Goal: Task Accomplishment & Management: Complete application form

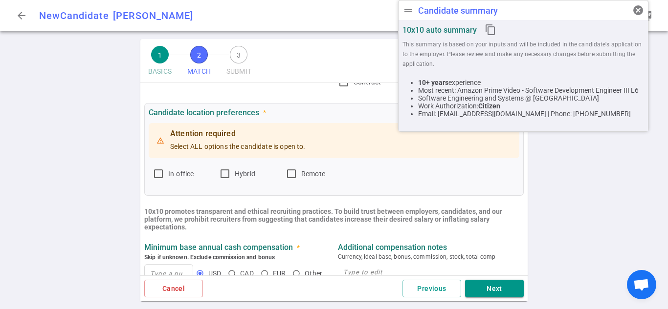
scroll to position [106, 0]
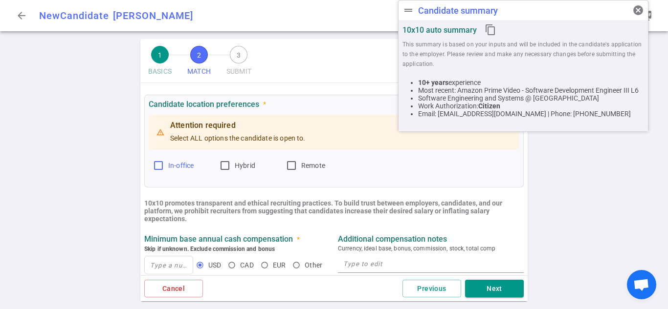
click at [193, 162] on span "In-office" at bounding box center [180, 166] width 25 height 8
click at [164, 162] on input "In-office" at bounding box center [158, 166] width 12 height 12
checkbox input "true"
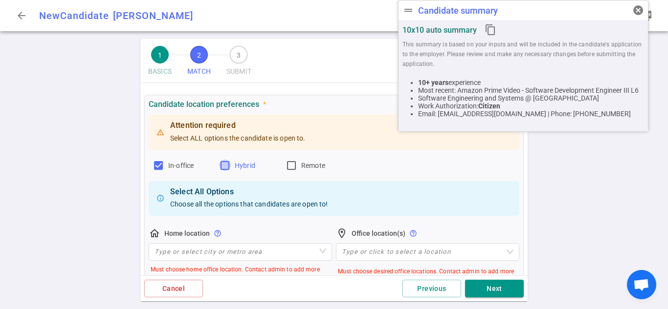
click at [230, 164] on input "Hybrid" at bounding box center [225, 166] width 12 height 12
checkbox input "true"
click at [301, 161] on label "Remote" at bounding box center [314, 166] width 59 height 16
click at [297, 161] on input "Remote" at bounding box center [291, 166] width 12 height 12
checkbox input "true"
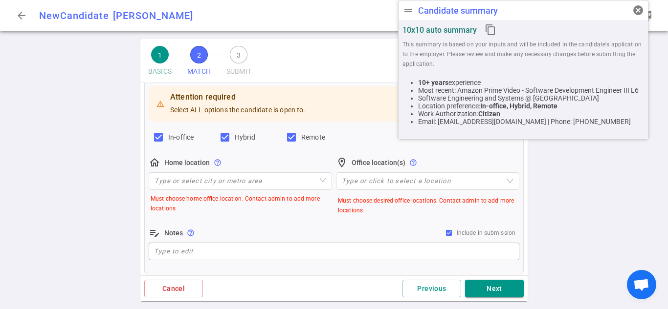
scroll to position [135, 0]
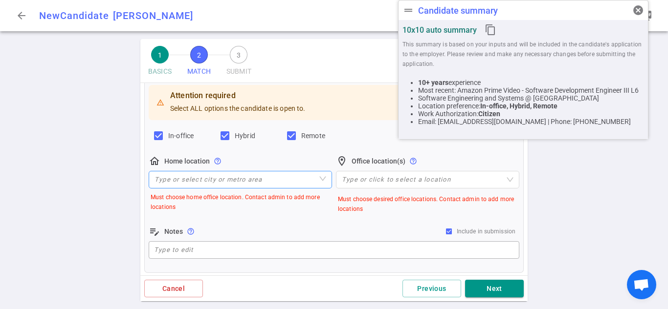
click at [286, 185] on input "search" at bounding box center [240, 180] width 172 height 17
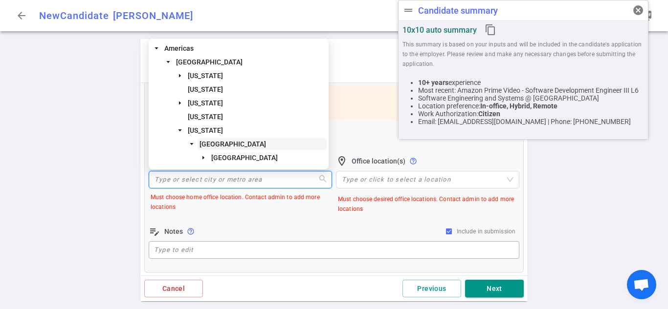
click at [265, 143] on span "[GEOGRAPHIC_DATA]" at bounding box center [232, 144] width 66 height 8
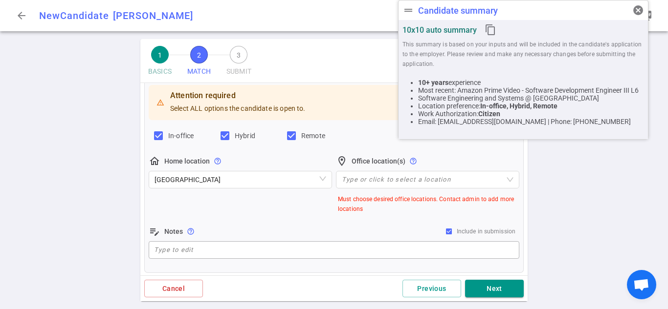
click at [280, 211] on div "home_pin Home location help_outline San Francisco Bay Area" at bounding box center [240, 184] width 183 height 59
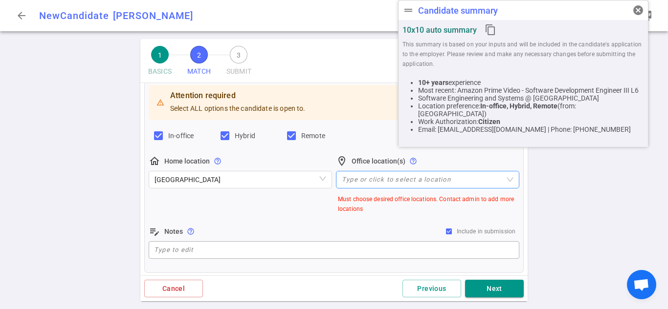
click at [429, 176] on div at bounding box center [422, 179] width 169 height 7
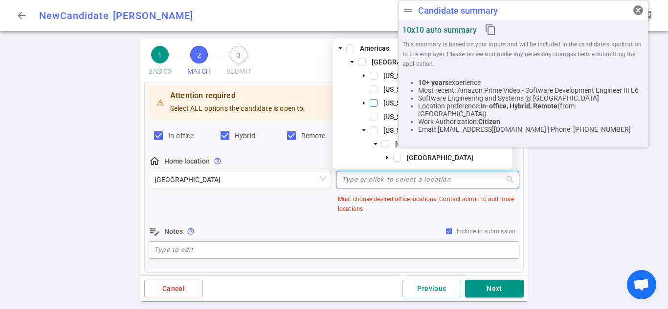
click at [376, 103] on span at bounding box center [374, 103] width 8 height 8
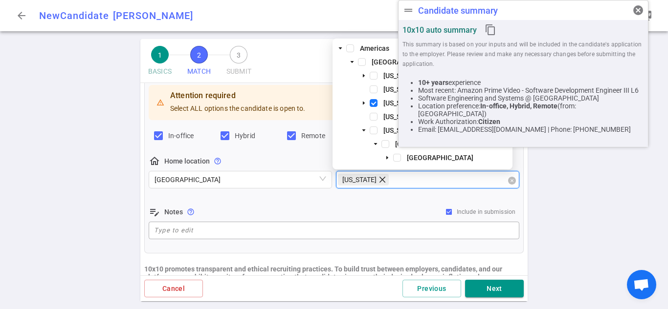
click at [378, 183] on icon "close" at bounding box center [382, 180] width 8 height 8
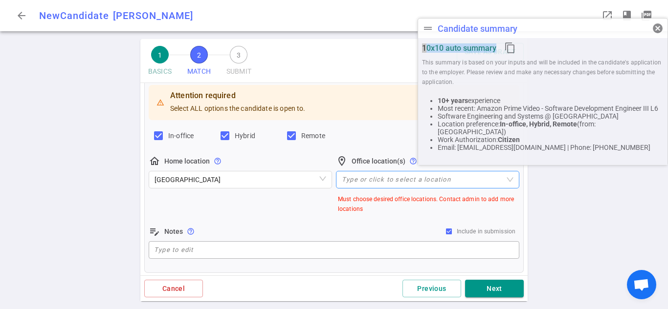
drag, startPoint x: 538, startPoint y: 15, endPoint x: 565, endPoint y: 33, distance: 33.2
click at [565, 33] on div "drag_handle Candidate summary cancel" at bounding box center [542, 29] width 249 height 20
click at [384, 176] on div "Type or click to select a location" at bounding box center [427, 180] width 183 height 18
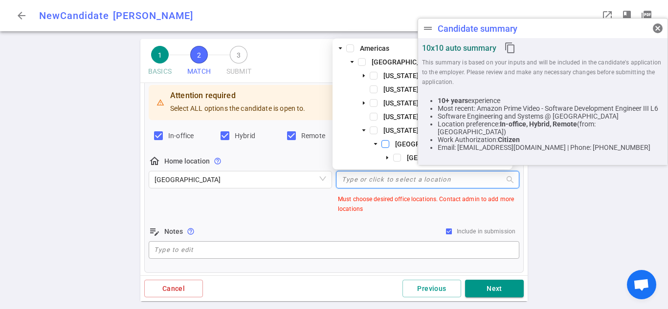
click at [384, 146] on span at bounding box center [385, 144] width 8 height 8
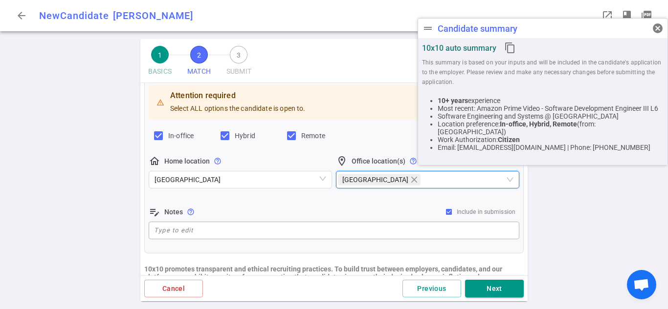
click at [342, 202] on div "Attention required Select ALL options the candidate is open to. In-office Hybri…" at bounding box center [334, 162] width 370 height 158
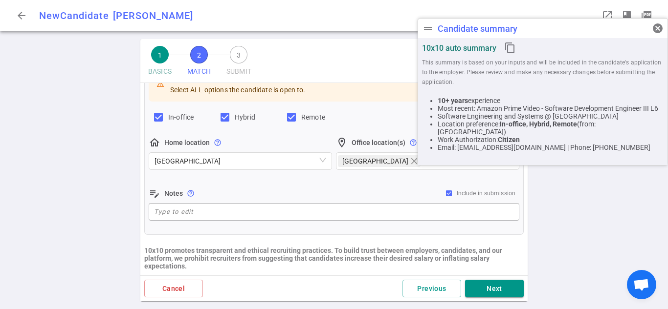
scroll to position [152, 0]
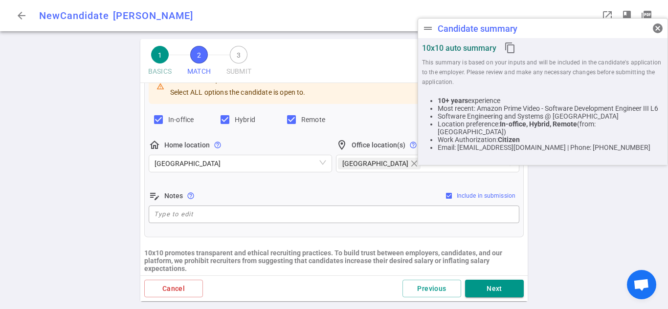
click at [490, 196] on span "Include in submission" at bounding box center [486, 196] width 59 height 7
click at [453, 196] on input "Include in submission" at bounding box center [449, 196] width 8 height 8
checkbox input "false"
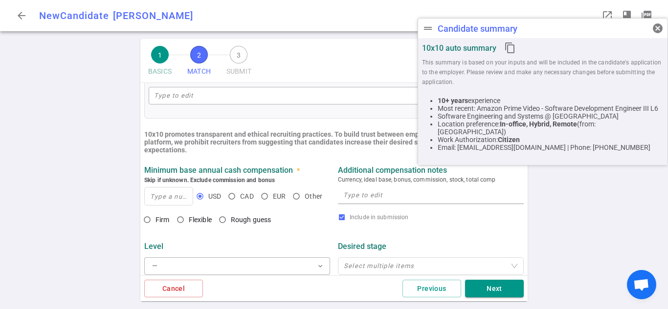
scroll to position [268, 0]
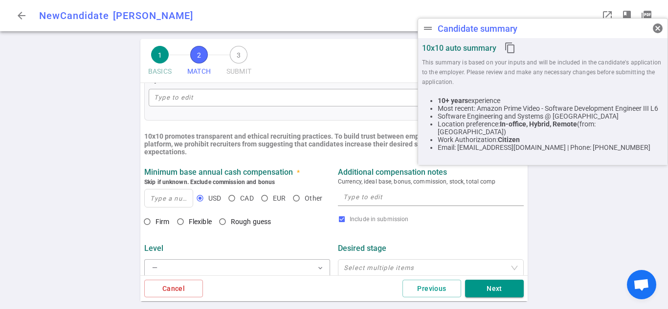
click at [393, 196] on textarea at bounding box center [430, 197] width 175 height 11
click at [167, 202] on input at bounding box center [169, 199] width 48 height 18
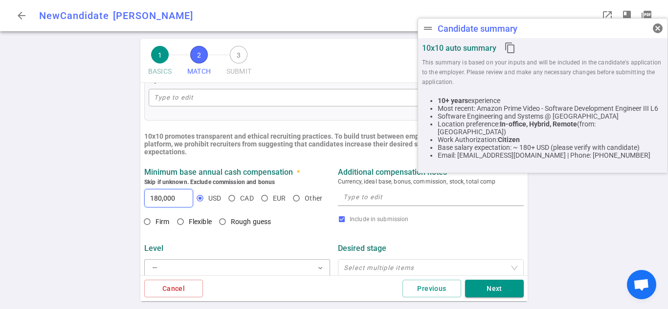
type input "180,000"
click at [214, 183] on b "Skip if unknown. Exclude commission and bonus" at bounding box center [209, 182] width 130 height 7
click at [232, 176] on strong "Minimum base annual cash compensation" at bounding box center [218, 172] width 149 height 9
click at [197, 221] on span "Flexible" at bounding box center [200, 222] width 23 height 8
click at [189, 221] on input "Flexible" at bounding box center [180, 222] width 17 height 17
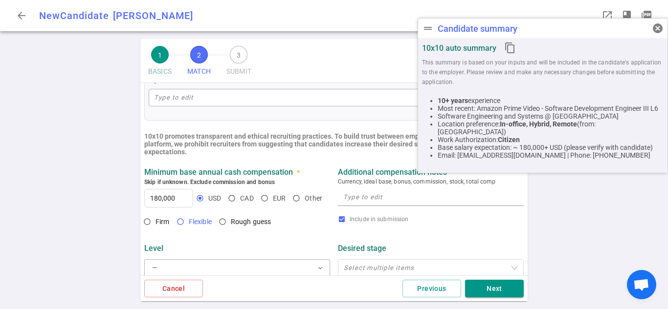
radio input "true"
click at [248, 159] on ul "MATCH Work authorization, compensation, location, company type preferences, ski…" at bounding box center [333, 162] width 387 height 694
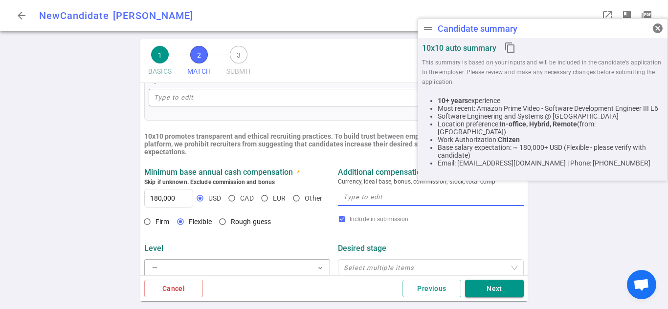
click at [356, 199] on textarea at bounding box center [430, 197] width 175 height 11
click at [383, 220] on span "Include in submission" at bounding box center [378, 219] width 59 height 7
click at [346, 220] on input "Include in submission" at bounding box center [342, 220] width 8 height 8
checkbox input "false"
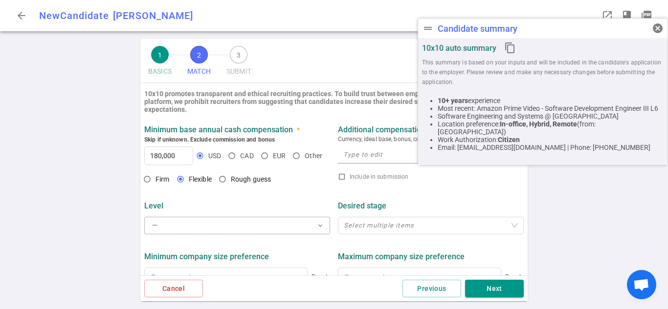
scroll to position [325, 0]
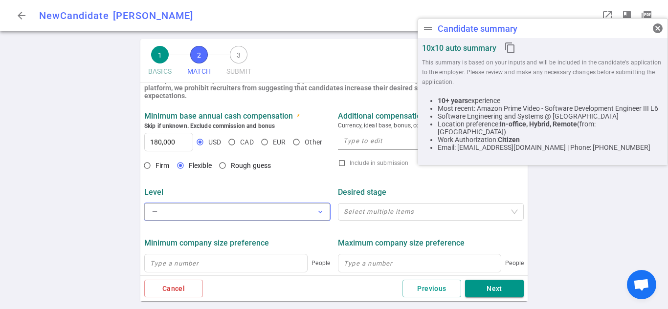
click at [309, 217] on button "— expand_more" at bounding box center [237, 212] width 186 height 18
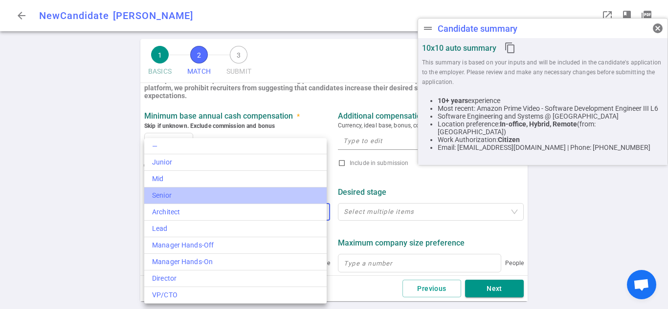
click at [311, 203] on li "Senior" at bounding box center [235, 196] width 182 height 17
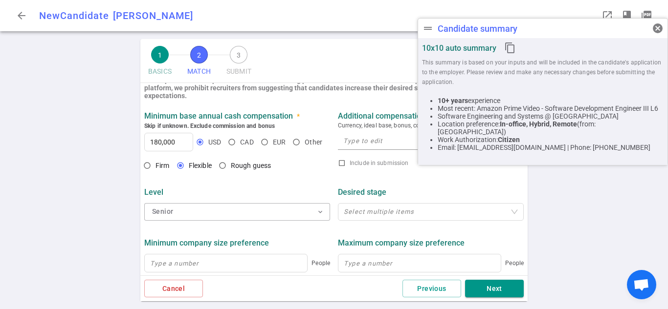
click at [334, 193] on div "Desired stage Select multiple items" at bounding box center [431, 203] width 194 height 39
click at [361, 216] on div at bounding box center [426, 211] width 172 height 7
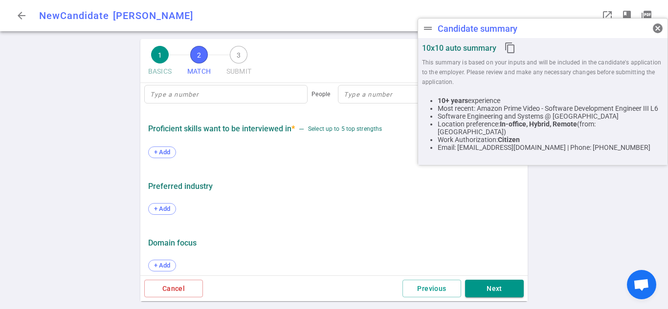
scroll to position [503, 0]
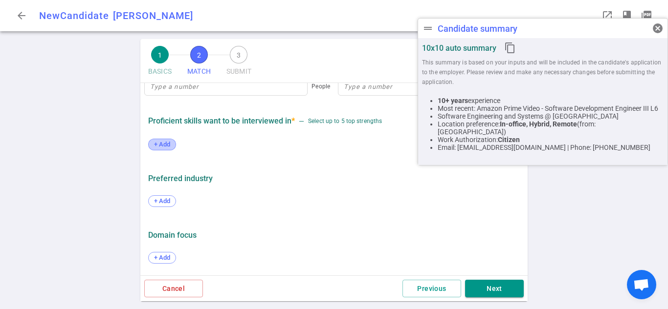
click at [172, 146] on span "+ Add" at bounding box center [162, 144] width 23 height 7
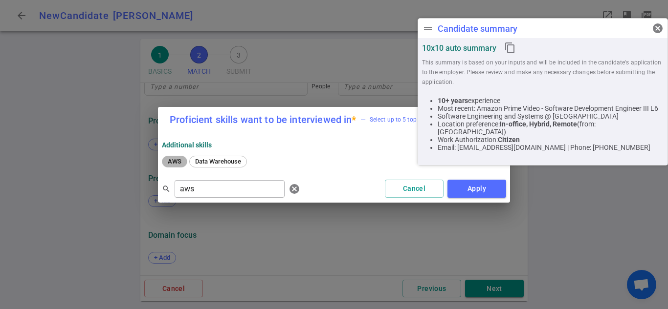
click at [171, 163] on span "AWS" at bounding box center [174, 161] width 21 height 7
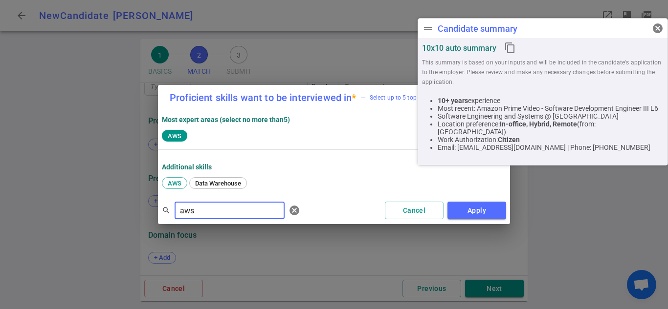
click at [235, 207] on input "aws" at bounding box center [229, 211] width 110 height 16
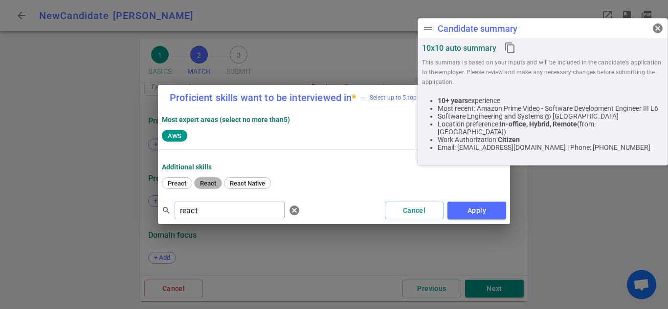
click at [209, 186] on span "React" at bounding box center [207, 183] width 23 height 7
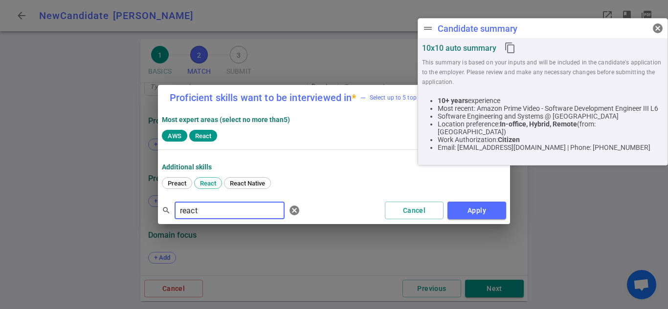
click at [227, 213] on input "react" at bounding box center [229, 211] width 110 height 16
paste input "Hello [Candidate Name], I’m reaching out about a Mechanical Design Engineer opp…"
type input "Hello [Candidate Name], I’m reaching out about a Mechanical Design Engineer opp…"
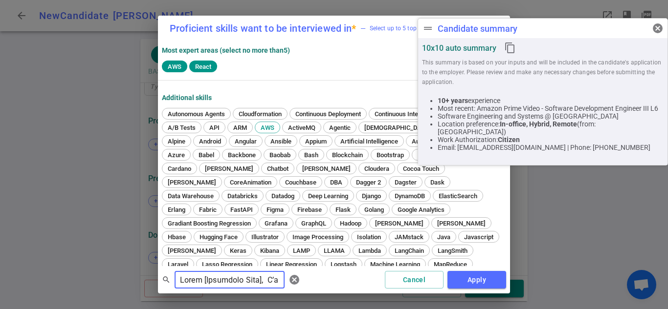
scroll to position [0, 3771]
click at [265, 281] on input "text" at bounding box center [229, 280] width 110 height 16
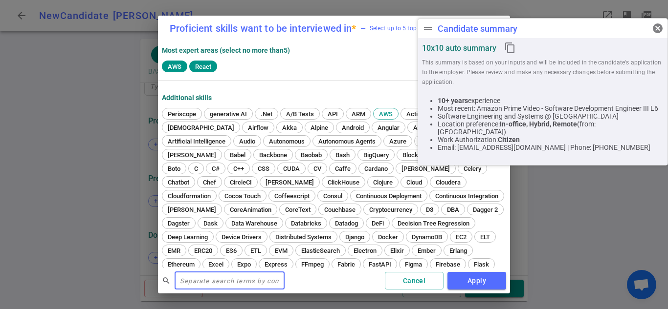
scroll to position [0, 0]
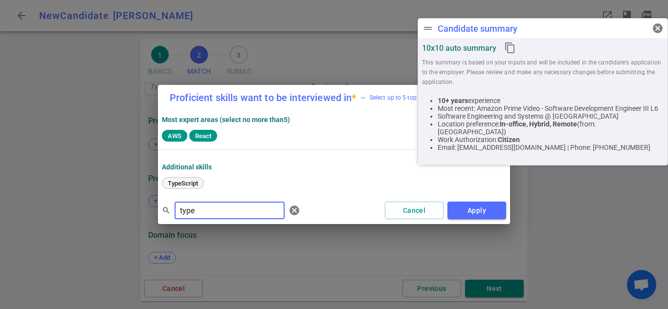
type input "type"
click at [197, 180] on span "TypeScript" at bounding box center [182, 183] width 37 height 7
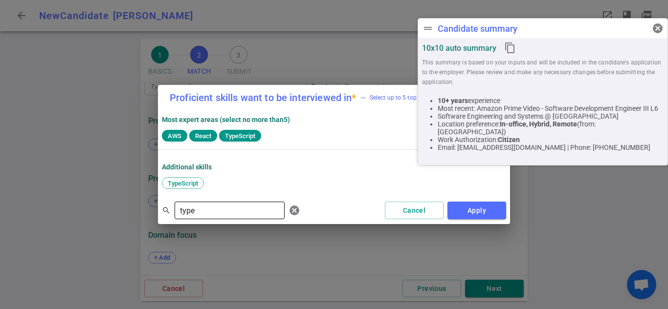
click at [218, 214] on input "type" at bounding box center [229, 211] width 110 height 16
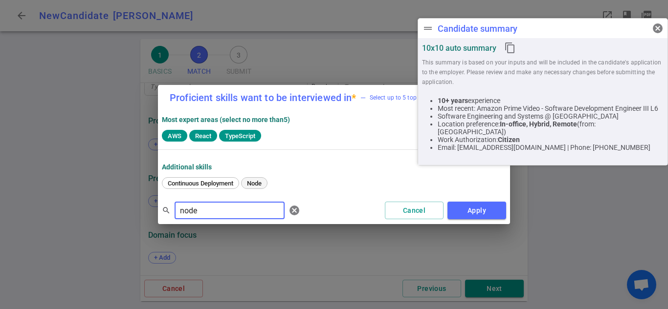
type input "node"
click at [258, 182] on span "Node" at bounding box center [254, 183] width 22 height 7
click at [219, 207] on input "node" at bounding box center [229, 211] width 110 height 16
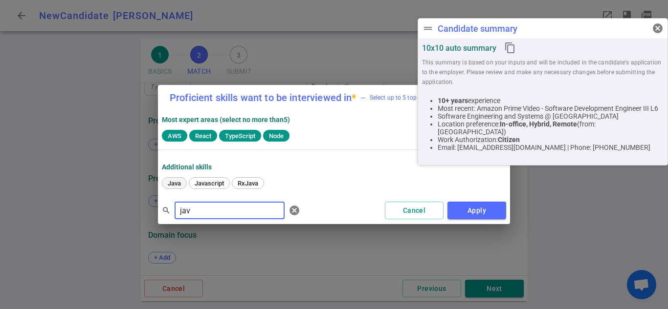
type input "jav"
click at [171, 187] on span "Java" at bounding box center [174, 183] width 20 height 7
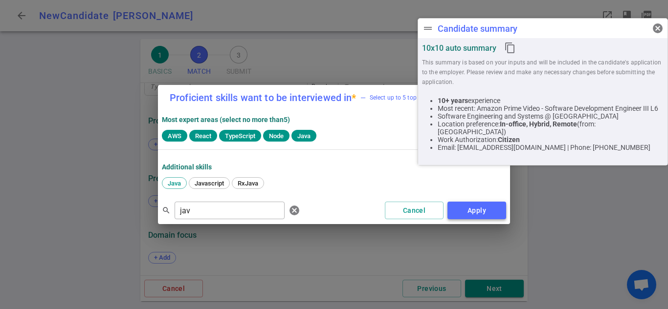
click at [493, 211] on button "Apply" at bounding box center [476, 211] width 59 height 18
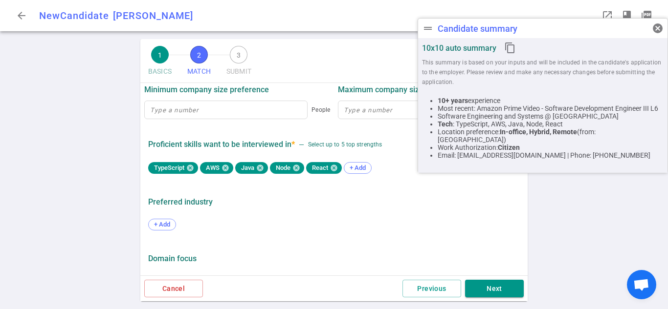
scroll to position [503, 0]
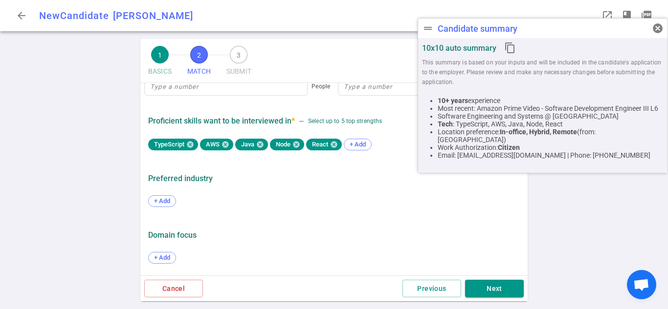
click at [429, 227] on div "Domain Focus" at bounding box center [333, 236] width 371 height 18
click at [499, 286] on button "Next" at bounding box center [494, 289] width 59 height 18
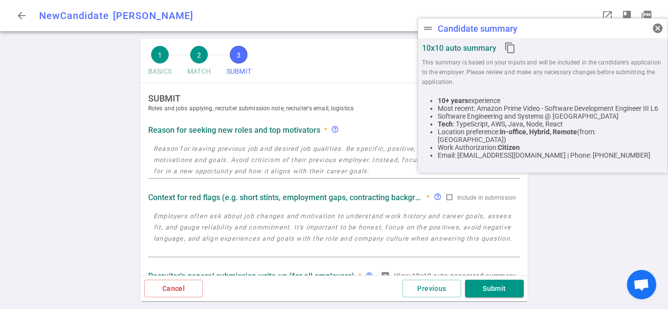
scroll to position [0, 0]
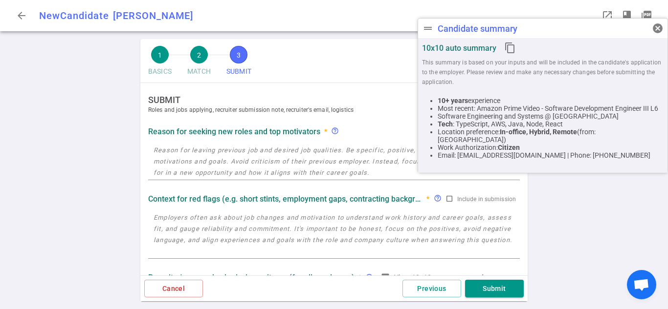
click at [270, 137] on div "Reason for seeking new roles and top motivators * help_outline Include in submi…" at bounding box center [333, 132] width 371 height 18
click at [262, 149] on textarea at bounding box center [333, 162] width 361 height 34
click at [230, 165] on textarea at bounding box center [333, 162] width 361 height 34
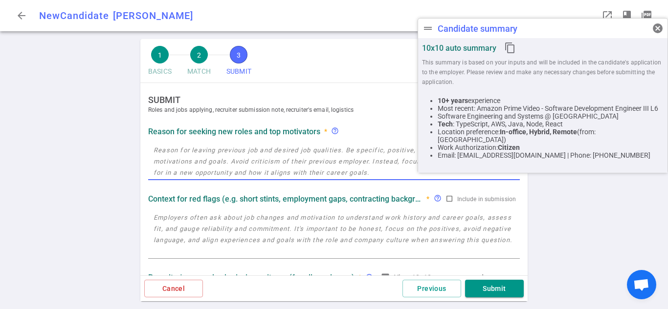
click at [230, 165] on textarea at bounding box center [333, 162] width 361 height 34
type textarea "."
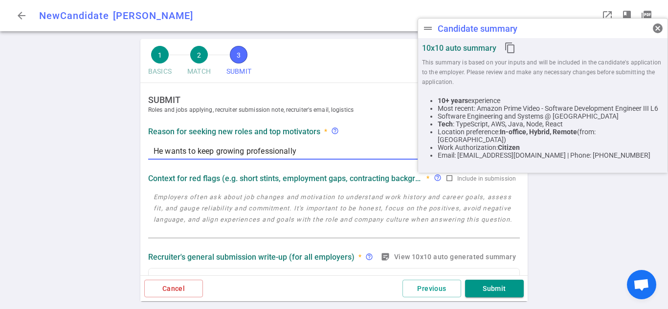
type textarea "He wants to keep growing professionally"
click at [198, 222] on textarea at bounding box center [333, 214] width 361 height 45
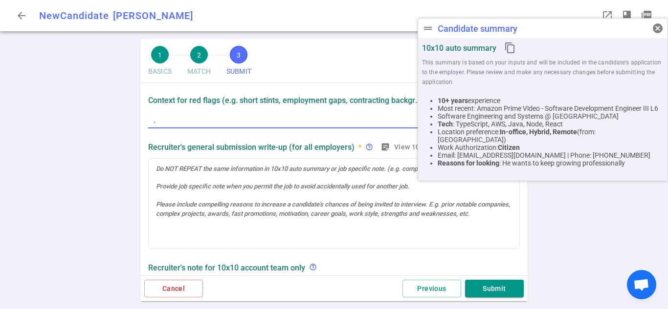
scroll to position [98, 0]
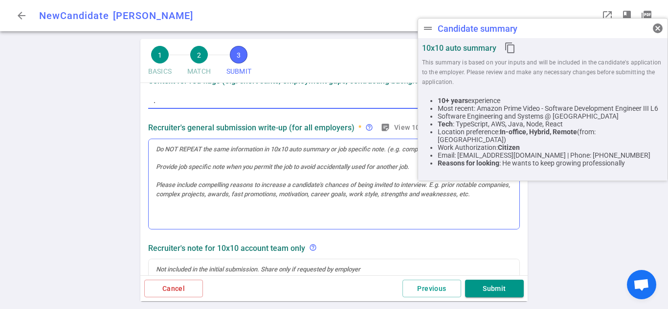
type textarea "."
click at [321, 160] on div at bounding box center [334, 184] width 370 height 90
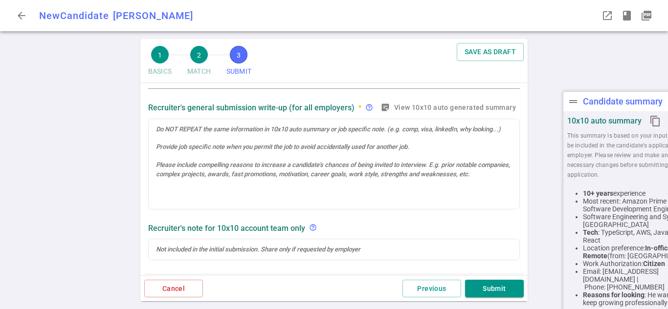
scroll to position [118, 0]
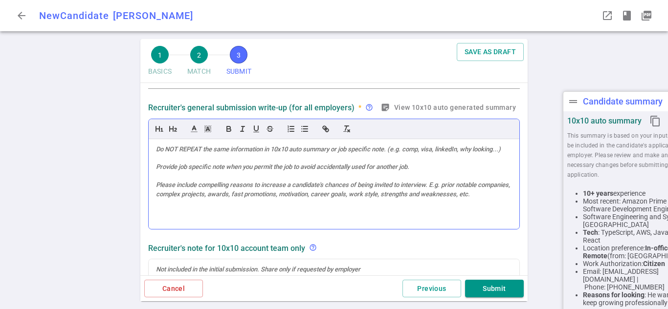
click at [266, 181] on div at bounding box center [334, 184] width 370 height 90
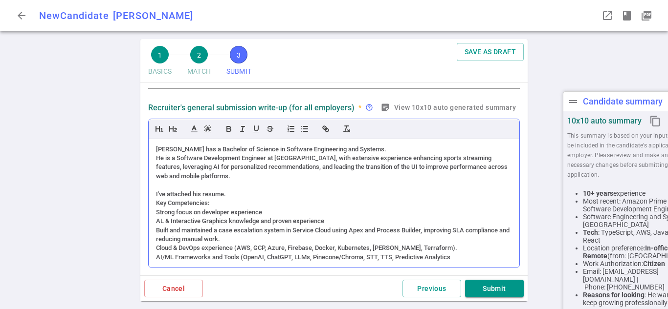
scroll to position [0, 0]
click at [471, 196] on div "I've attached his resume." at bounding box center [334, 194] width 356 height 9
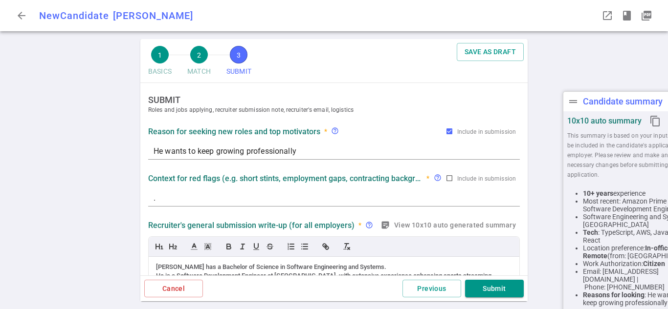
click at [538, 106] on div "1 BASICS 2 MATCH 3 SUBMIT SAVE AS DRAFT SUBMIT Roles and jobs applying, recruit…" at bounding box center [334, 174] width 668 height 270
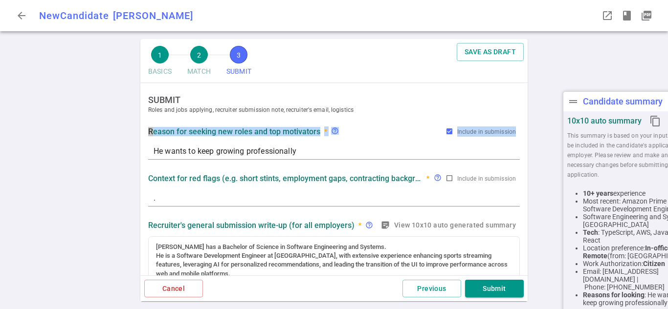
drag, startPoint x: 538, startPoint y: 106, endPoint x: 530, endPoint y: 136, distance: 30.8
click at [530, 136] on div "1 BASICS 2 MATCH 3 SUBMIT SAVE AS DRAFT SUBMIT Roles and jobs applying, recruit…" at bounding box center [334, 174] width 668 height 270
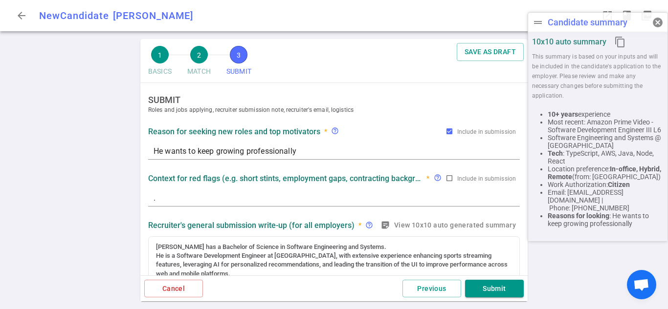
drag, startPoint x: 598, startPoint y: 102, endPoint x: 567, endPoint y: 23, distance: 84.8
click at [567, 23] on div "Candidate summary" at bounding box center [587, 22] width 80 height 10
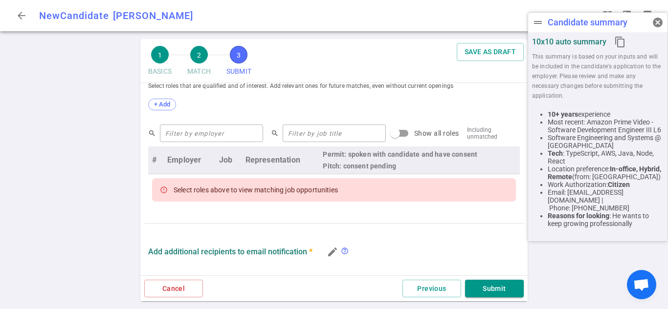
scroll to position [370, 0]
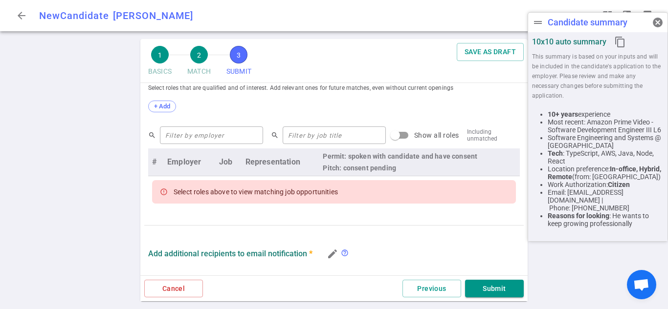
click at [258, 193] on div "Select roles above to view matching job opportunities" at bounding box center [256, 192] width 164 height 18
click at [223, 141] on input "text" at bounding box center [211, 136] width 103 height 16
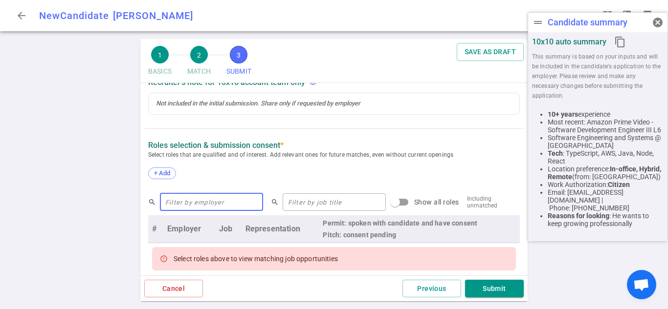
scroll to position [276, 0]
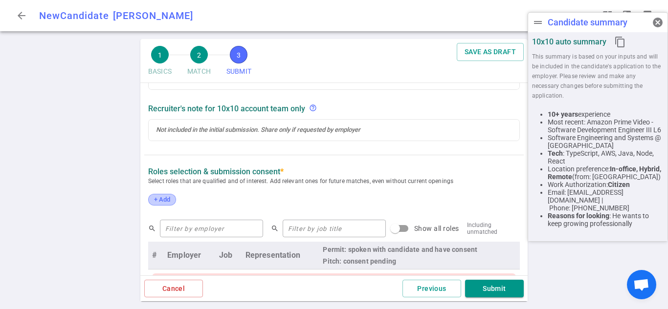
click at [158, 199] on span "+ Add" at bounding box center [162, 199] width 23 height 7
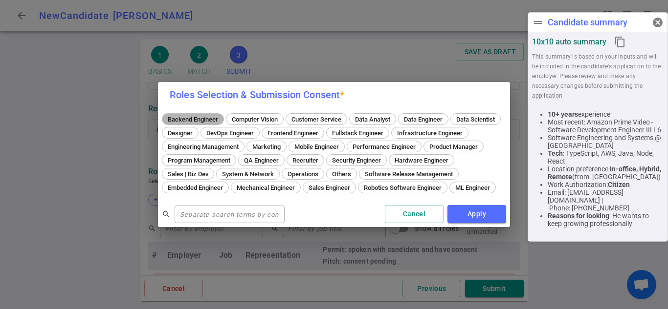
click at [201, 116] on span "Backend Engineer" at bounding box center [192, 119] width 57 height 7
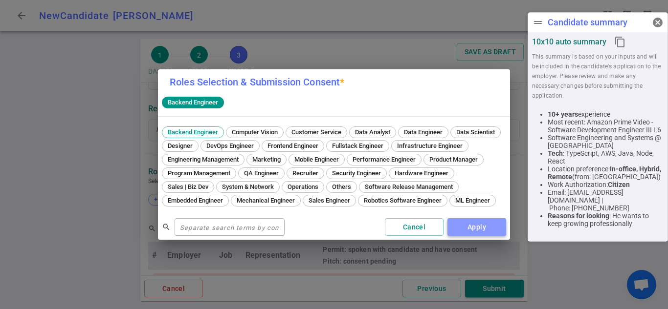
click at [476, 233] on button "Apply" at bounding box center [476, 227] width 59 height 18
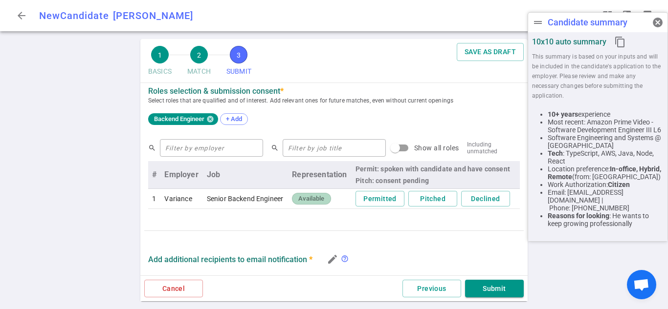
scroll to position [359, 0]
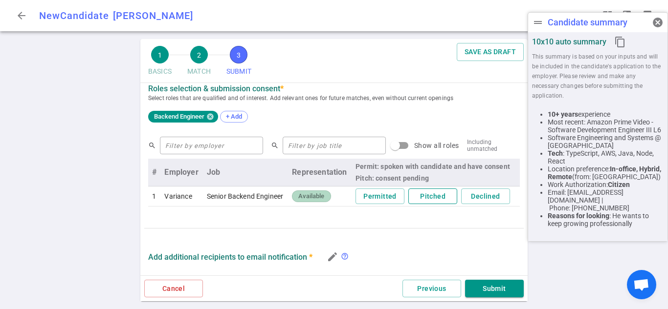
click at [414, 199] on button "Pitched" at bounding box center [432, 197] width 49 height 16
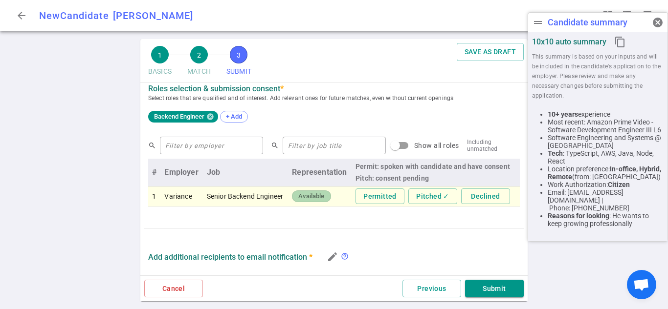
click at [390, 231] on div "SUBMIT Roles and jobs applying, recruiter submission note, recruiter's email, l…" at bounding box center [333, 81] width 387 height 714
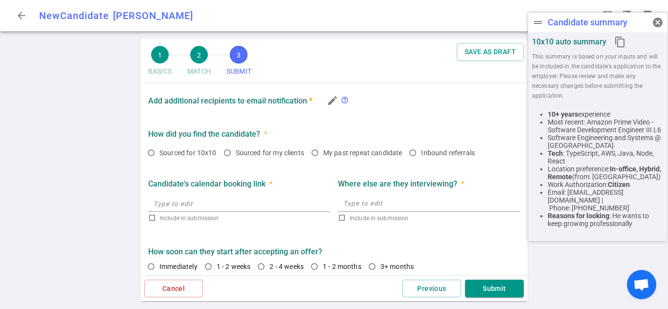
scroll to position [525, 0]
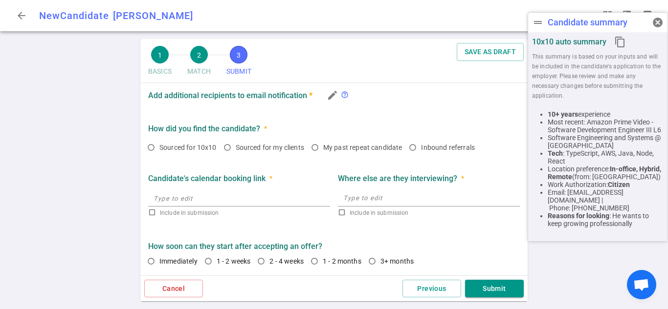
click at [287, 202] on input "text" at bounding box center [239, 198] width 182 height 16
drag, startPoint x: 181, startPoint y: 198, endPoint x: 148, endPoint y: 192, distance: 33.4
click at [148, 192] on input "[URL] contact direclty" at bounding box center [239, 198] width 182 height 16
type input "Please contact direclty"
click at [358, 198] on textarea at bounding box center [428, 198] width 171 height 11
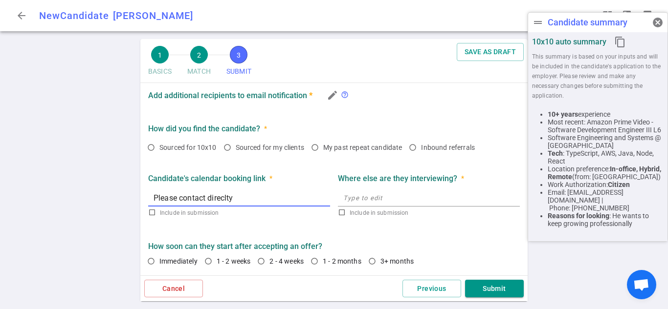
checkbox input "true"
type input "[URL] contact direclty"
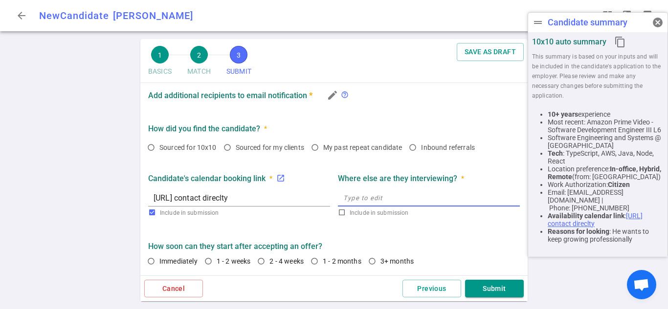
click at [277, 182] on span "launch" at bounding box center [280, 178] width 9 height 9
click at [324, 162] on div "Candidate's calendar booking link * launch https://Please contact direclty Incl…" at bounding box center [333, 193] width 379 height 63
click at [290, 149] on span "Sourced for my clients" at bounding box center [270, 148] width 68 height 8
click at [236, 149] on input "Sourced for my clients" at bounding box center [227, 147] width 17 height 17
radio input "true"
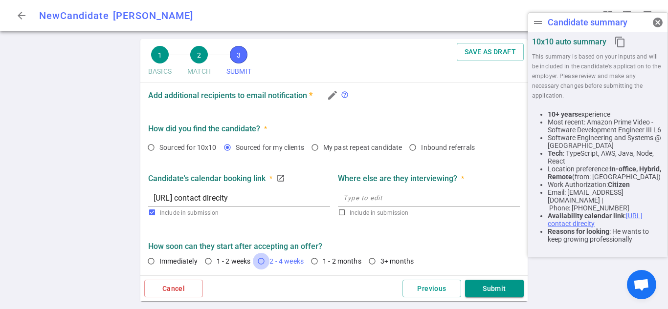
click at [265, 259] on input "2 - 4 weeks" at bounding box center [261, 261] width 17 height 17
radio input "true"
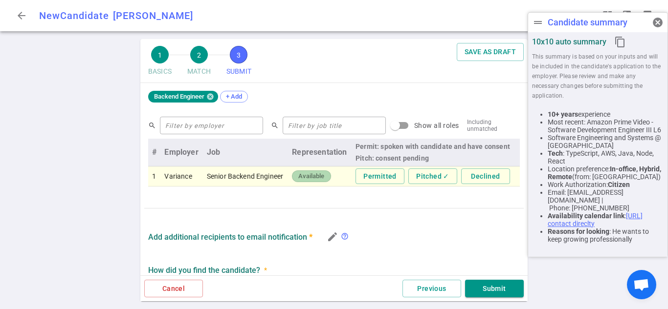
scroll to position [375, 0]
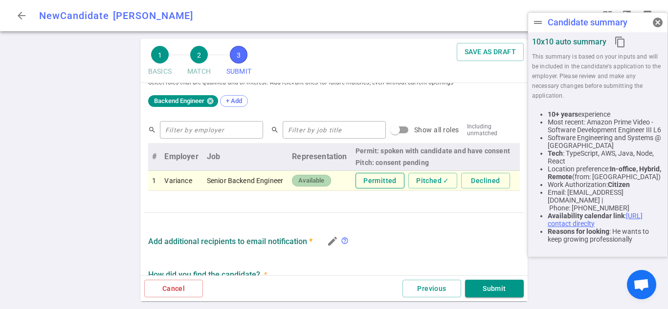
click at [371, 184] on button "Permitted" at bounding box center [379, 181] width 49 height 16
click at [506, 289] on body "arrow_back New Candidate Daniel Lee DL drag_handle Candidate summary cancel 10x…" at bounding box center [334, 154] width 668 height 309
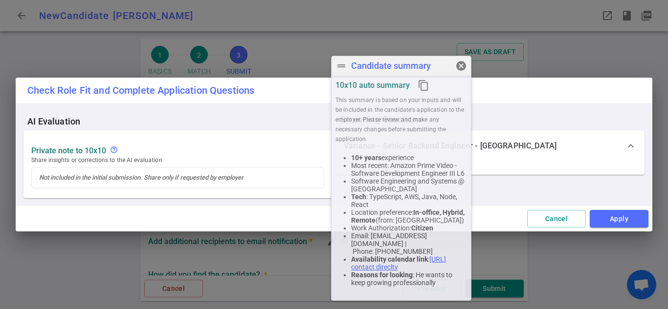
drag, startPoint x: 593, startPoint y: 26, endPoint x: 392, endPoint y: 149, distance: 235.2
click at [393, 149] on div "drag_handle Candidate summary cancel 10x10 auto summary content_copy This summa…" at bounding box center [401, 178] width 140 height 245
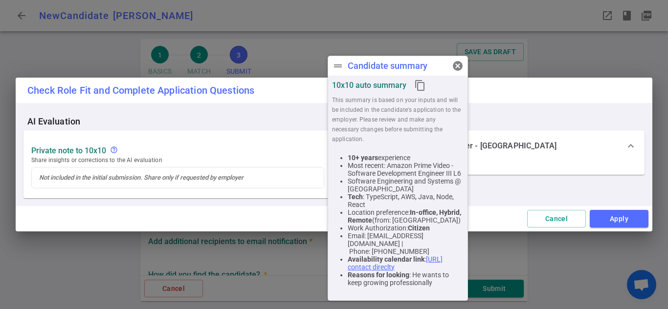
click at [540, 165] on div at bounding box center [490, 168] width 308 height 12
click at [630, 140] on span "expand_more" at bounding box center [631, 146] width 12 height 12
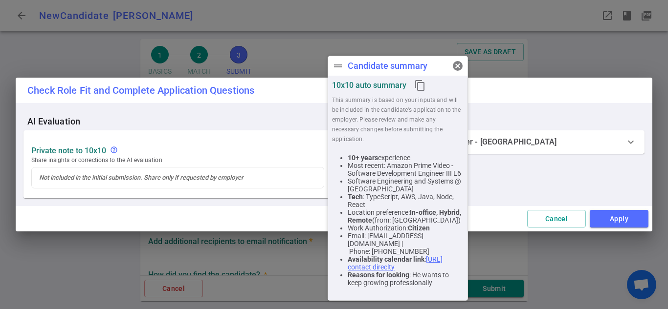
click at [630, 143] on span "expand_more" at bounding box center [631, 142] width 12 height 12
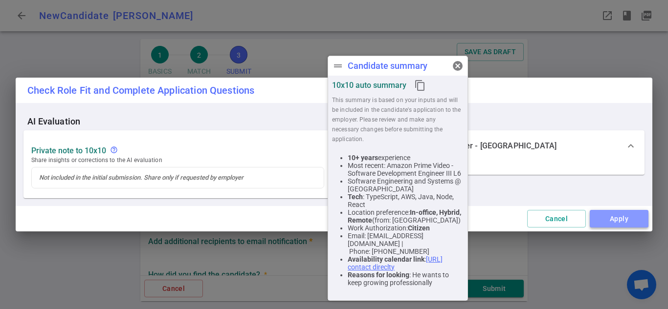
click at [622, 214] on button "Apply" at bounding box center [618, 219] width 59 height 18
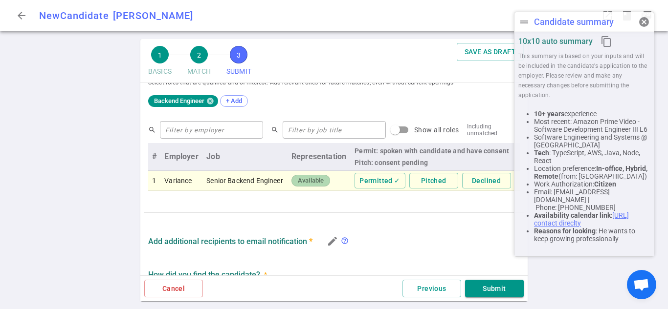
drag, startPoint x: 397, startPoint y: 65, endPoint x: 628, endPoint y: -1, distance: 239.8
click at [628, 0] on html "arrow_back New Candidate Daniel Lee DL drag_handle Candidate summary cancel 10x…" at bounding box center [334, 154] width 668 height 309
click at [485, 290] on button "Submit" at bounding box center [494, 289] width 59 height 18
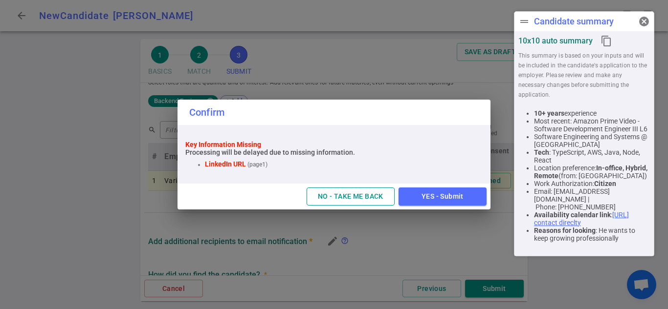
click at [381, 198] on button "NO - TAKE ME BACK" at bounding box center [350, 197] width 88 height 18
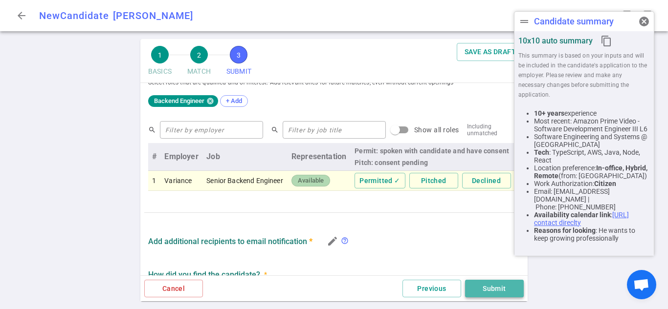
click at [489, 293] on button "Submit" at bounding box center [494, 289] width 59 height 18
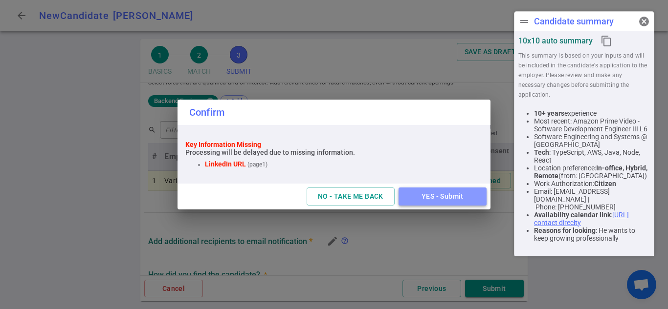
click at [446, 196] on button "YES - Submit" at bounding box center [442, 197] width 88 height 18
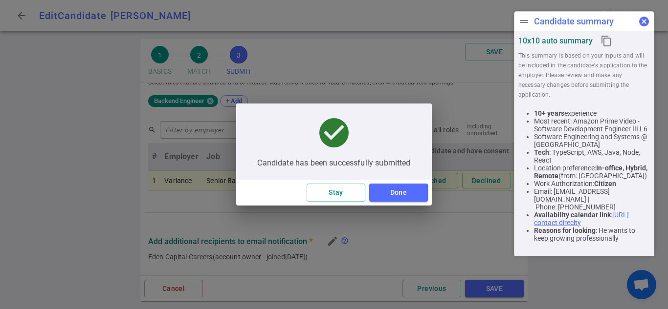
click at [647, 22] on span "cancel" at bounding box center [644, 22] width 12 height 12
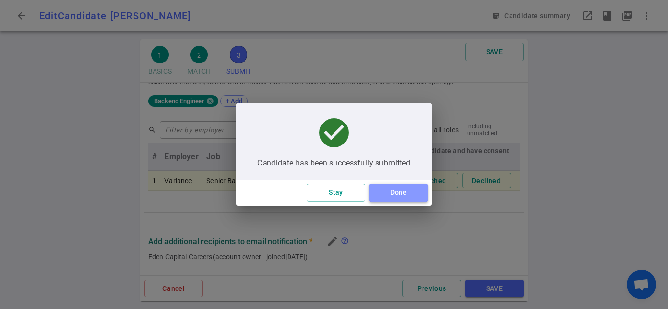
click at [410, 196] on button "Done" at bounding box center [398, 193] width 59 height 18
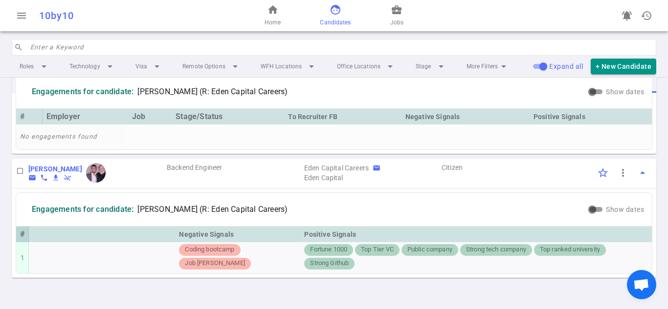
scroll to position [0, 392]
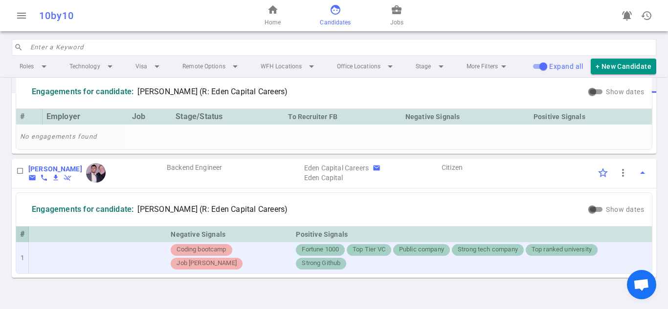
click at [240, 264] on span "Job [PERSON_NAME]" at bounding box center [207, 263] width 68 height 9
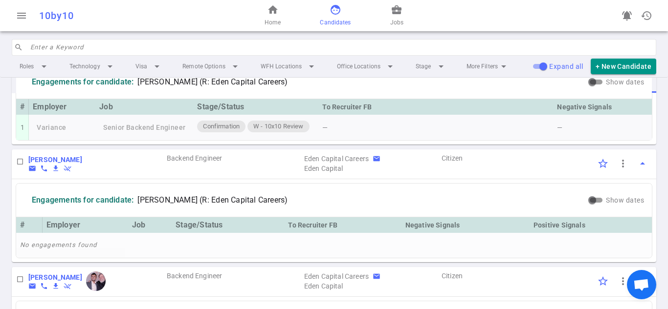
scroll to position [83, 0]
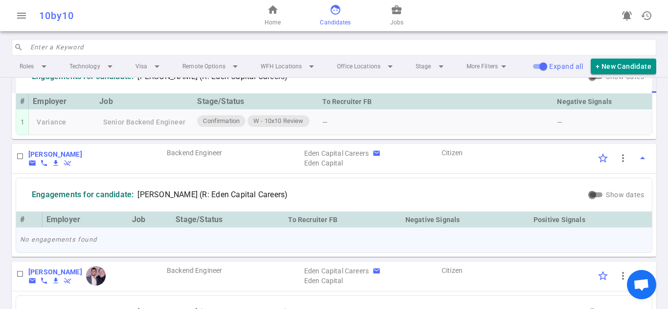
click at [571, 253] on td "No engagements found" at bounding box center [333, 240] width 635 height 25
click at [617, 164] on span "more_vert" at bounding box center [623, 158] width 12 height 12
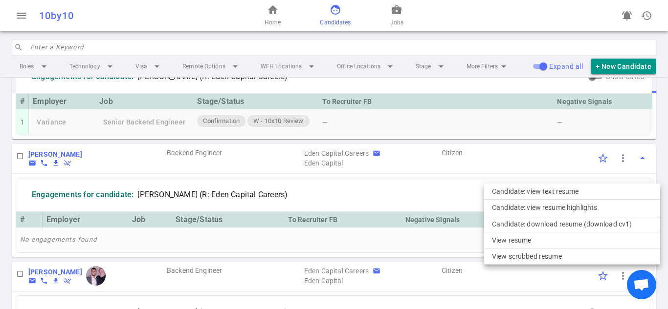
click at [616, 169] on div at bounding box center [334, 154] width 668 height 309
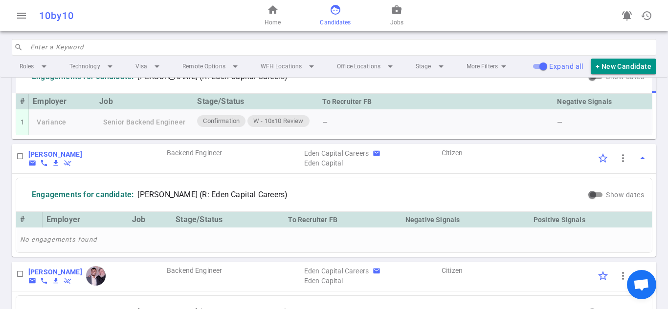
click at [617, 164] on span "more_vert" at bounding box center [623, 158] width 12 height 12
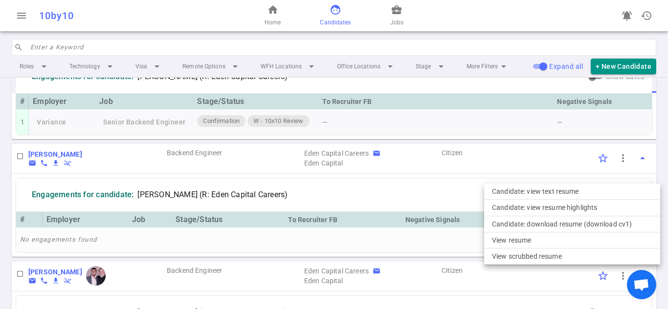
click at [127, 191] on div at bounding box center [334, 154] width 668 height 309
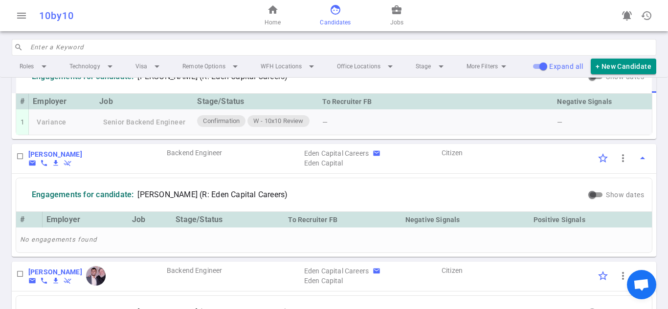
click at [22, 165] on input "checkbox" at bounding box center [20, 156] width 17 height 17
checkbox input "false"
click at [72, 253] on td "No engagements found" at bounding box center [333, 240] width 635 height 25
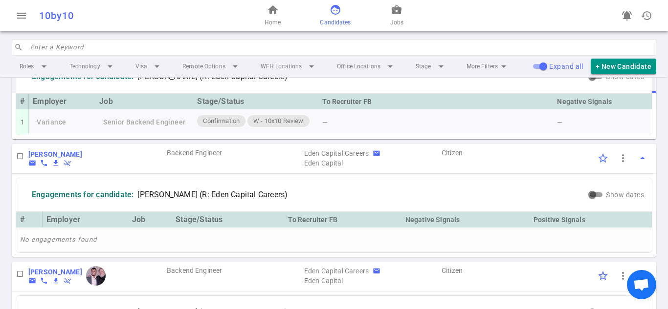
click at [500, 201] on div "Engagements for candidate: Daniel Lee (R: Eden Capital Careers)" at bounding box center [303, 194] width 566 height 25
click at [620, 164] on span "more_vert" at bounding box center [623, 158] width 12 height 12
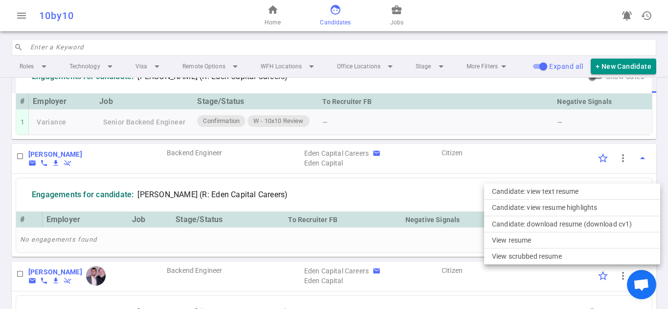
click at [636, 172] on div at bounding box center [334, 154] width 668 height 309
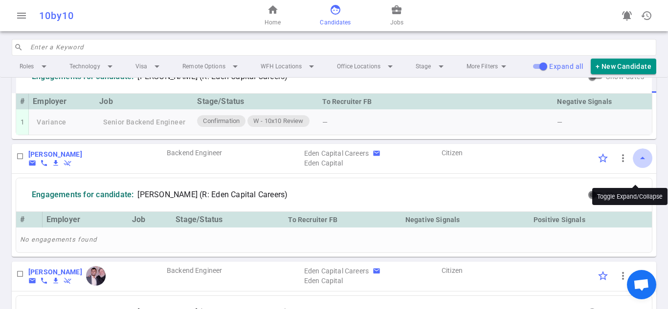
click at [636, 164] on span "arrow_drop_up" at bounding box center [642, 158] width 12 height 12
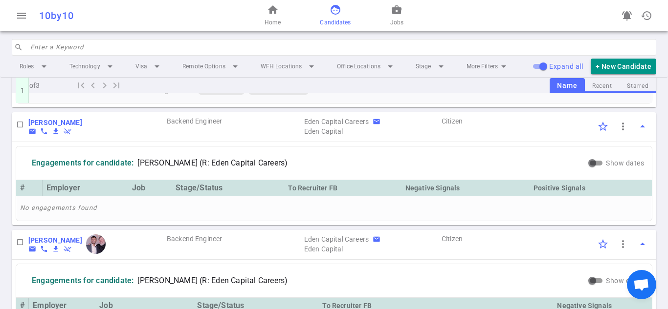
scroll to position [112, 0]
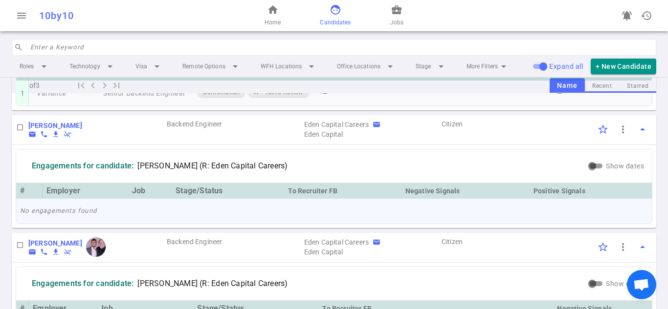
click at [399, 224] on td "No engagements found" at bounding box center [333, 211] width 635 height 25
click at [46, 130] on b "[PERSON_NAME]" at bounding box center [55, 126] width 54 height 8
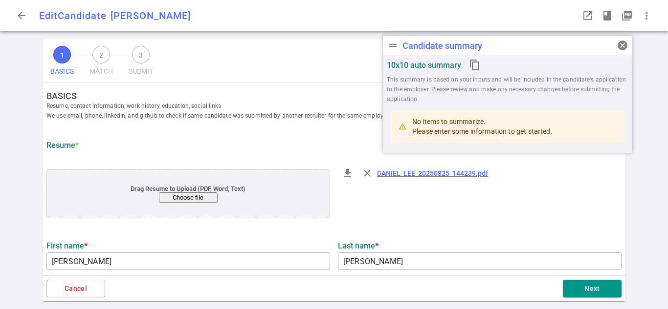
type input "Daniel"
type input "Lee"
type input "daniellee.srdev@gmail.com"
type input "+1 864-618-2378"
type input "Amazon Prime Video"
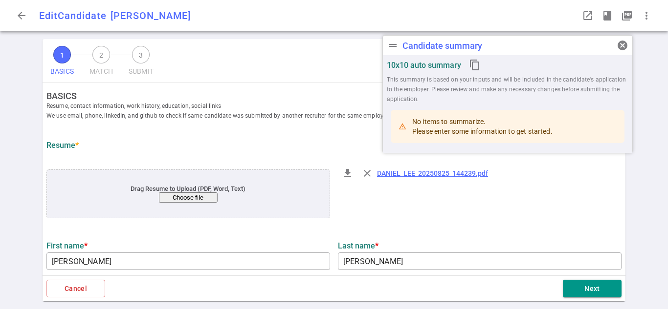
type input "11.2"
type input "11"
type input "Clemson University"
type input "Software Engineering and Systems"
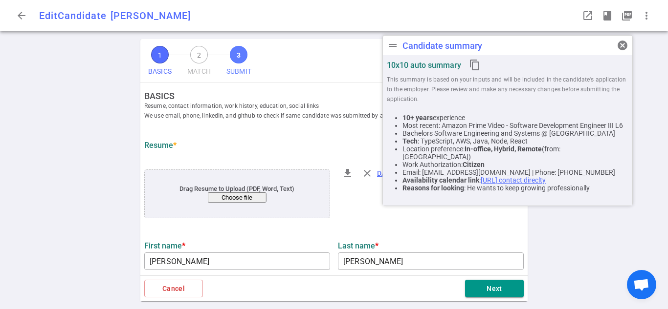
click at [242, 57] on span "3" at bounding box center [239, 55] width 18 height 18
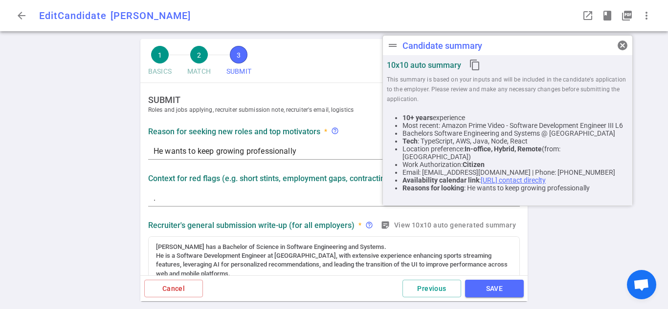
click at [604, 232] on div "1 BASICS 2 MATCH 3 SUBMIT SAVE SUBMIT Roles and jobs applying, recruiter submis…" at bounding box center [334, 174] width 668 height 270
click at [619, 46] on span "cancel" at bounding box center [622, 46] width 12 height 12
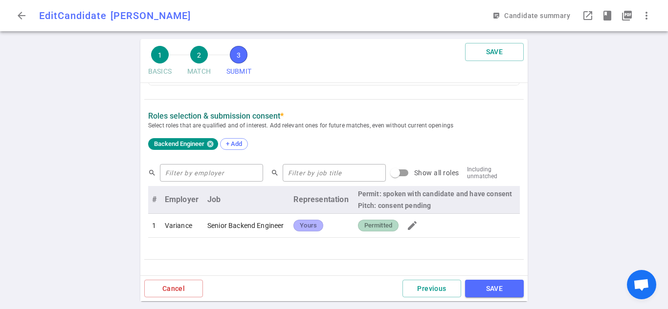
scroll to position [327, 0]
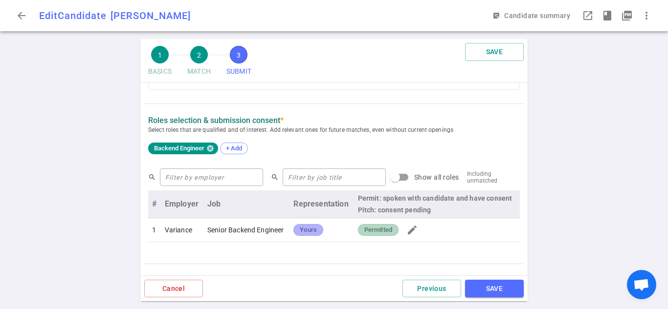
click at [382, 234] on span "Permitted" at bounding box center [378, 230] width 36 height 9
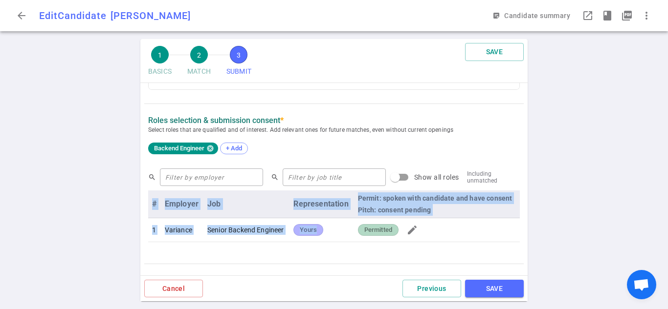
click at [382, 234] on span "Permitted" at bounding box center [378, 230] width 36 height 9
click at [374, 244] on div "search ​ search ​ Show all roles Including unmatched # Employer Job Representat…" at bounding box center [333, 207] width 371 height 90
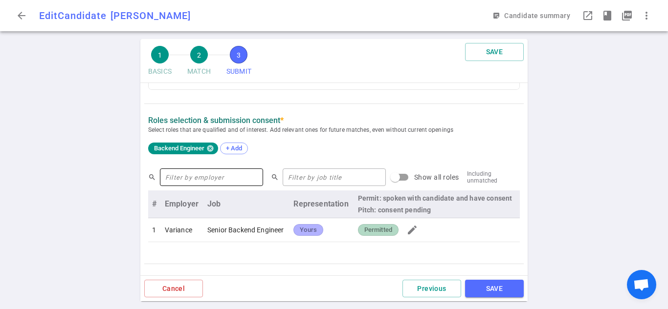
click at [219, 181] on input "text" at bounding box center [211, 178] width 103 height 16
click at [238, 147] on span "+ Add" at bounding box center [233, 148] width 23 height 7
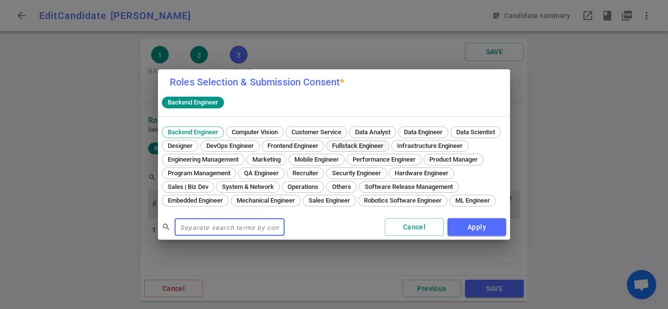
click at [387, 142] on span "Fullstack Engineer" at bounding box center [357, 145] width 58 height 7
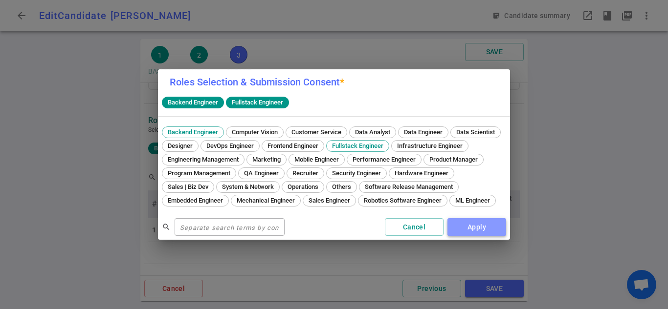
click at [468, 226] on button "Apply" at bounding box center [476, 227] width 59 height 18
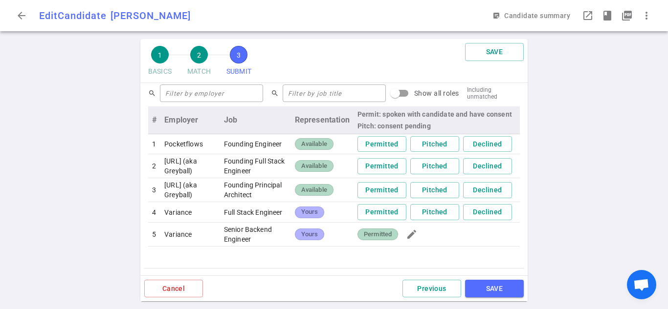
scroll to position [414, 0]
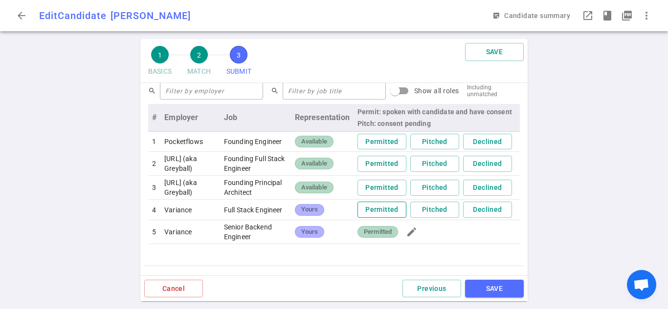
click at [389, 218] on button "Permitted" at bounding box center [381, 210] width 49 height 16
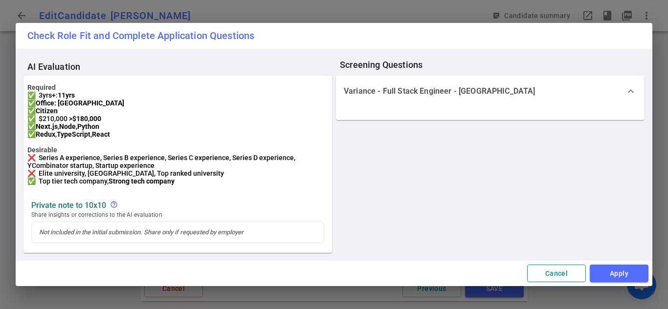
click at [536, 279] on button "Cancel" at bounding box center [556, 274] width 59 height 18
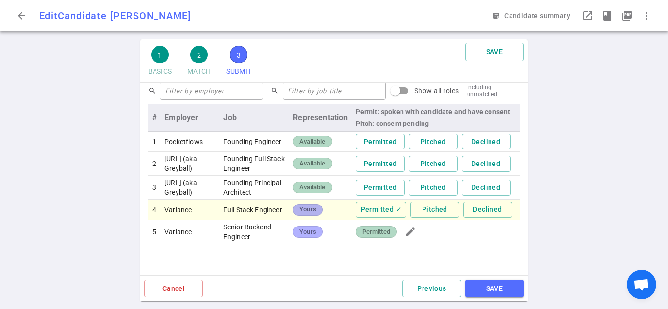
click at [430, 217] on td "Permitted ✓ Pitched Declined" at bounding box center [436, 210] width 168 height 21
click at [428, 218] on button "Pitched" at bounding box center [434, 210] width 49 height 16
click at [418, 196] on button "Pitched" at bounding box center [434, 188] width 49 height 16
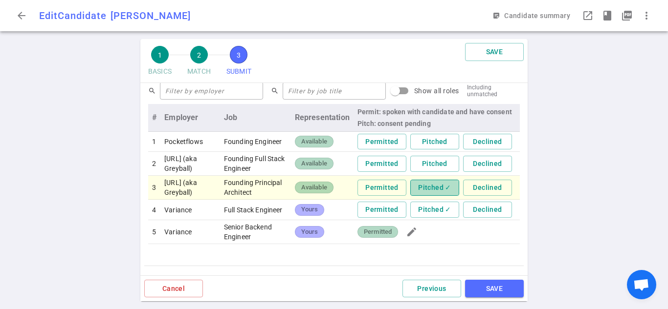
click at [418, 196] on button "Pitched ✓" at bounding box center [434, 188] width 49 height 16
drag, startPoint x: 257, startPoint y: 198, endPoint x: 204, endPoint y: 198, distance: 52.8
click at [257, 198] on td "Founding Principal Architect" at bounding box center [255, 188] width 71 height 24
click at [168, 190] on td "[URL] (aka Greyball)" at bounding box center [190, 188] width 60 height 24
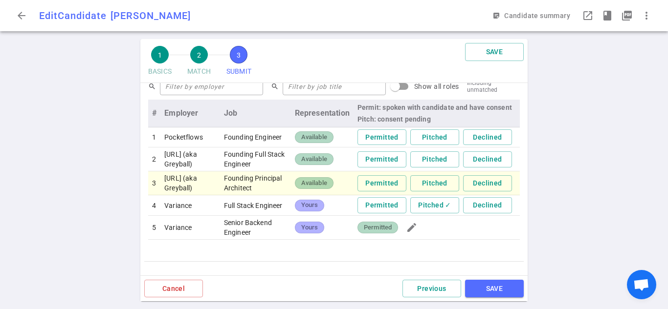
scroll to position [423, 0]
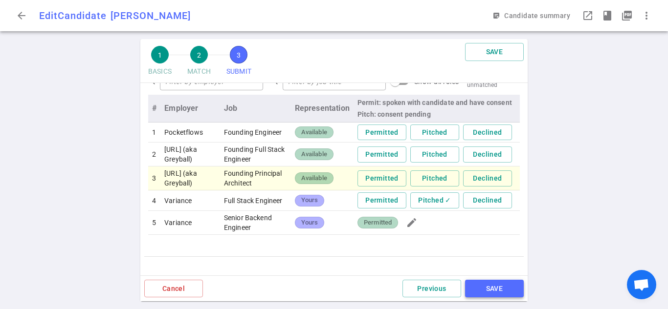
click at [477, 285] on button "SAVE" at bounding box center [494, 289] width 59 height 18
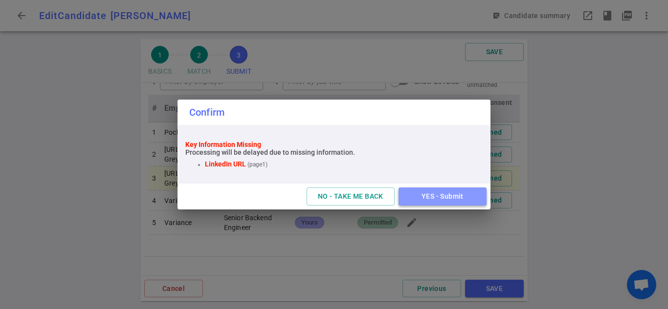
click at [464, 197] on button "YES - Submit" at bounding box center [442, 197] width 88 height 18
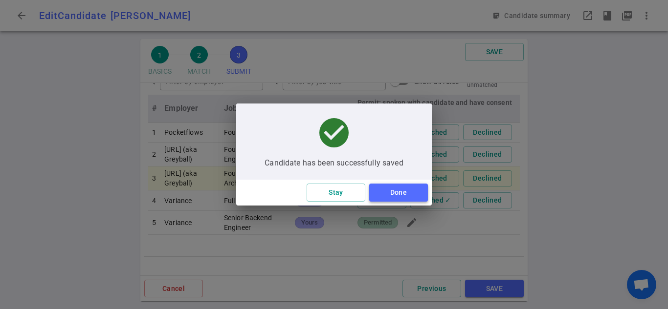
click at [417, 189] on button "Done" at bounding box center [398, 193] width 59 height 18
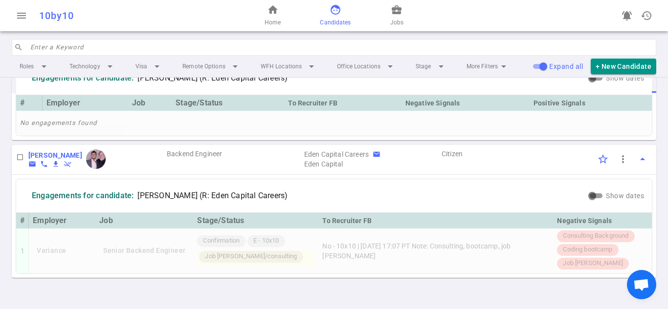
click at [366, 196] on div "Engagements for candidate: Hari Masoor (R: Eden Capital Careers)" at bounding box center [303, 195] width 566 height 25
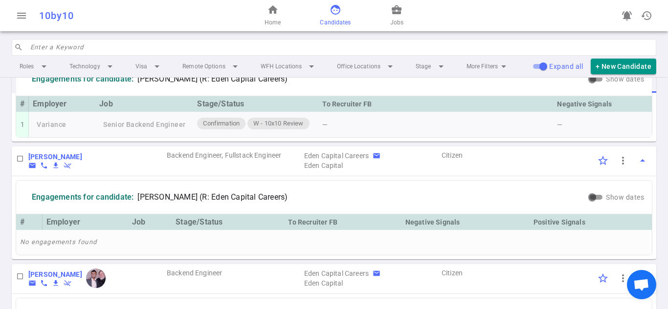
scroll to position [80, 0]
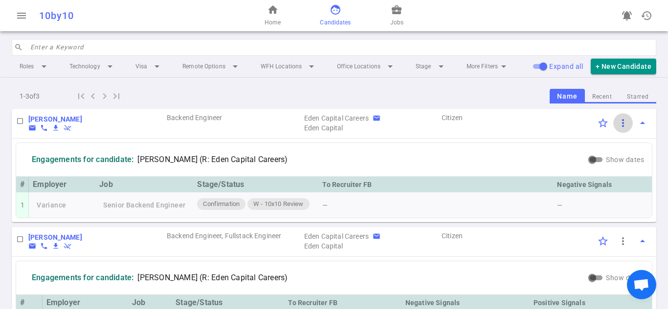
click at [617, 121] on span "more_vert" at bounding box center [623, 123] width 12 height 12
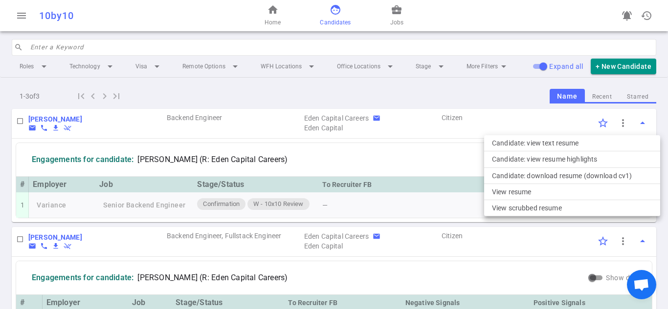
click at [630, 121] on div at bounding box center [334, 154] width 668 height 309
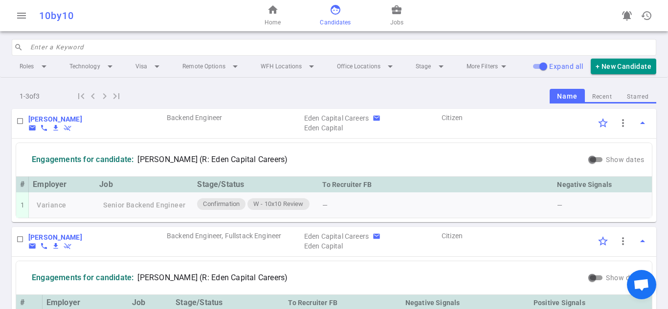
click at [636, 122] on span "arrow_drop_up" at bounding box center [642, 123] width 12 height 12
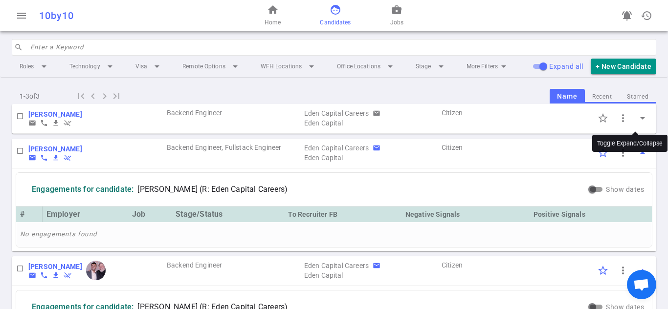
click at [636, 122] on span "arrow_drop_down" at bounding box center [642, 118] width 12 height 12
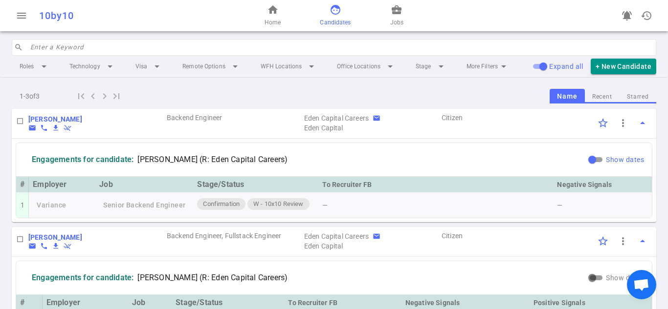
click at [632, 163] on span "Show dates" at bounding box center [625, 160] width 38 height 8
click at [609, 163] on input "Show dates" at bounding box center [591, 160] width 35 height 12
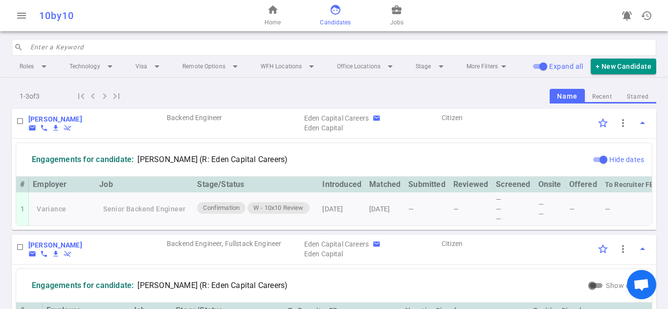
click at [632, 163] on span "Hide dates" at bounding box center [626, 160] width 35 height 8
click at [621, 163] on input "Hide dates" at bounding box center [603, 160] width 35 height 12
checkbox input "false"
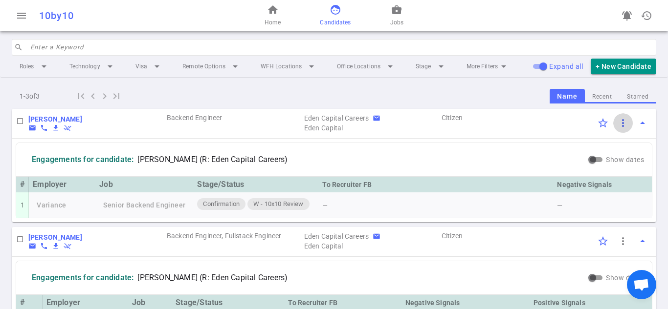
click at [617, 129] on span "more_vert" at bounding box center [623, 123] width 12 height 12
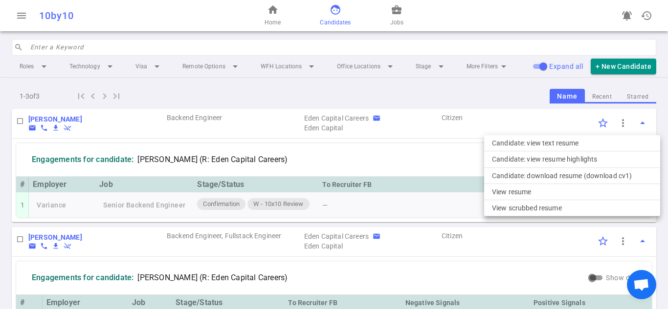
click at [56, 118] on div at bounding box center [334, 154] width 668 height 309
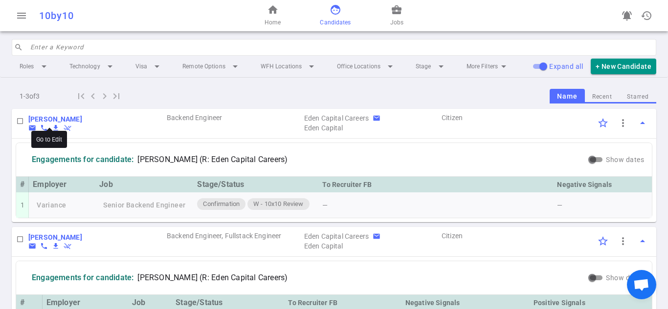
click at [56, 118] on b "[PERSON_NAME]" at bounding box center [55, 119] width 54 height 8
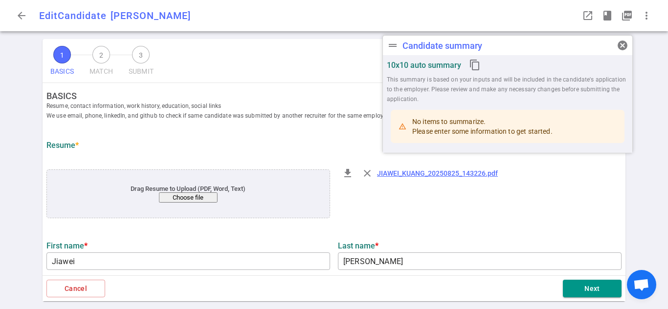
type input "Jiawei"
type input "Kuang"
type input "kjiawei76@gmail.com"
type input "+1 415-737-1227"
type input "https://www.linkedin.com/in/jiaweikuang"
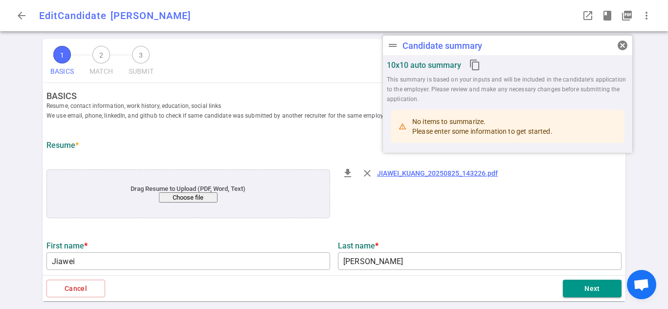
type input "Pinterest"
type textarea "Senior Software Engineer"
type input "11"
type input "10"
type input "Stony Brook University"
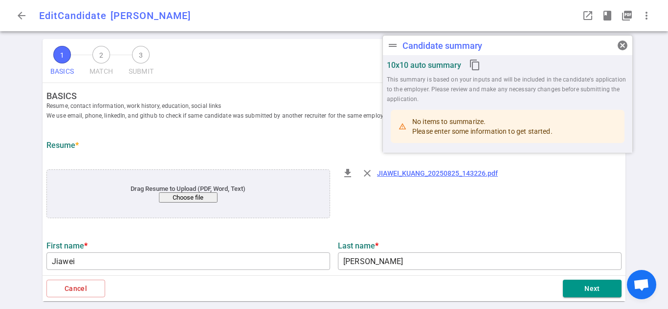
type input "Science (MS)"
click at [631, 173] on div "1 BASICS 2 MATCH 3 SUBMIT SAVE BASICS Resume, contact information, work history…" at bounding box center [334, 174] width 668 height 270
click at [616, 174] on div "file_download close JIAWEI_KUANG_20250825_143226.pdf" at bounding box center [479, 195] width 291 height 66
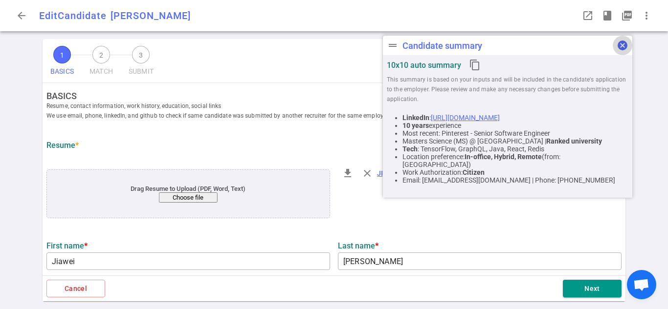
click at [623, 44] on span "cancel" at bounding box center [622, 46] width 12 height 12
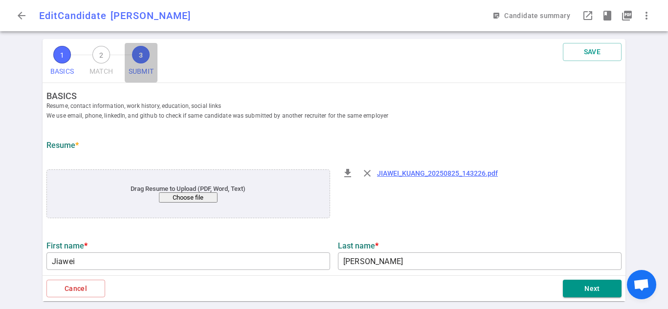
click at [140, 56] on span "3" at bounding box center [141, 55] width 18 height 18
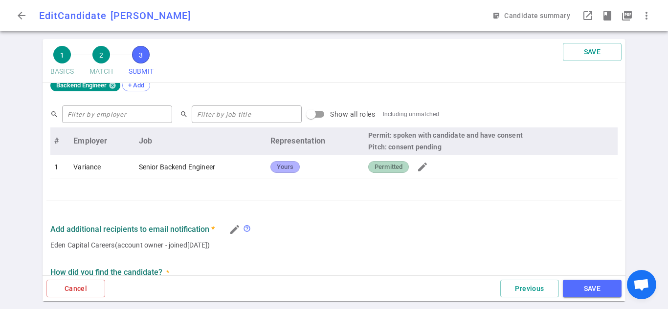
scroll to position [381, 0]
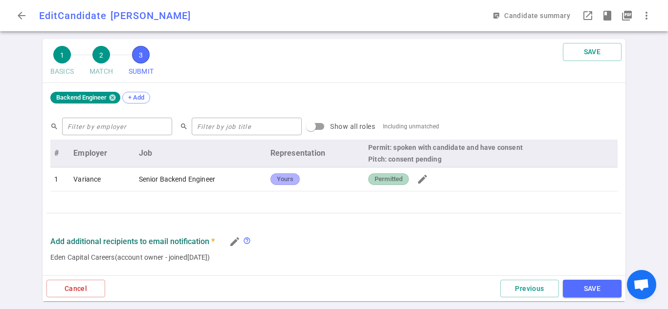
click at [394, 181] on span "Permitted" at bounding box center [388, 179] width 36 height 9
click at [486, 242] on div "Add additional recipients to email notification * edit help_outline" at bounding box center [333, 242] width 567 height 17
click at [119, 122] on input "text" at bounding box center [117, 127] width 110 height 16
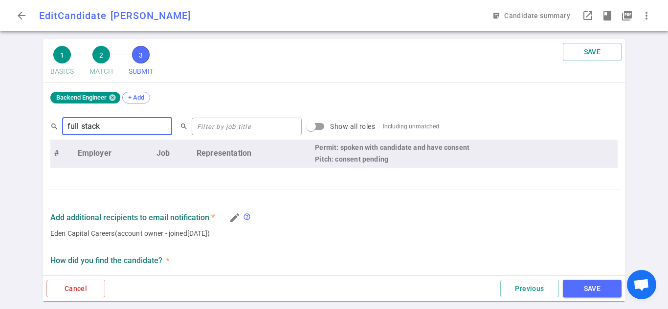
click at [118, 127] on input "full stack" at bounding box center [117, 127] width 110 height 16
type input "full stack"
click at [118, 127] on input "full stack" at bounding box center [117, 127] width 110 height 16
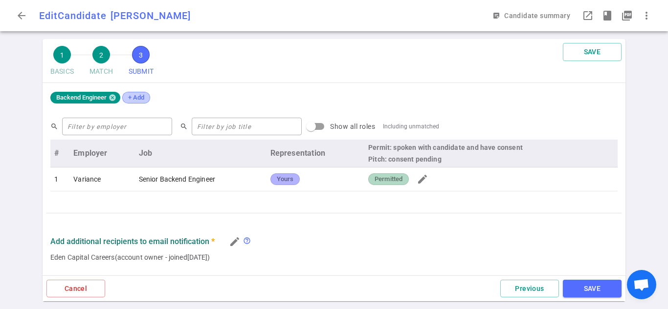
click at [142, 92] on div "+ Add" at bounding box center [136, 98] width 28 height 12
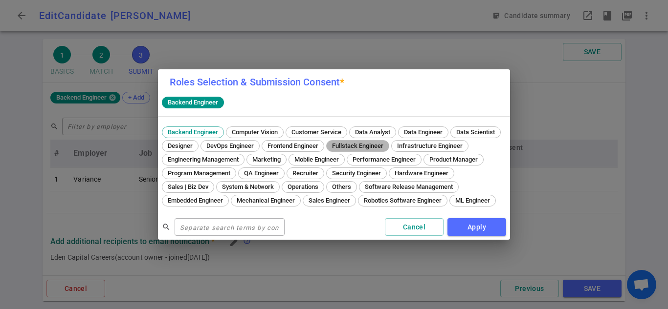
click at [387, 142] on span "Fullstack Engineer" at bounding box center [357, 145] width 58 height 7
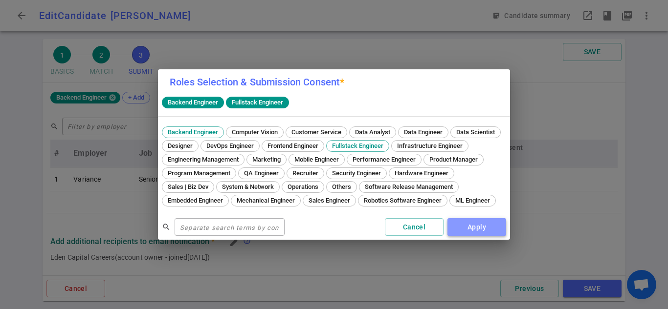
click at [463, 233] on button "Apply" at bounding box center [476, 227] width 59 height 18
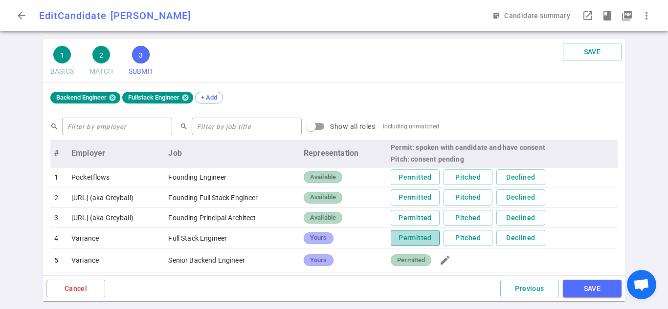
click at [422, 239] on button "Permitted" at bounding box center [415, 238] width 49 height 16
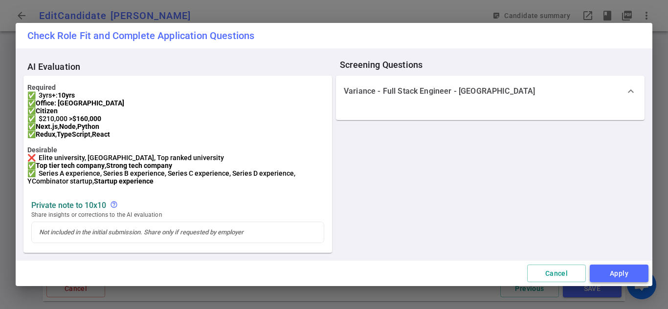
click at [601, 277] on button "Apply" at bounding box center [618, 274] width 59 height 18
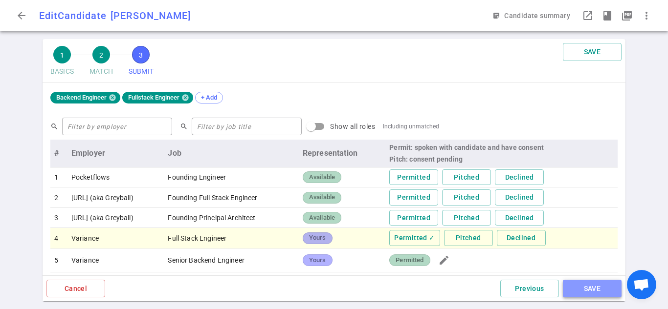
click at [595, 285] on button "SAVE" at bounding box center [592, 289] width 59 height 18
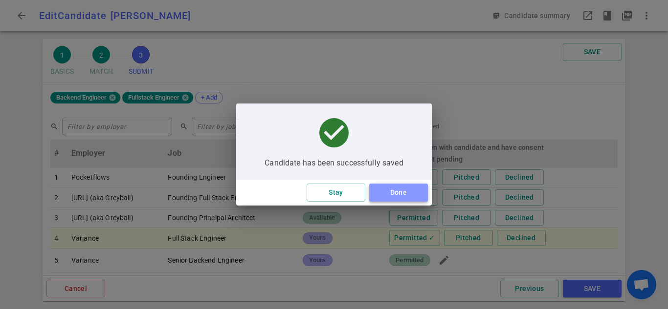
click at [415, 200] on button "Done" at bounding box center [398, 193] width 59 height 18
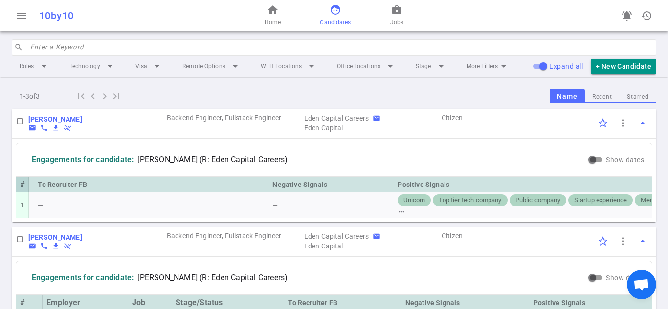
scroll to position [0, 392]
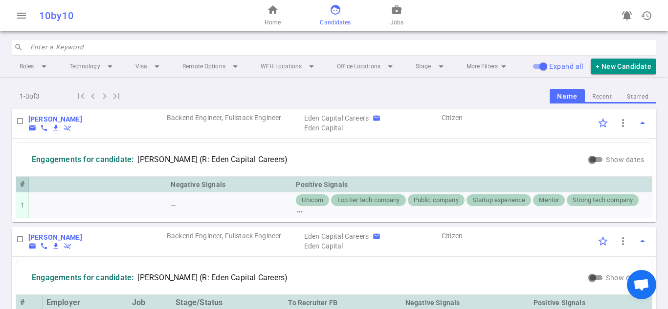
drag, startPoint x: 618, startPoint y: 239, endPoint x: 579, endPoint y: 239, distance: 39.1
click at [580, 239] on div "Jiawei Kuang email phone file_download remove_done JK Backend Engineer, Fullsta…" at bounding box center [334, 309] width 668 height 400
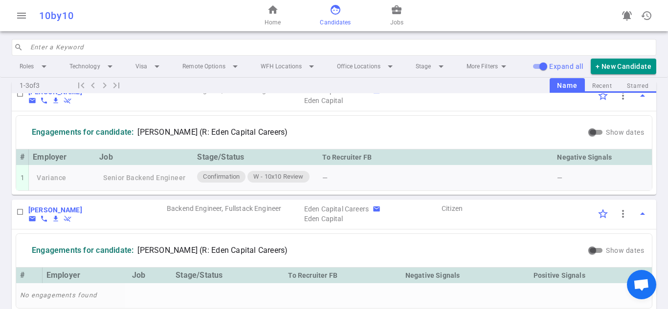
scroll to position [0, 0]
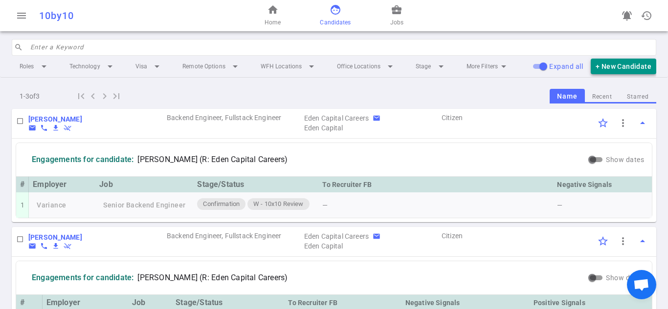
click at [623, 66] on button "+ New Candidate" at bounding box center [622, 67] width 65 height 16
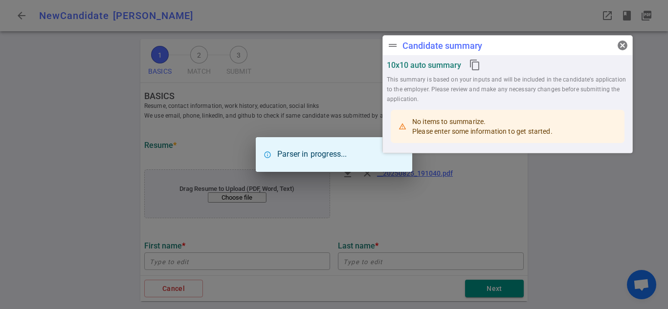
type input "Michelle"
type input "Wang"
type input "wang.michelle.yi@gmail.com"
type input "+1 917-847-8851"
type input "https://www.linkedin.com/in/michelleyiwang"
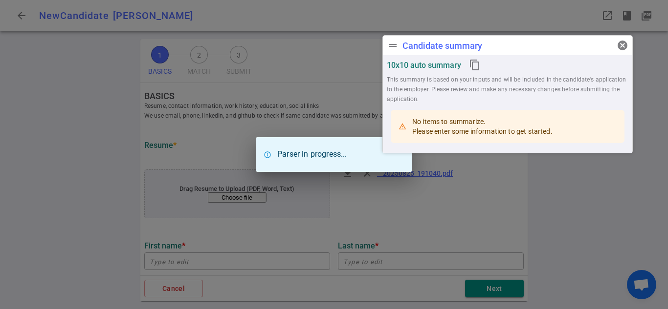
type textarea "https://www.michellewang.info"
type input "First Republic Bank"
type textarea "Data Scientist Lead, Data Analytics and Automation"
type input "6.1"
type input "Laioffer Academy"
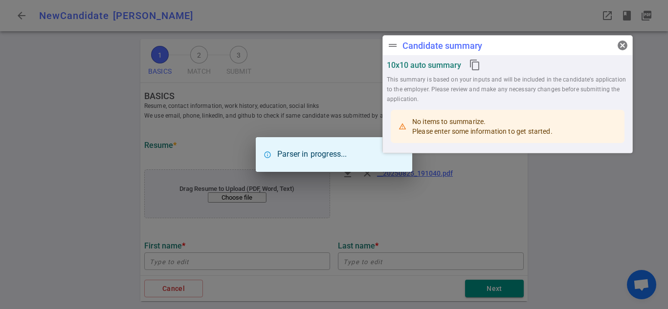
type input "Software Engineering Full-stack Development Program"
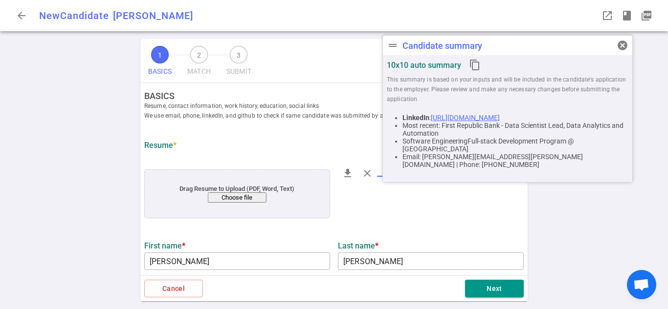
click at [480, 183] on div "file_download close __20250825_191040.pdf" at bounding box center [431, 173] width 186 height 23
click at [478, 202] on div "file_download close __20250825_191040.pdf" at bounding box center [431, 195] width 194 height 66
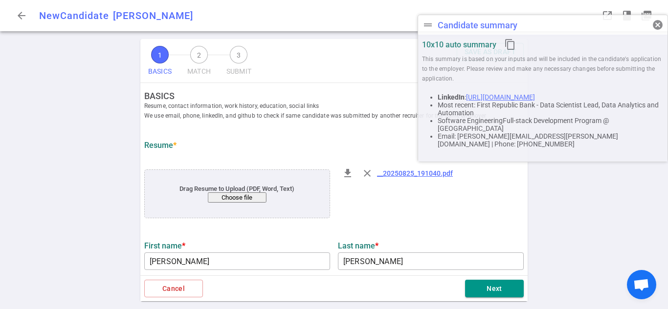
drag, startPoint x: 528, startPoint y: 47, endPoint x: 599, endPoint y: 26, distance: 73.8
click at [599, 26] on div "drag_handle Candidate summary cancel" at bounding box center [542, 25] width 249 height 20
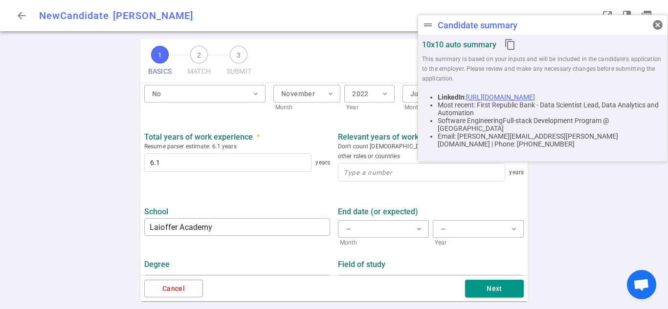
scroll to position [497, 0]
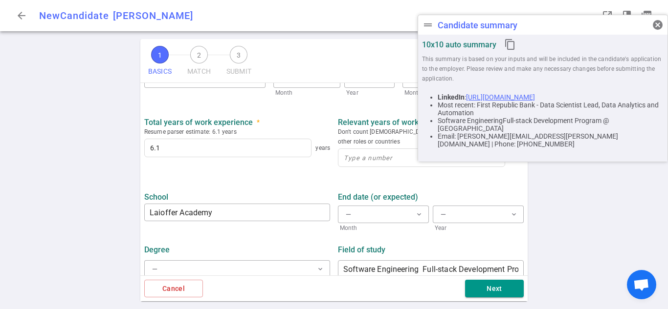
click at [366, 162] on div "Total years of work experience * Resume parser estimate: 6.1 years 6.1 years Re…" at bounding box center [333, 141] width 387 height 65
click at [365, 155] on input at bounding box center [421, 158] width 166 height 18
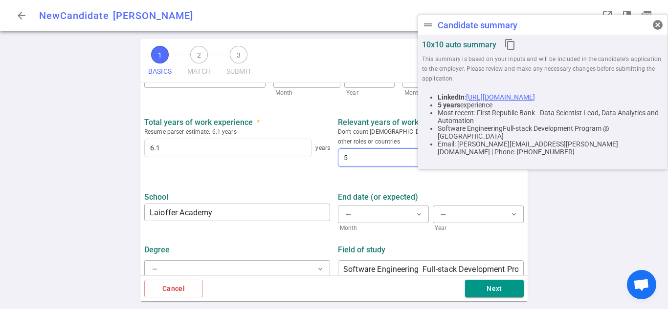
type input "5"
click at [520, 248] on div "Field of study Software Engineering Full-stack Development Program ​" at bounding box center [431, 260] width 194 height 39
click at [492, 289] on button "Next" at bounding box center [494, 289] width 59 height 18
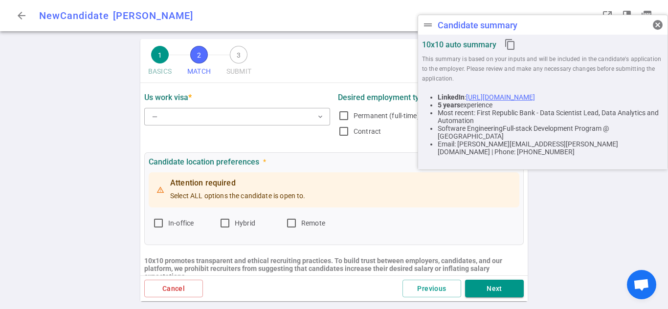
scroll to position [0, 0]
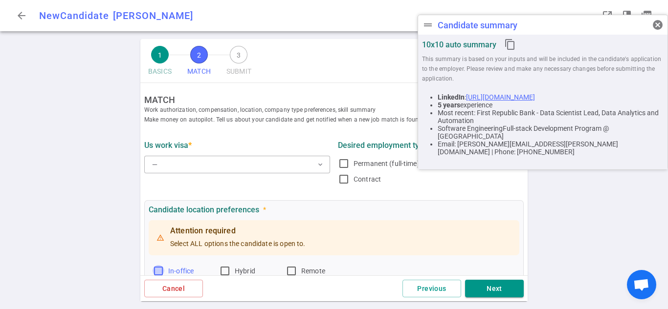
click at [162, 268] on input "In-office" at bounding box center [158, 271] width 12 height 12
checkbox input "true"
click at [227, 270] on input "Hybrid" at bounding box center [225, 271] width 12 height 12
checkbox input "true"
click at [292, 273] on input "Remote" at bounding box center [291, 271] width 12 height 12
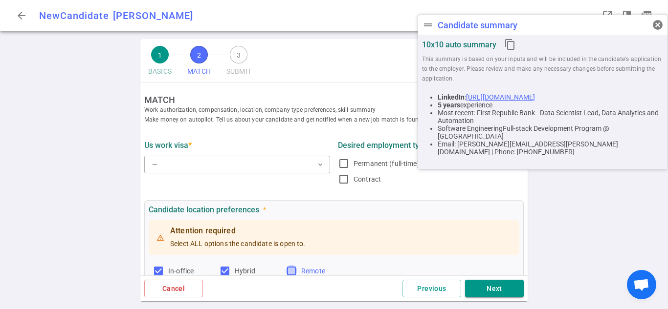
checkbox input "true"
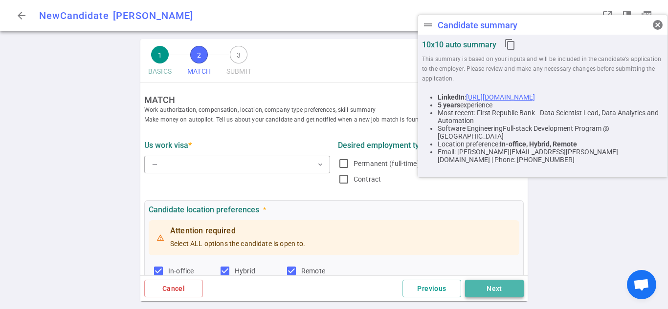
click at [474, 287] on button "Next" at bounding box center [494, 289] width 59 height 18
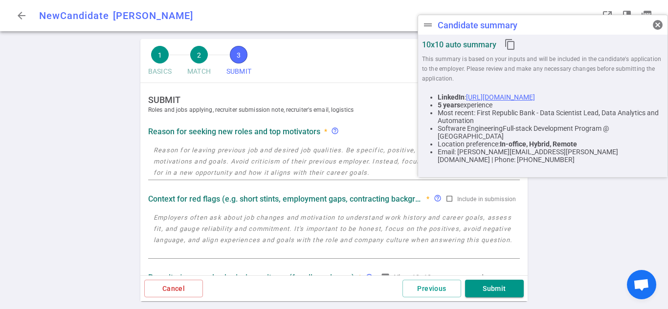
click at [258, 164] on textarea at bounding box center [333, 162] width 361 height 34
paste textarea "Michelle thrives in startup environments,"
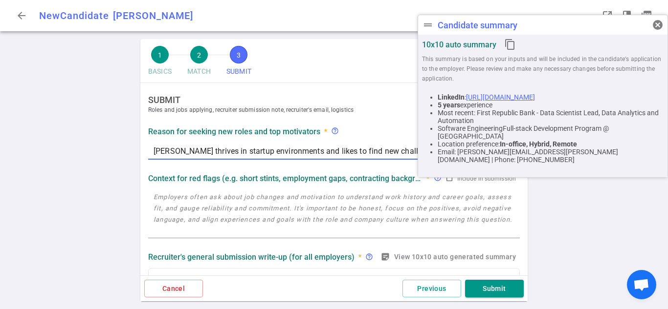
type textarea "Michelle thrives in startup environments and likes to find new challenges const…"
click at [348, 200] on textarea at bounding box center [333, 214] width 361 height 45
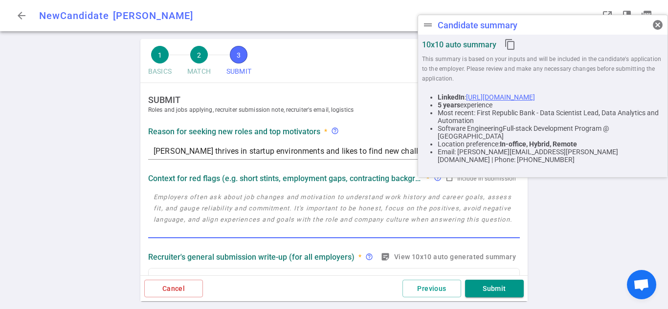
click at [348, 208] on textarea at bounding box center [333, 214] width 361 height 45
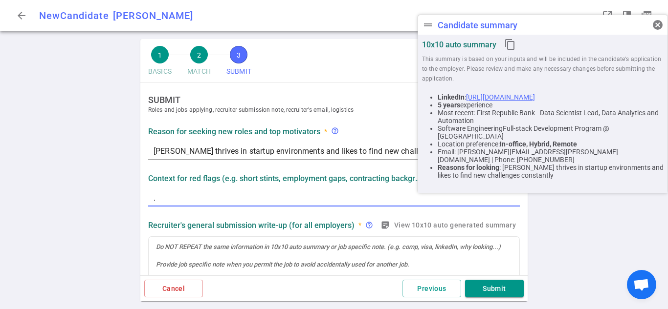
type textarea "."
click at [107, 246] on div "1 BASICS 2 MATCH 3 SUBMIT SAVE AS DRAFT SUBMIT Roles and jobs applying, recruit…" at bounding box center [334, 174] width 668 height 270
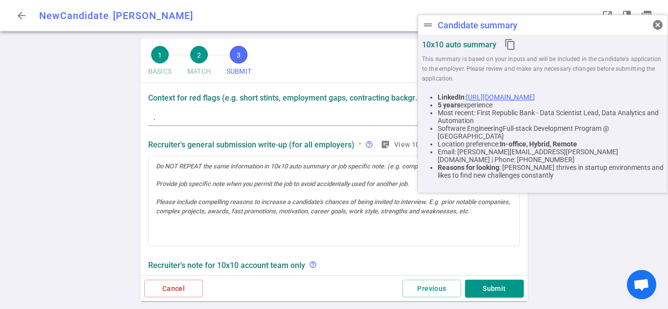
scroll to position [93, 0]
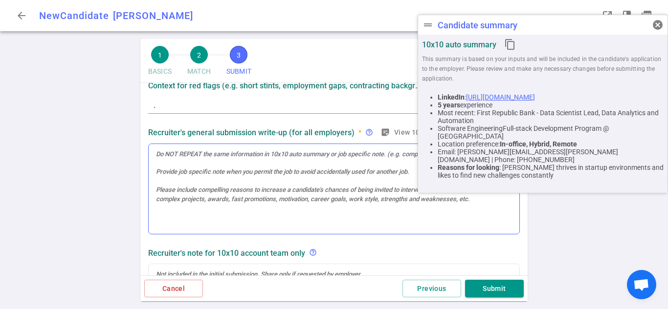
click at [285, 162] on div at bounding box center [334, 189] width 370 height 90
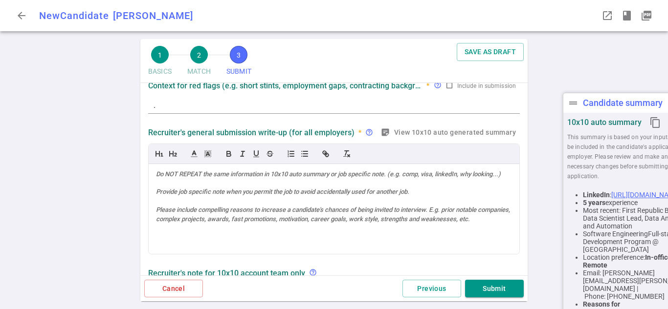
scroll to position [113, 0]
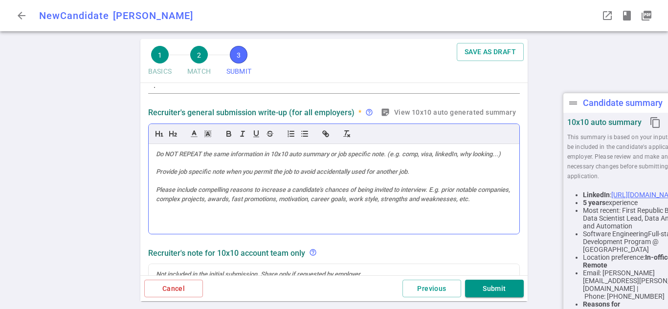
click at [230, 187] on div at bounding box center [334, 189] width 370 height 90
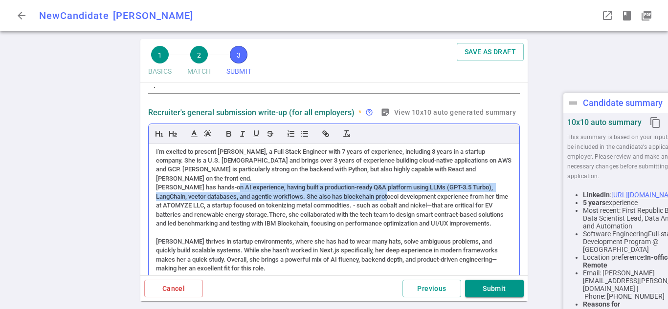
click at [404, 199] on div "Michelle has hands-on AI experience, having built a production-ready Q&A platfo…" at bounding box center [334, 205] width 356 height 45
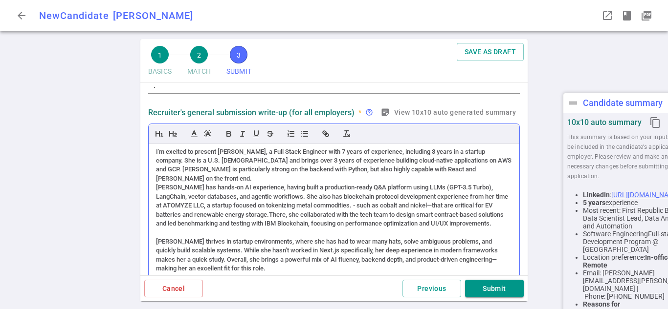
click at [411, 208] on div "Michelle has hands-on AI experience, having built a production-ready Q&A platfo…" at bounding box center [334, 205] width 356 height 45
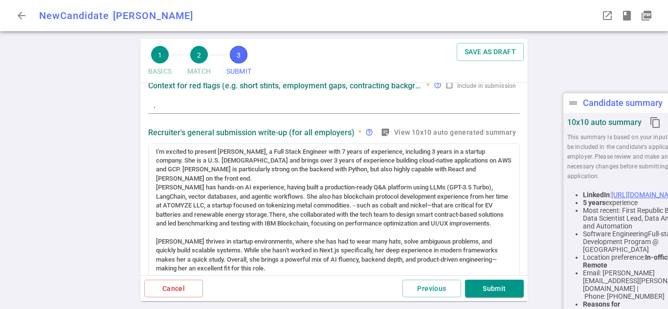
scroll to position [113, 0]
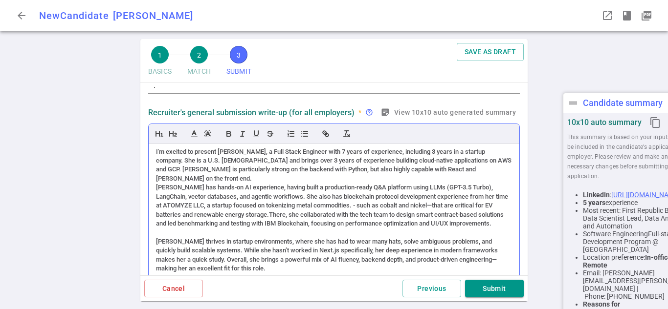
click at [250, 205] on div "Michelle has hands-on AI experience, having built a production-ready Q&A platfo…" at bounding box center [334, 205] width 356 height 45
click at [254, 225] on div "Michelle has hands-on AI experience, having built a production-ready Q&A platfo…" at bounding box center [334, 205] width 356 height 45
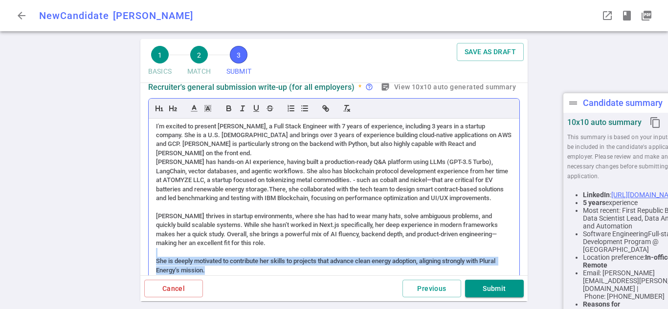
drag, startPoint x: 248, startPoint y: 269, endPoint x: 228, endPoint y: 254, distance: 25.4
click at [228, 254] on div "I'm excited to present Michelle Wang, a Full Stack Engineer with 7 years of exp…" at bounding box center [334, 200] width 370 height 163
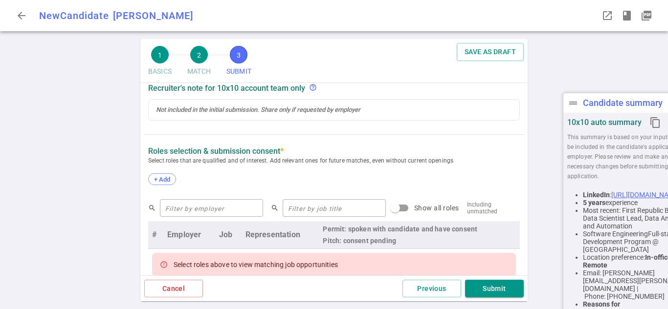
scroll to position [328, 0]
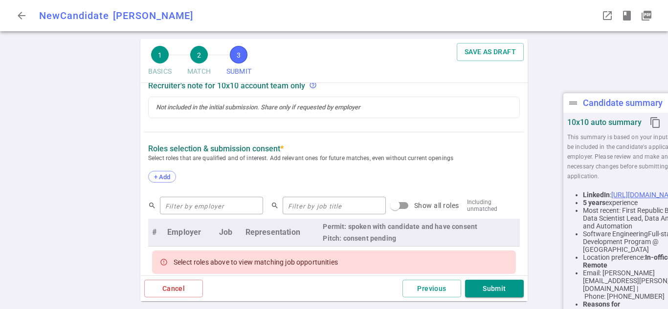
click at [383, 145] on div "SUBMIT Roles and jobs applying, recruiter submission note, recruiter's email, l…" at bounding box center [333, 130] width 387 height 750
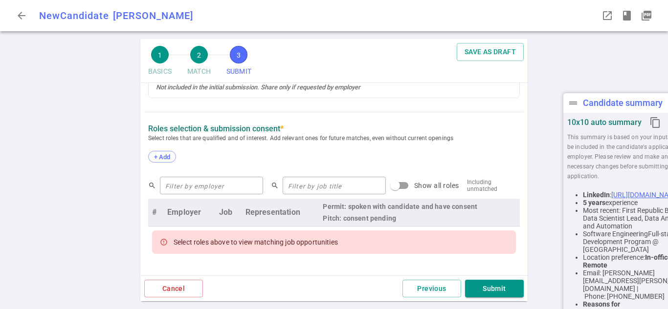
scroll to position [308, 0]
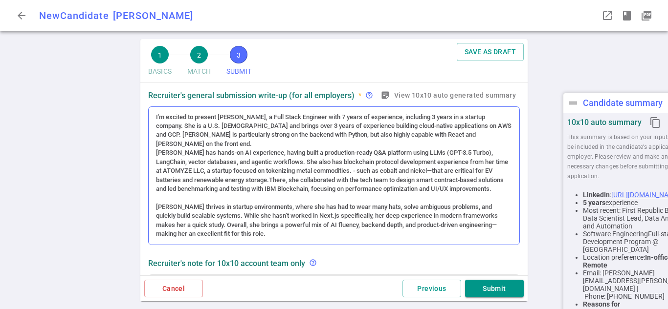
click at [438, 178] on div "Michelle has hands-on AI experience, having built a production-ready Q&A platfo…" at bounding box center [334, 171] width 356 height 45
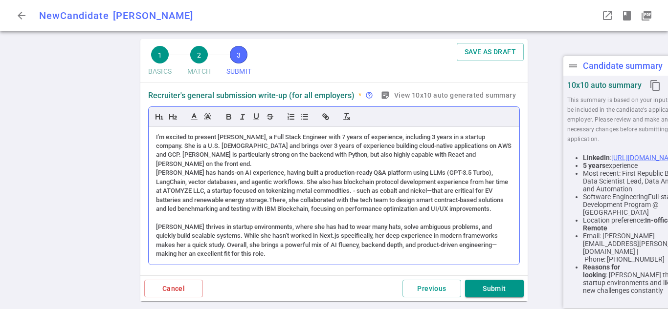
scroll to position [150, 0]
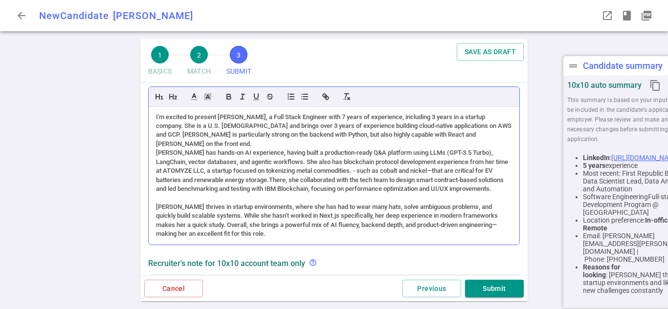
click at [381, 191] on div "Michelle has hands-on AI experience, having built a production-ready Q&A platfo…" at bounding box center [334, 171] width 356 height 45
click at [371, 194] on div "Michelle has hands-on AI experience, having built a production-ready Q&A platfo…" at bounding box center [334, 171] width 356 height 45
click at [438, 174] on div "Michelle has hands-on AI experience, having built a production-ready Q&A platfo…" at bounding box center [334, 171] width 356 height 45
click at [469, 142] on div "I'm excited to present Michelle Wang, a Full Stack Engineer with 7 years of exp…" at bounding box center [334, 131] width 356 height 36
click at [416, 194] on div "Michelle has hands-on AI experience, having built a production-ready Q&A platfo…" at bounding box center [334, 171] width 356 height 45
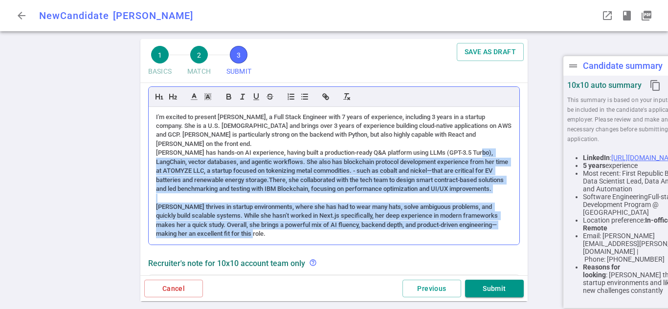
drag, startPoint x: 477, startPoint y: 152, endPoint x: 430, endPoint y: 253, distance: 110.6
click at [430, 245] on div "I'm excited to present Michelle Wang, a Full Stack Engineer with 7 years of exp…" at bounding box center [334, 176] width 370 height 138
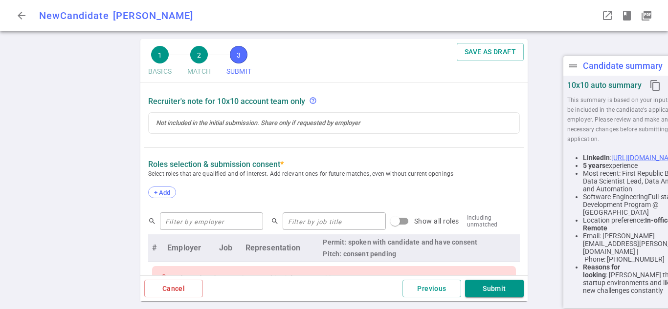
click at [454, 110] on div "Recruiter's note for 10x10 account team only help_outline" at bounding box center [333, 102] width 371 height 18
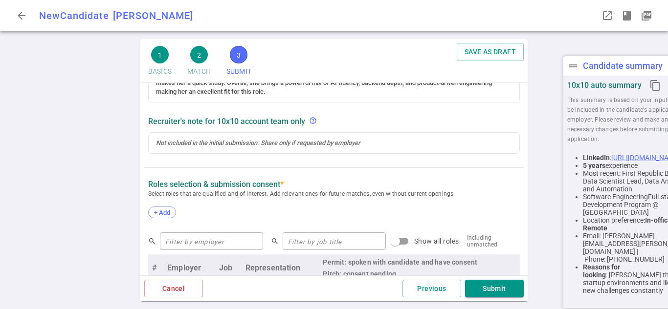
click at [490, 178] on div "SUBMIT Roles and jobs applying, recruiter submission note, recruiter's email, l…" at bounding box center [333, 176] width 387 height 730
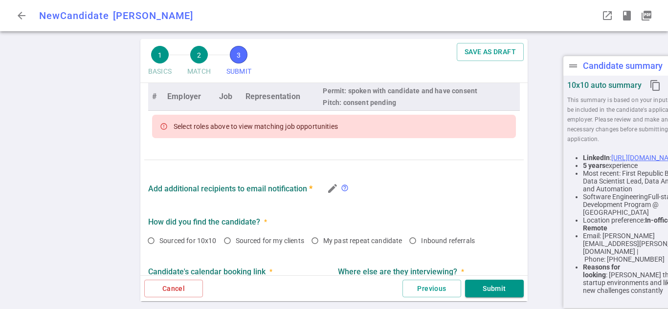
scroll to position [353, 0]
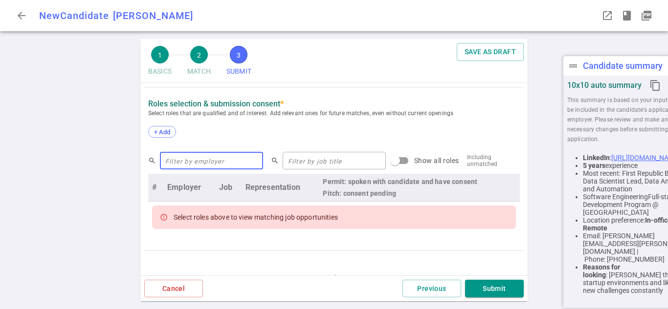
click at [224, 169] on input "text" at bounding box center [211, 161] width 103 height 16
click at [170, 136] on span "+ Add" at bounding box center [162, 132] width 23 height 7
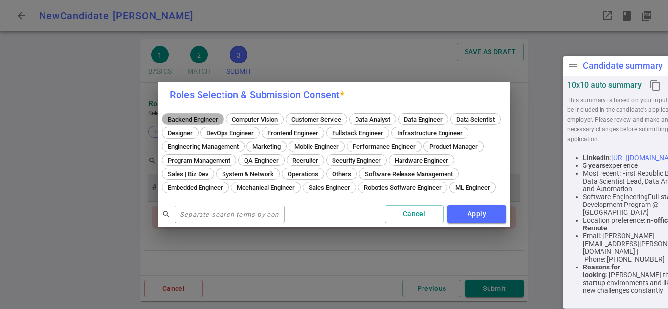
click at [207, 116] on span "Backend Engineer" at bounding box center [192, 119] width 57 height 7
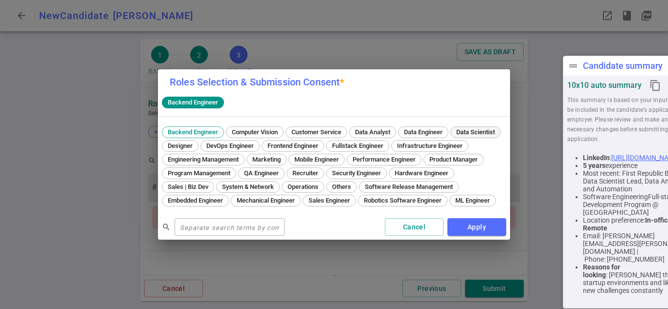
click at [453, 136] on span "Data Scientist" at bounding box center [475, 132] width 45 height 7
click at [387, 142] on span "Fullstack Engineer" at bounding box center [357, 145] width 58 height 7
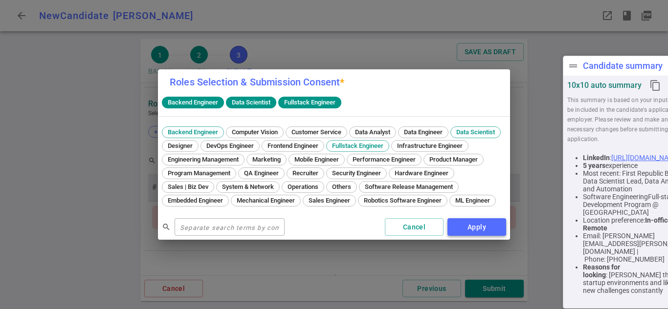
click at [470, 234] on button "Apply" at bounding box center [476, 227] width 59 height 18
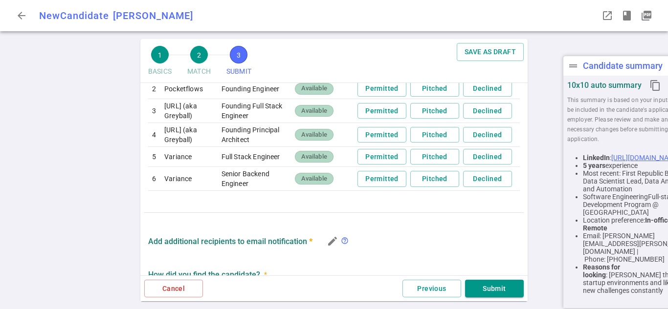
scroll to position [502, 0]
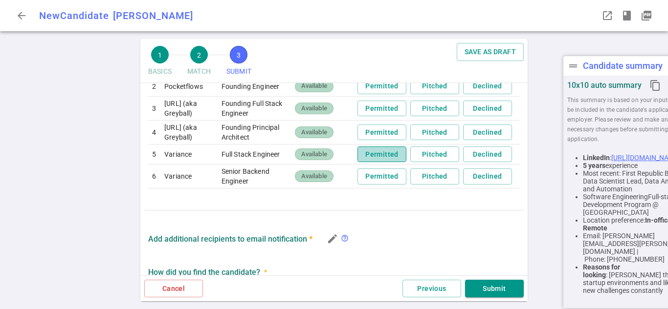
click at [359, 163] on button "Permitted" at bounding box center [381, 155] width 49 height 16
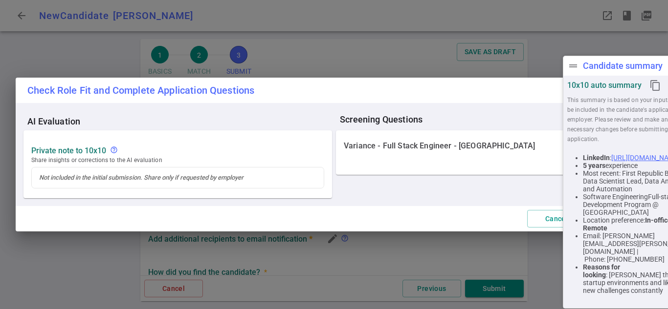
click at [507, 162] on div at bounding box center [490, 168] width 308 height 12
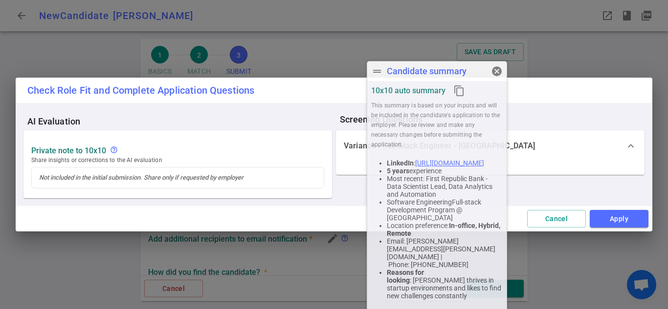
drag, startPoint x: 585, startPoint y: 66, endPoint x: 278, endPoint y: 33, distance: 309.3
click at [387, 66] on div "Candidate summary" at bounding box center [427, 71] width 80 height 10
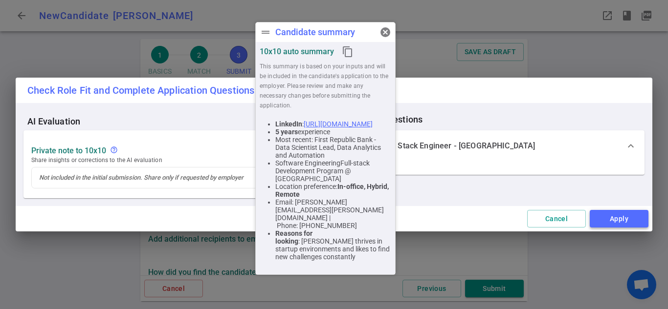
click at [629, 222] on button "Apply" at bounding box center [618, 219] width 59 height 18
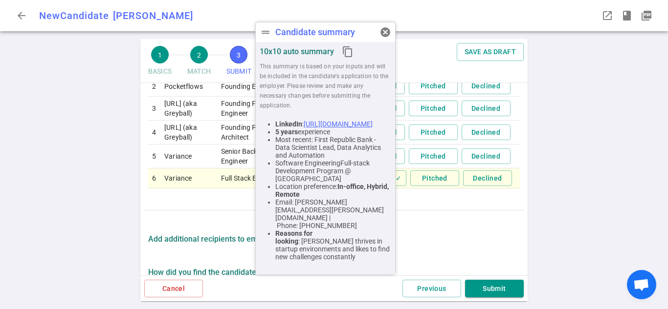
click at [346, 38] on div "drag_handle Candidate summary cancel 10x10 auto summary content_copy This summa…" at bounding box center [325, 148] width 140 height 253
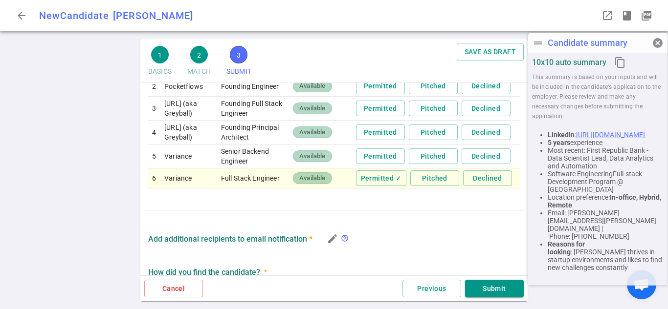
drag, startPoint x: 346, startPoint y: 38, endPoint x: 620, endPoint y: 44, distance: 273.8
click at [623, 49] on div "drag_handle Candidate summary cancel" at bounding box center [597, 43] width 139 height 20
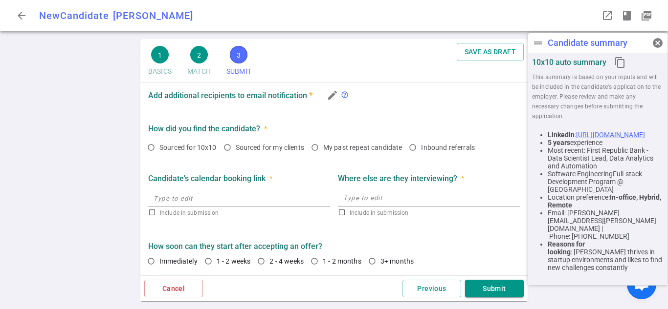
scroll to position [683, 0]
click at [235, 144] on input "Sourced for my clients" at bounding box center [227, 147] width 17 height 17
radio input "true"
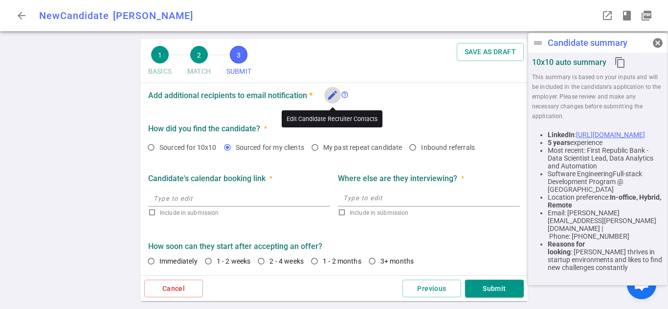
click at [326, 96] on icon "edit" at bounding box center [332, 95] width 12 height 12
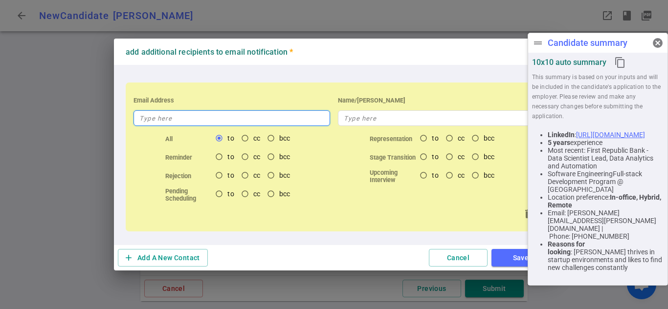
click at [297, 116] on input "text" at bounding box center [231, 118] width 196 height 16
drag, startPoint x: 297, startPoint y: 116, endPoint x: 279, endPoint y: 116, distance: 18.1
click at [279, 116] on input "text" at bounding box center [231, 118] width 196 height 16
paste input "melissa@edencapitalcareers.com"
type input "melissa@edencapitalcareers.com"
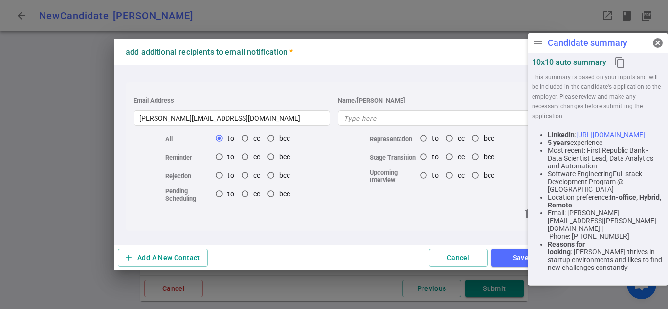
click at [479, 238] on div "Email Address melissa@edencapitalcareers.com Name/Alias All to cc bcc Represent…" at bounding box center [334, 155] width 440 height 180
click at [503, 260] on button "Save" at bounding box center [520, 258] width 59 height 18
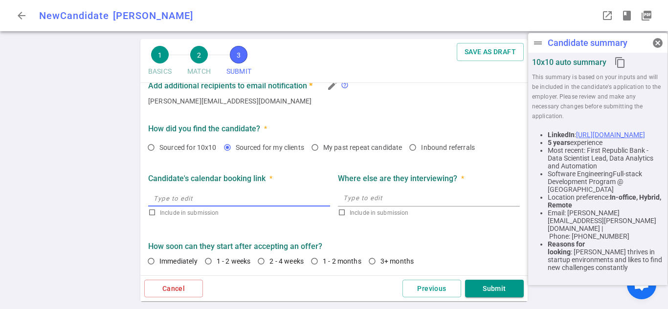
click at [297, 206] on input "text" at bounding box center [239, 198] width 182 height 16
click at [269, 261] on input "2 - 4 weeks" at bounding box center [261, 261] width 17 height 17
radio input "true"
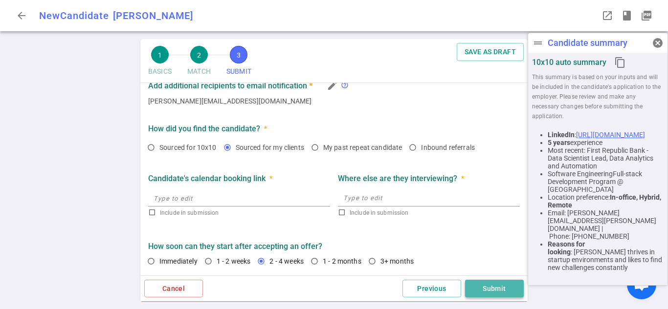
click at [483, 281] on button "Submit" at bounding box center [494, 289] width 59 height 18
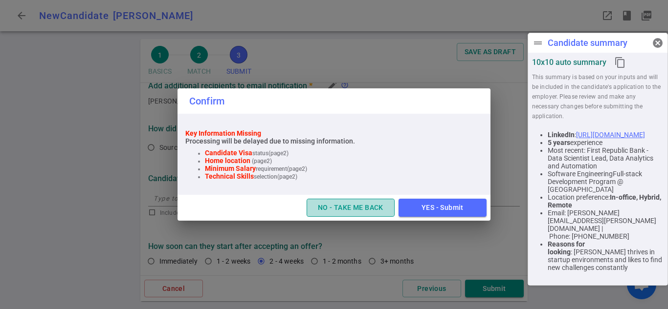
click at [369, 216] on button "NO - TAKE ME BACK" at bounding box center [350, 208] width 88 height 18
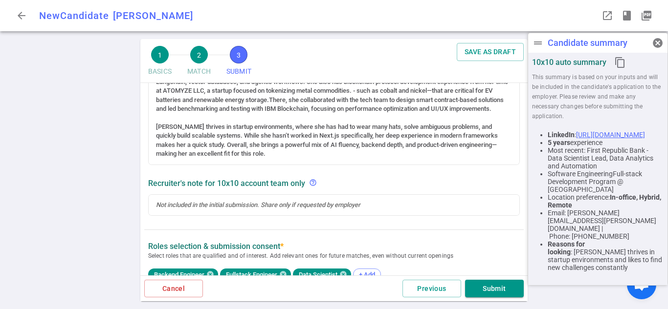
scroll to position [0, 0]
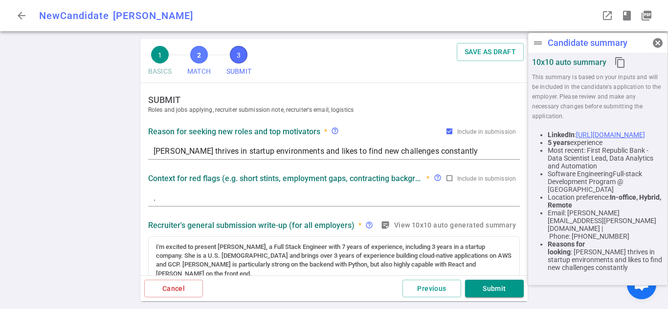
click at [191, 60] on button "2 MATCH" at bounding box center [198, 63] width 31 height 40
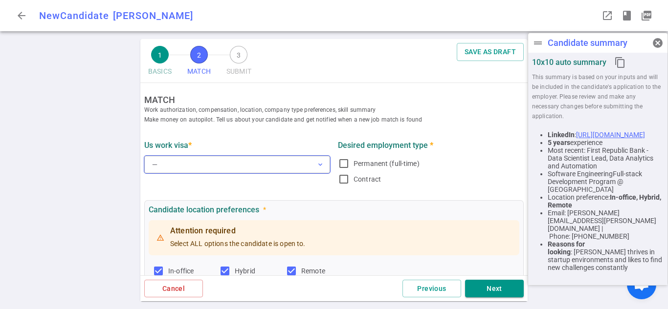
click at [187, 160] on button "— expand_more" at bounding box center [237, 165] width 186 height 18
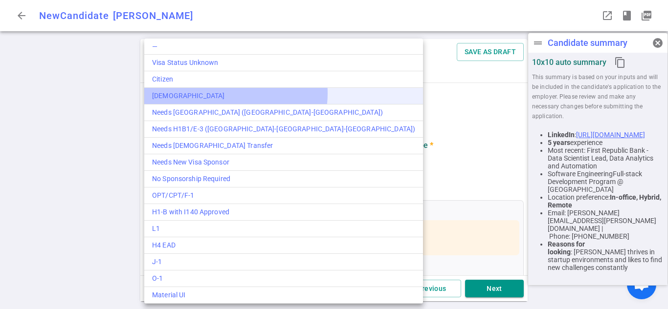
click at [224, 93] on div "[DEMOGRAPHIC_DATA]" at bounding box center [283, 96] width 263 height 10
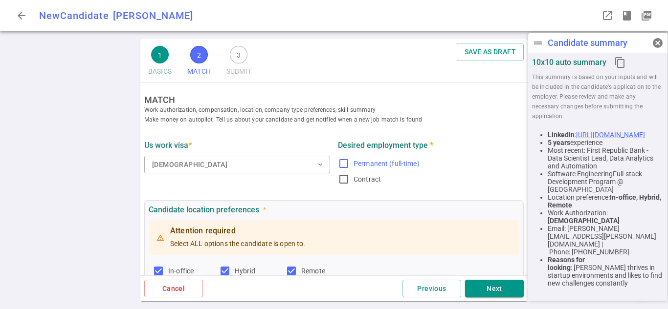
click at [340, 167] on input "Permanent (full-time)" at bounding box center [344, 164] width 12 height 12
checkbox input "true"
click at [344, 179] on input "Contract" at bounding box center [344, 180] width 12 height 12
checkbox input "true"
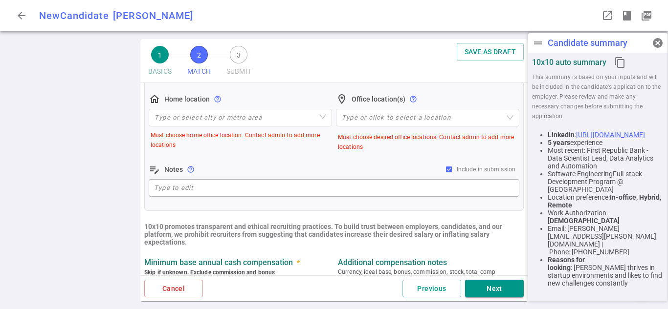
scroll to position [196, 0]
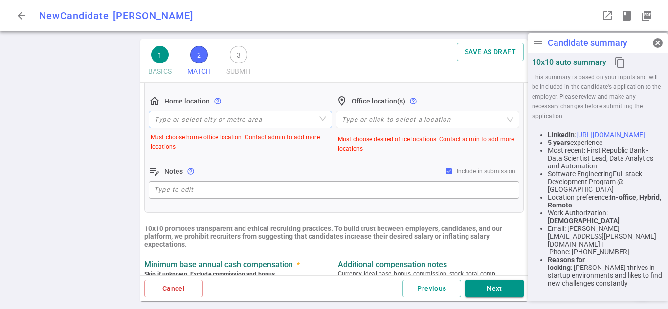
click at [191, 123] on input "search" at bounding box center [240, 119] width 172 height 17
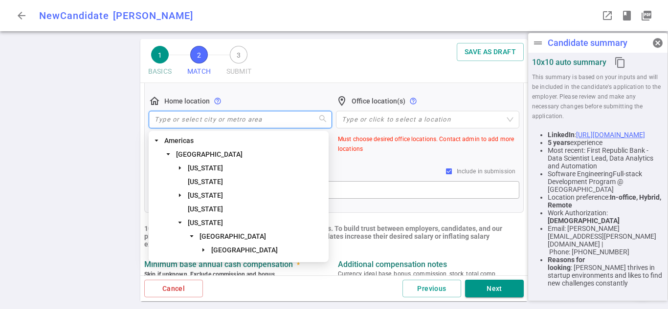
paste input "Mountain View, CA"
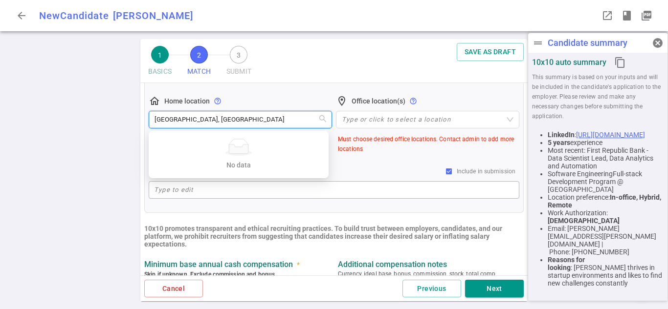
type input "Mountain View, CA"
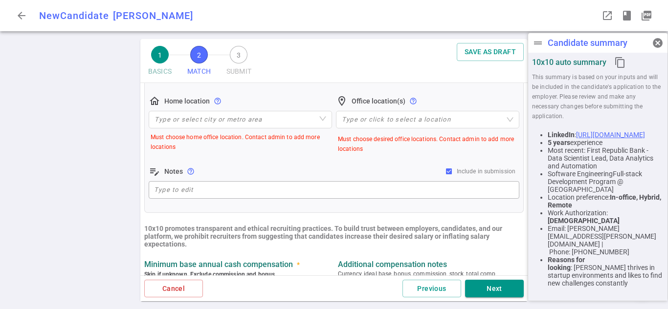
click at [269, 94] on div "Attention required Select ALL options the candidate is open to. In-office Hybri…" at bounding box center [334, 112] width 370 height 178
click at [254, 113] on input "search" at bounding box center [240, 119] width 172 height 17
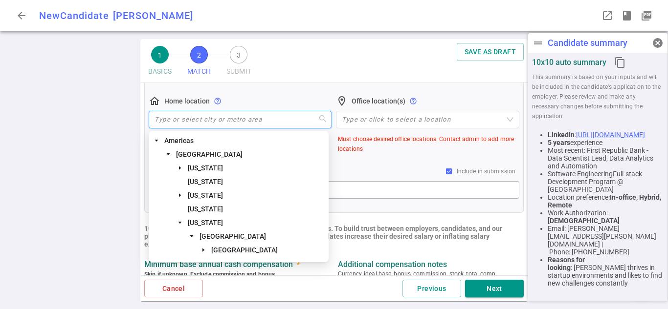
paste input "Mountain View, CA"
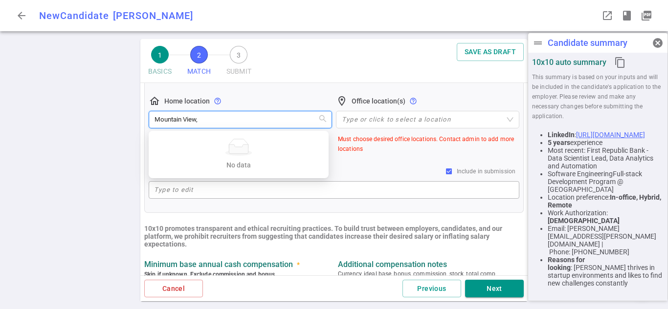
type input "Mountain View"
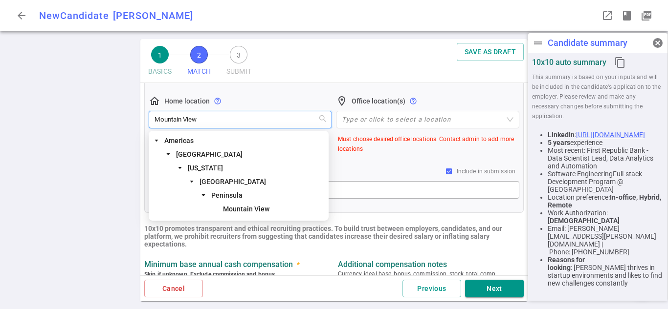
click at [248, 213] on span "Mountain View" at bounding box center [246, 209] width 46 height 8
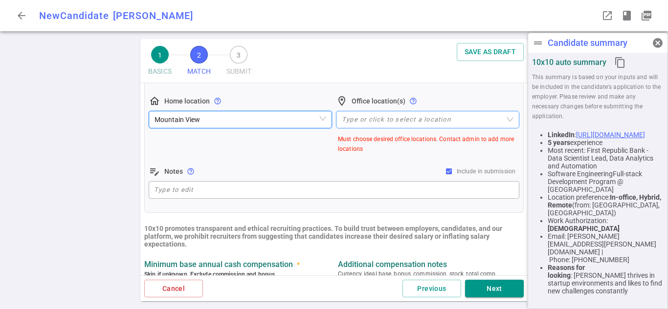
click at [373, 119] on div at bounding box center [422, 119] width 169 height 7
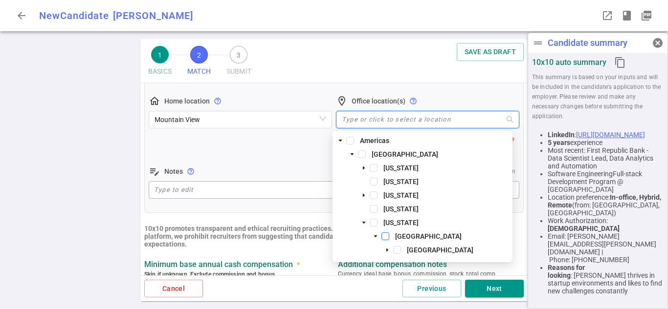
click at [385, 236] on span at bounding box center [385, 237] width 8 height 8
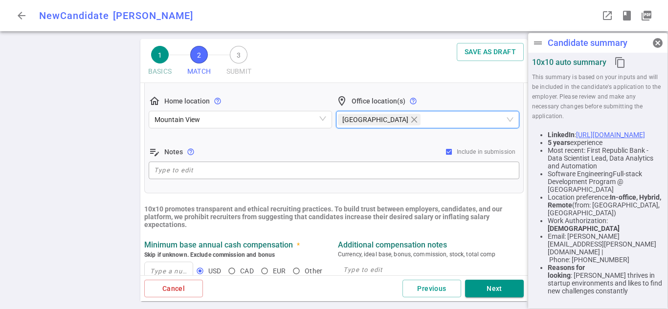
click at [142, 184] on ul "MATCH Work authorization, compensation, location, company type preferences, ski…" at bounding box center [333, 235] width 387 height 694
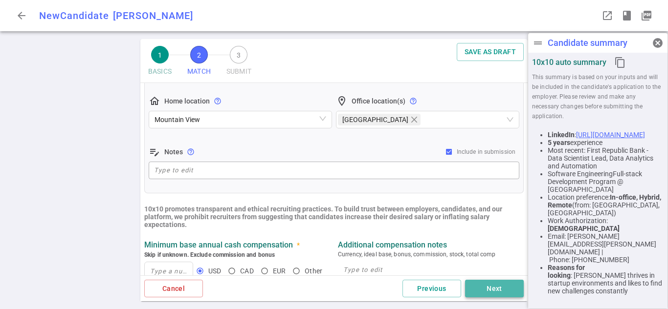
click at [504, 286] on button "Next" at bounding box center [494, 289] width 59 height 18
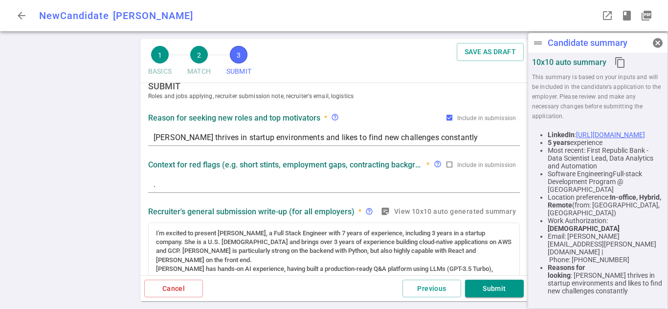
scroll to position [0, 0]
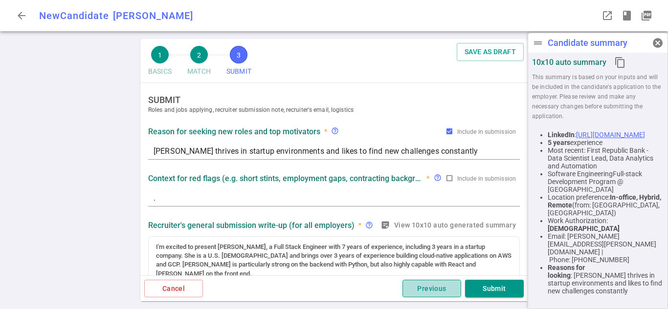
click at [430, 288] on button "Previous" at bounding box center [431, 289] width 59 height 18
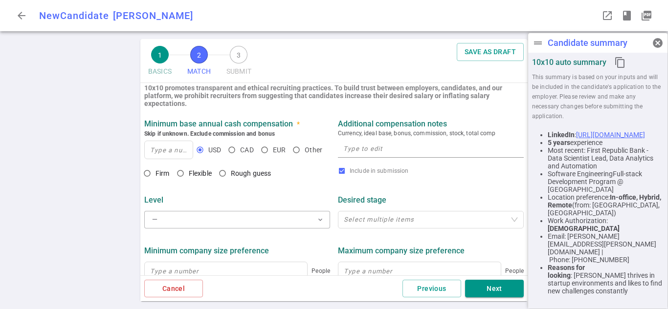
scroll to position [325, 0]
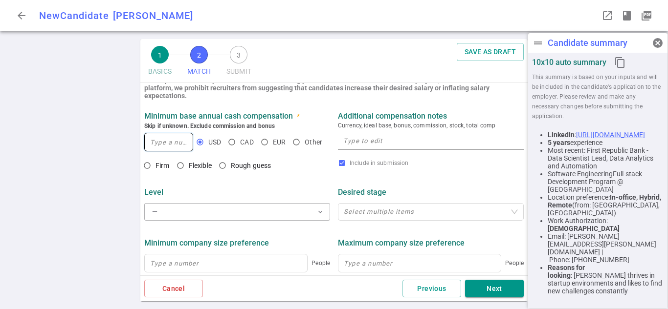
click at [176, 137] on input at bounding box center [169, 142] width 48 height 18
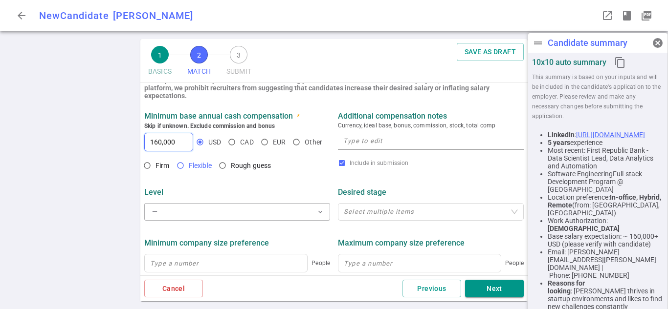
type input "160,000"
click at [179, 172] on input "Flexible" at bounding box center [180, 165] width 17 height 17
radio input "true"
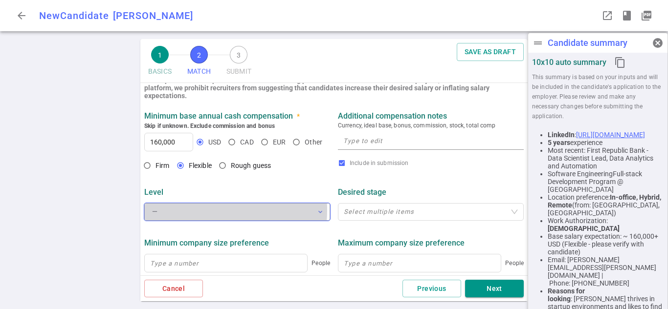
click at [196, 213] on button "— expand_more" at bounding box center [237, 212] width 186 height 18
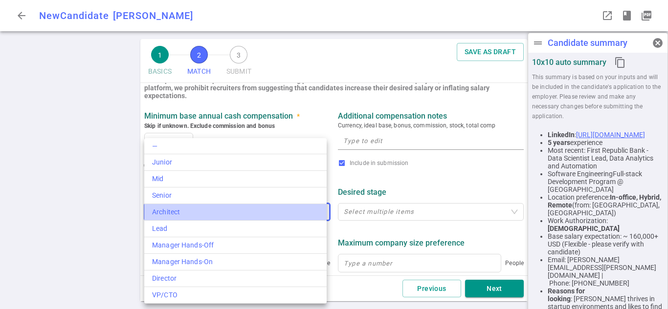
click at [196, 213] on div "Architect" at bounding box center [235, 212] width 167 height 10
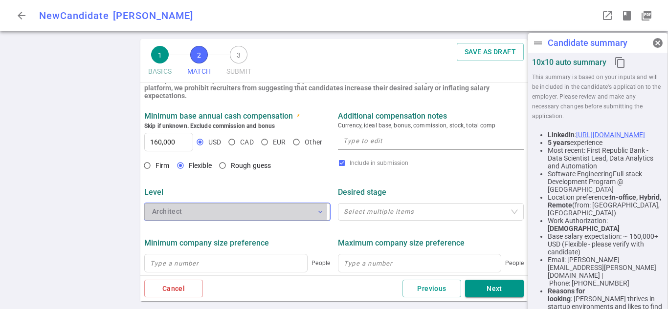
click at [196, 213] on button "Architect expand_more" at bounding box center [237, 212] width 186 height 18
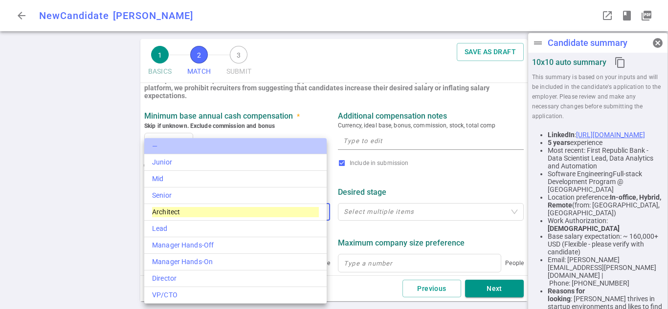
click at [241, 146] on li "—" at bounding box center [235, 146] width 182 height 16
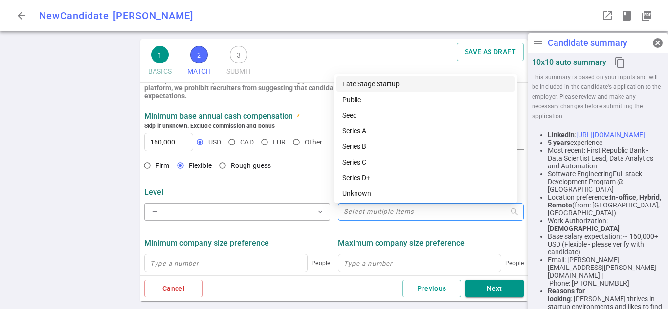
click at [399, 211] on div at bounding box center [426, 211] width 172 height 7
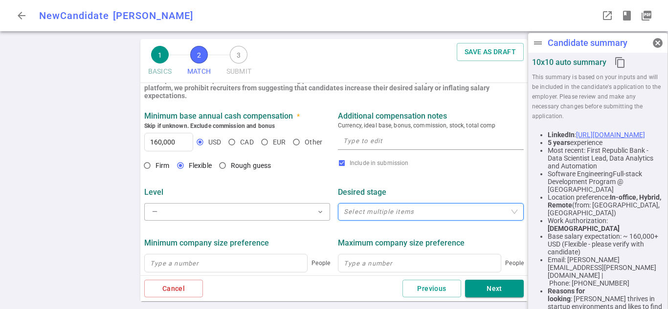
click at [399, 211] on div at bounding box center [426, 211] width 172 height 7
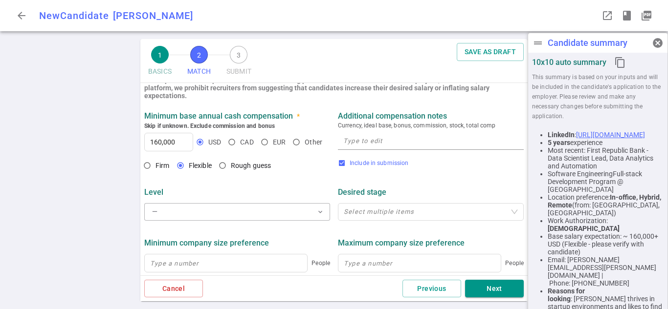
click at [391, 162] on span "Include in submission" at bounding box center [378, 163] width 59 height 7
click at [346, 162] on input "Include in submission" at bounding box center [342, 163] width 8 height 8
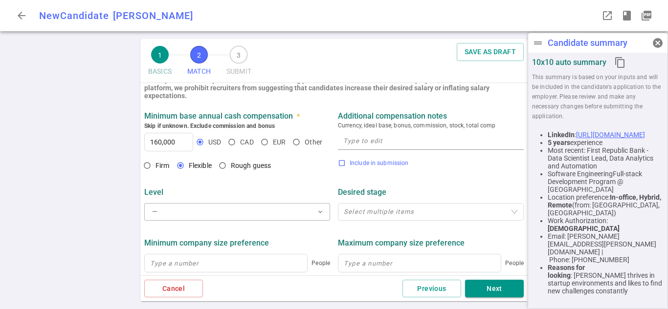
click at [389, 162] on span "Include in submission" at bounding box center [378, 163] width 59 height 7
click at [346, 162] on input "Include in submission" at bounding box center [342, 163] width 8 height 8
checkbox input "true"
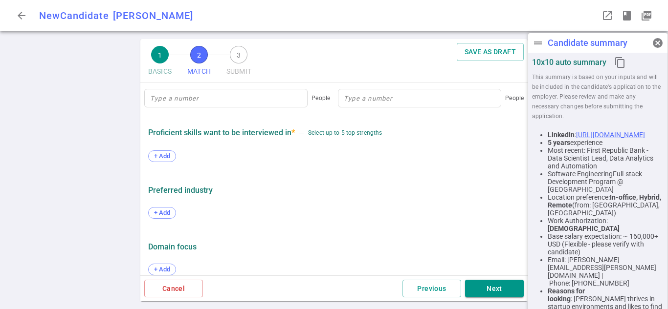
scroll to position [503, 0]
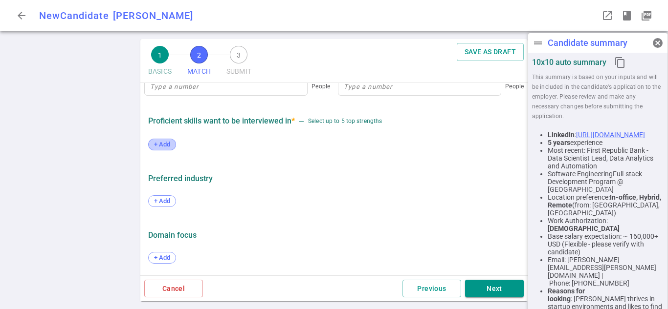
click at [168, 142] on span "+ Add" at bounding box center [162, 144] width 23 height 7
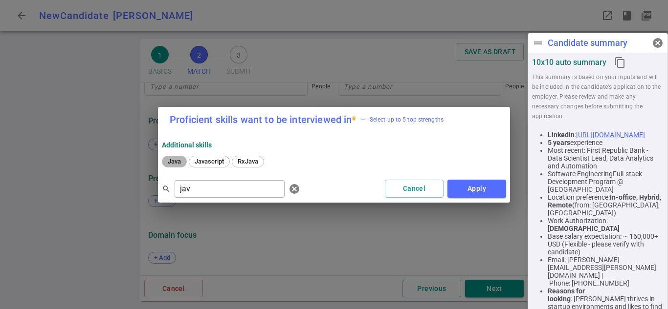
click at [173, 159] on span "Java" at bounding box center [174, 161] width 20 height 7
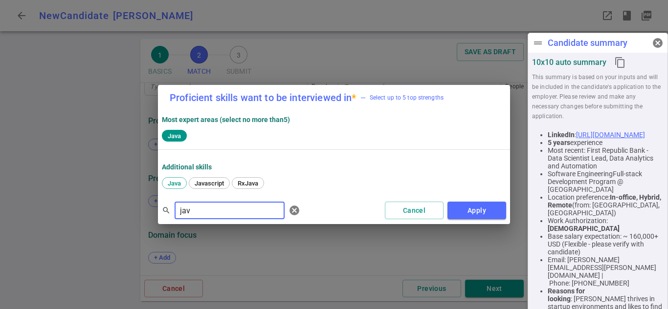
click at [198, 211] on input "jav" at bounding box center [229, 211] width 110 height 16
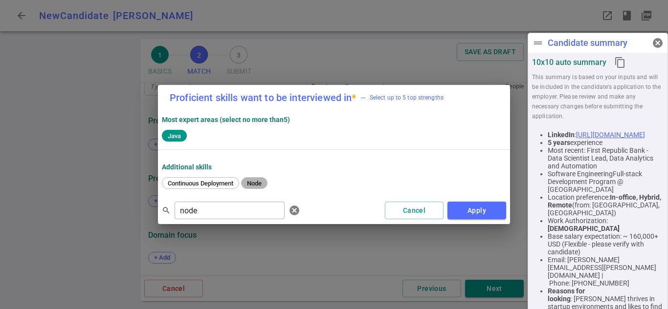
click at [259, 184] on span "Node" at bounding box center [254, 183] width 22 height 7
click at [197, 210] on input "node" at bounding box center [229, 211] width 110 height 16
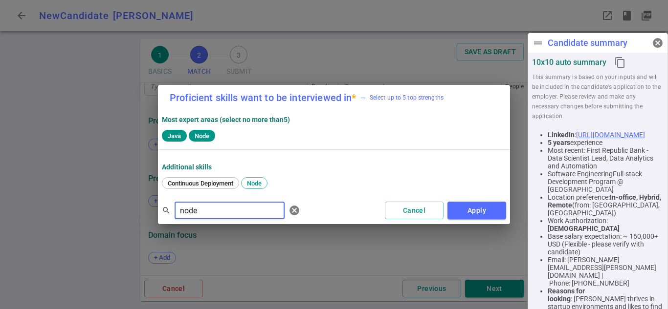
click at [197, 210] on input "node" at bounding box center [229, 211] width 110 height 16
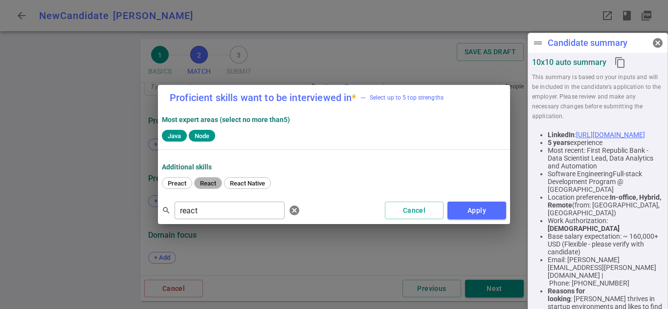
click at [208, 185] on span "React" at bounding box center [207, 183] width 23 height 7
click at [203, 210] on input "react" at bounding box center [229, 211] width 110 height 16
click at [215, 182] on span "Javascript" at bounding box center [209, 183] width 36 height 7
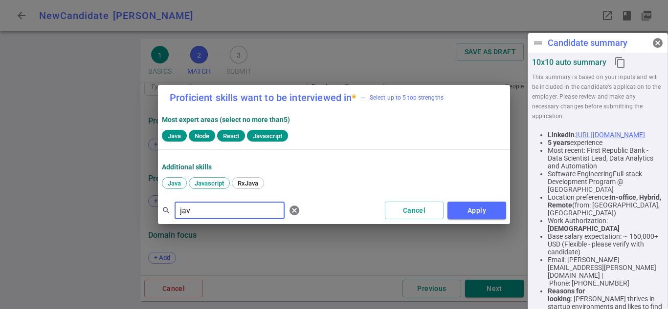
click at [208, 205] on input "jav" at bounding box center [229, 211] width 110 height 16
type input "pyt"
click at [325, 186] on span "Python" at bounding box center [328, 183] width 26 height 7
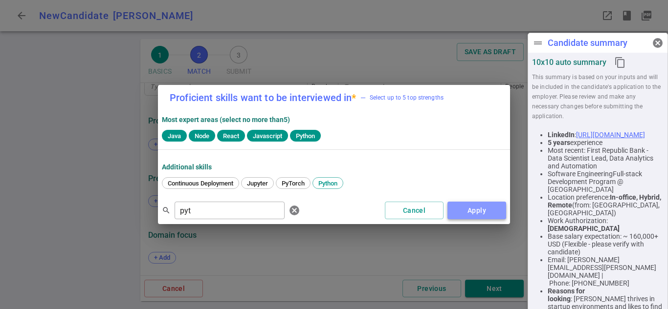
click at [460, 213] on button "Apply" at bounding box center [476, 211] width 59 height 18
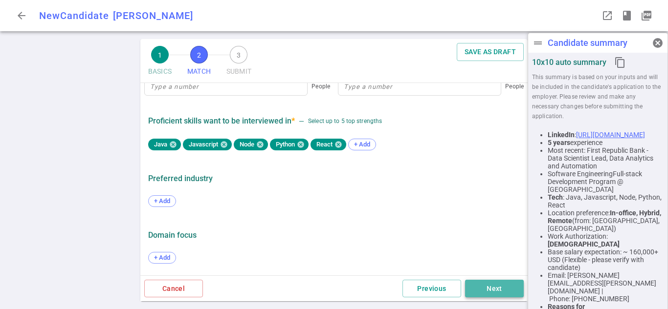
click at [491, 294] on button "Next" at bounding box center [494, 289] width 59 height 18
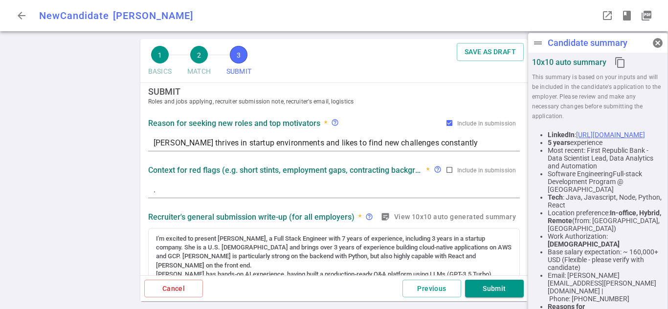
scroll to position [0, 0]
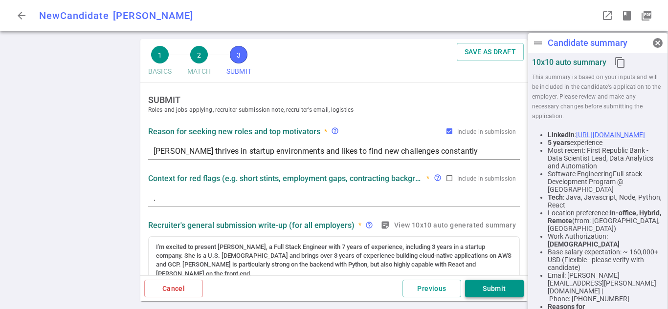
click at [497, 286] on button "Submit" at bounding box center [494, 289] width 59 height 18
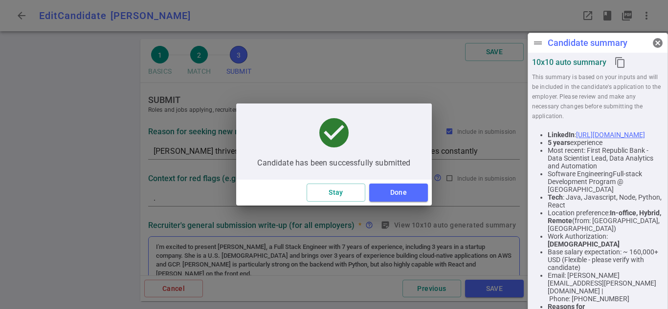
type textarea "Michelle thrives in startup environments and likes to find new challenges const…"
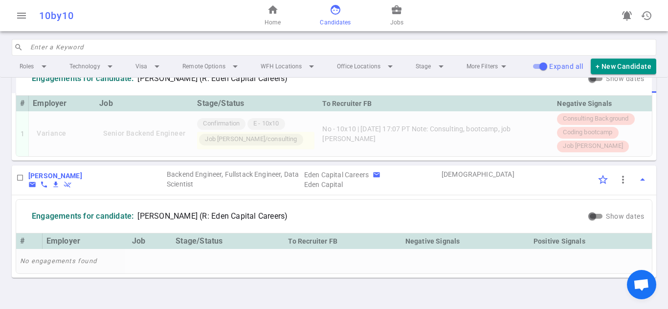
scroll to position [328, 0]
click at [476, 252] on td "No engagements found" at bounding box center [333, 261] width 635 height 25
click at [617, 183] on span "more_vert" at bounding box center [623, 180] width 12 height 12
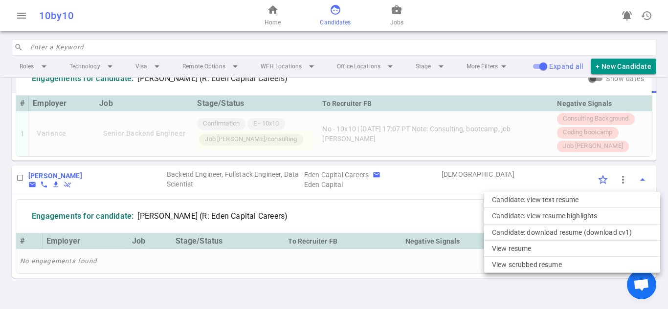
click at [633, 179] on div at bounding box center [334, 154] width 668 height 309
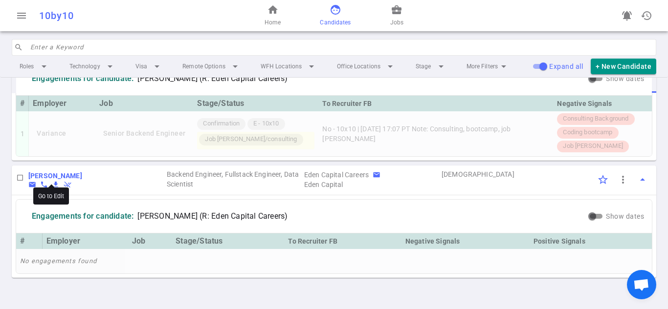
click at [67, 177] on b "[PERSON_NAME]" at bounding box center [55, 176] width 54 height 8
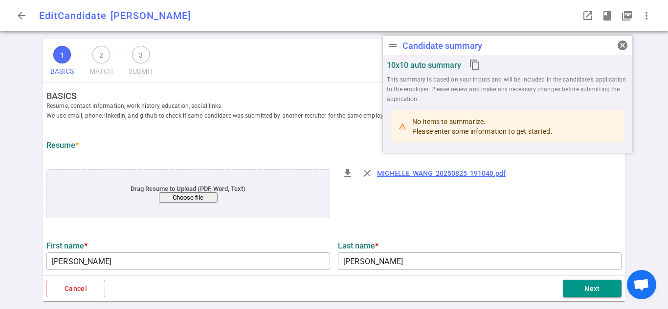
type input "Michelle"
type input "Wang"
type input "wang.michelle.yi@gmail.com"
type input "+1 917-847-8851"
type input "https://www.linkedin.com/in/michelleyiwang"
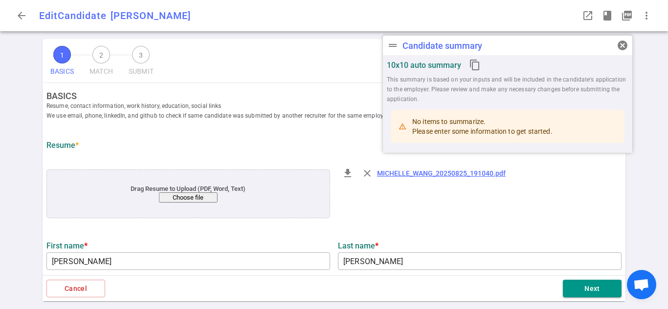
type textarea "https://www.michellewang.info"
type input "First Republic Bank"
type textarea "Data Scientist Lead, Data Analytics and Automation"
type input "6.1"
type input "5"
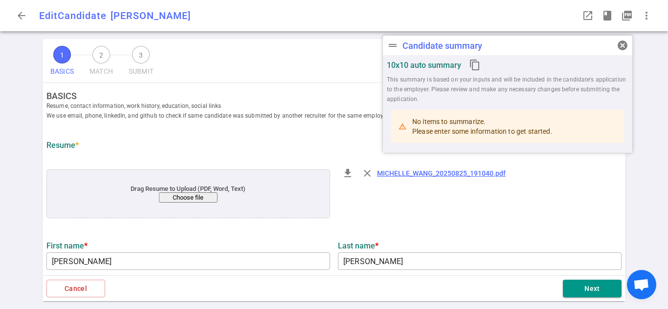
type input "Laioffer Academy"
type input "Software Engineering Full-stack Development Program"
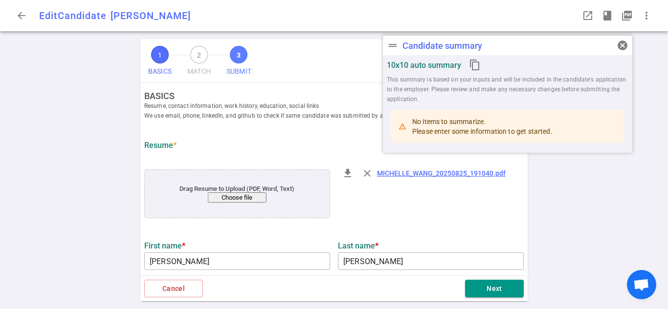
click at [246, 59] on span "3" at bounding box center [239, 55] width 18 height 18
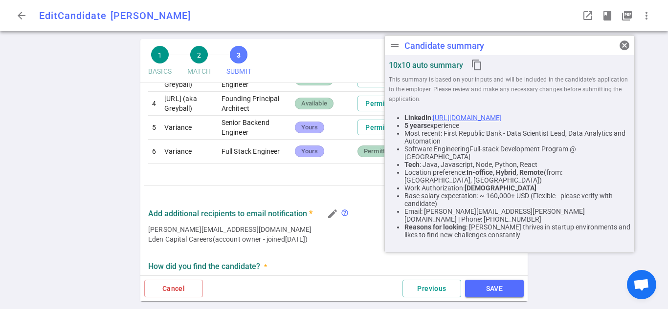
scroll to position [533, 0]
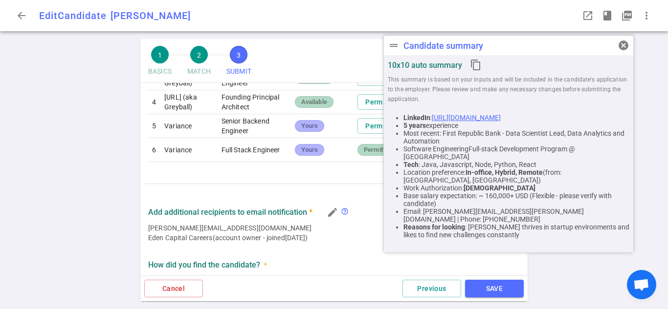
click at [299, 131] on span "Yours" at bounding box center [309, 126] width 25 height 9
click at [502, 285] on button "SAVE" at bounding box center [494, 289] width 59 height 18
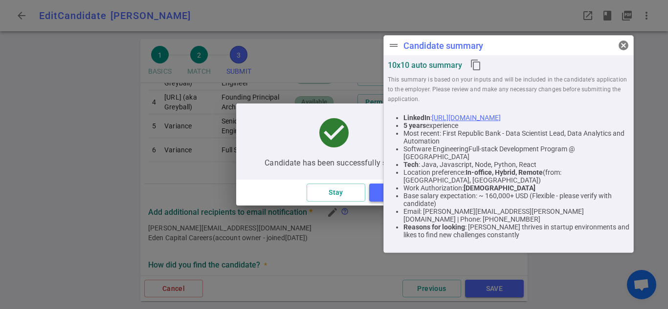
click at [374, 195] on button "Done" at bounding box center [398, 193] width 59 height 18
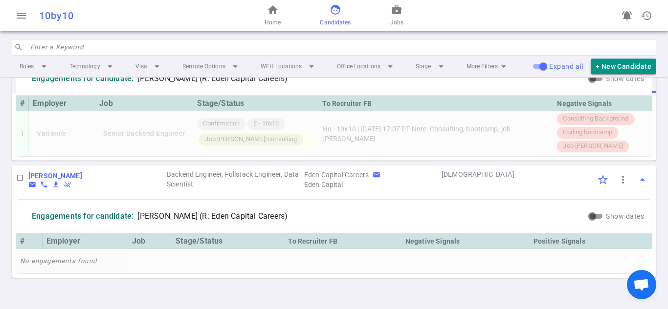
scroll to position [328, 0]
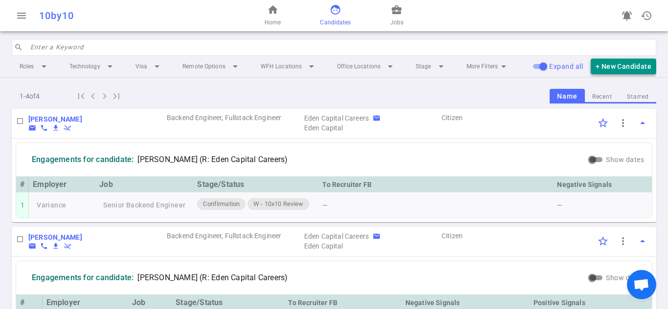
click at [642, 68] on button "+ New Candidate" at bounding box center [622, 67] width 65 height 16
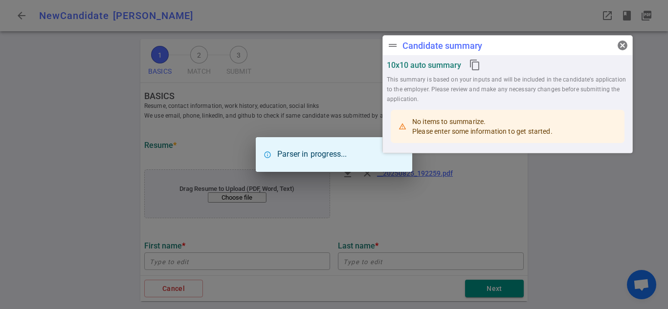
type input "[PERSON_NAME]"
type input "[PERSON_NAME][EMAIL_ADDRESS][PERSON_NAME][DOMAIN_NAME]"
type input "[PHONE_NUMBER]"
type textarea "[DOMAIN_NAME],[DOMAIN_NAME]"
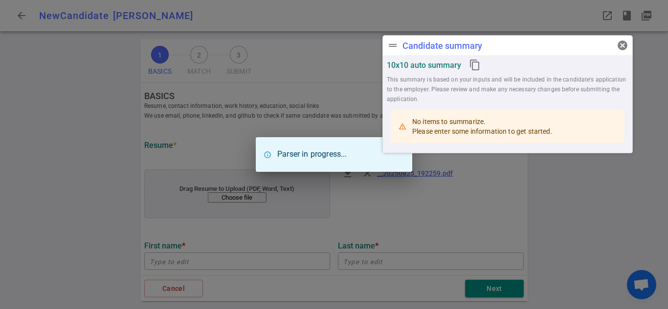
type input "Nextiva"
type textarea "Senior Software Engineer"
type input "12.1"
type input "[GEOGRAPHIC_DATA][US_STATE]"
type input "Architecture"
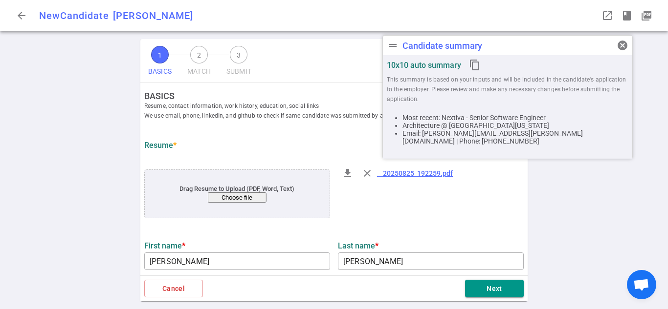
click at [422, 209] on div "file_download close __20250825_192259.pdf" at bounding box center [431, 195] width 194 height 66
click at [562, 46] on div "drag_handle Candidate summary cancel" at bounding box center [507, 46] width 249 height 20
click at [625, 46] on span "cancel" at bounding box center [622, 46] width 12 height 12
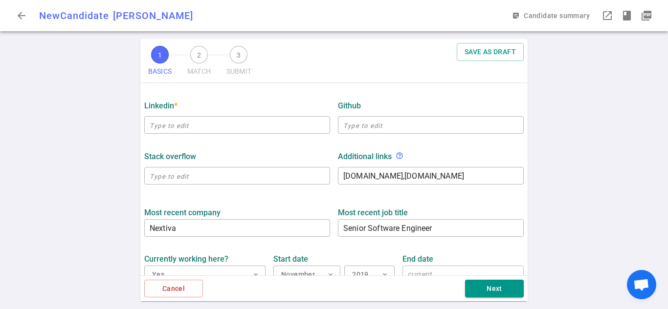
scroll to position [294, 0]
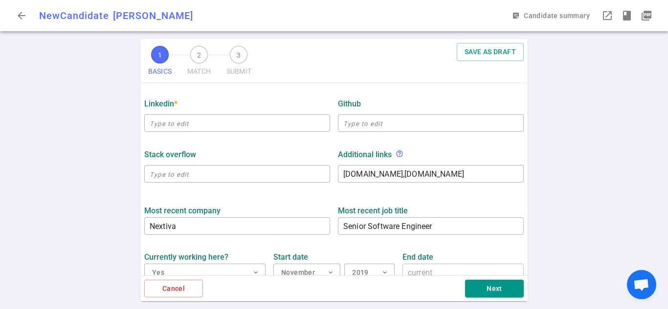
click at [80, 116] on div "1 BASICS 2 MATCH 3 SUBMIT SAVE AS DRAFT BASICS Resume, contact information, wor…" at bounding box center [334, 174] width 668 height 270
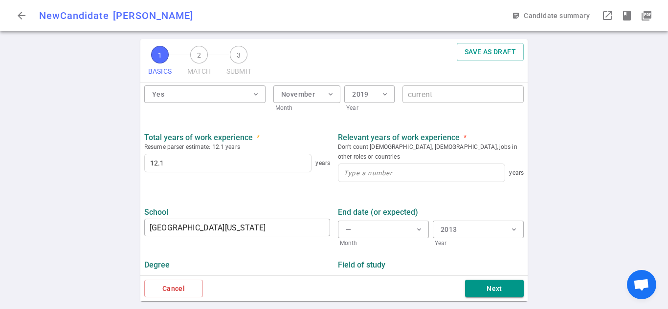
scroll to position [487, 0]
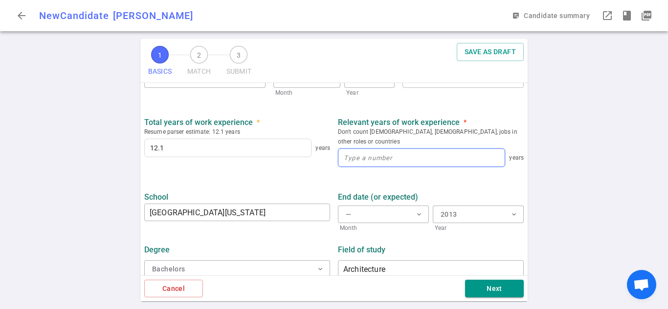
click at [422, 153] on input at bounding box center [421, 158] width 166 height 18
type input "12"
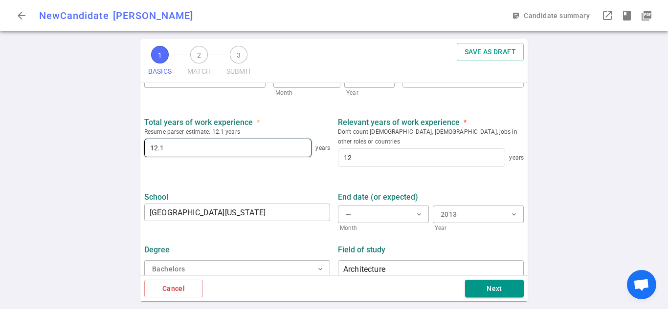
click at [177, 150] on input "12.1" at bounding box center [228, 148] width 166 height 18
type input "13"
click at [93, 126] on div "1 BASICS 2 MATCH 3 SUBMIT SAVE AS DRAFT BASICS Resume, contact information, wor…" at bounding box center [334, 174] width 668 height 270
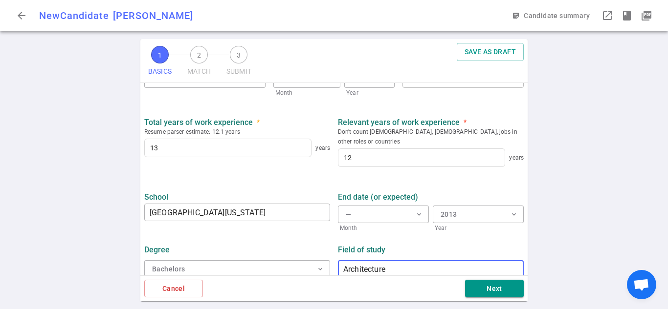
click at [386, 261] on input "Architecture" at bounding box center [431, 269] width 186 height 16
click at [434, 266] on input "Computer Scienc" at bounding box center [431, 269] width 186 height 16
type input "Computer Science"
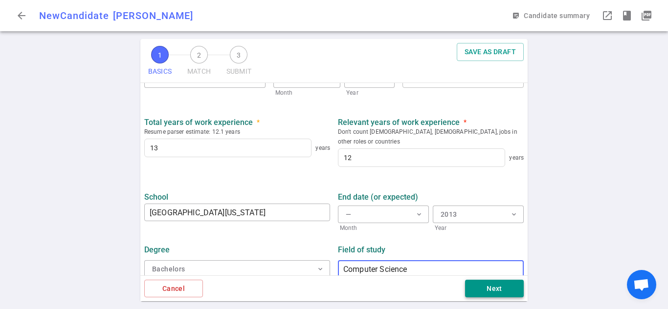
click at [476, 283] on button "Next" at bounding box center [494, 289] width 59 height 18
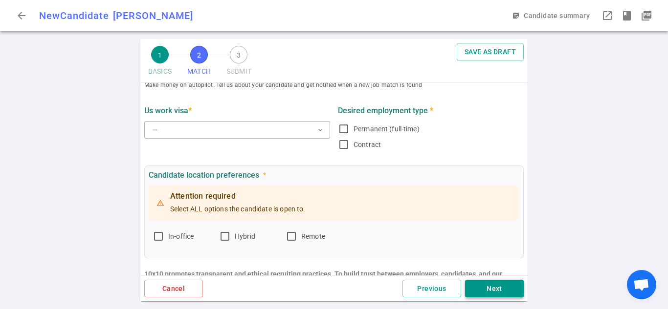
scroll to position [0, 0]
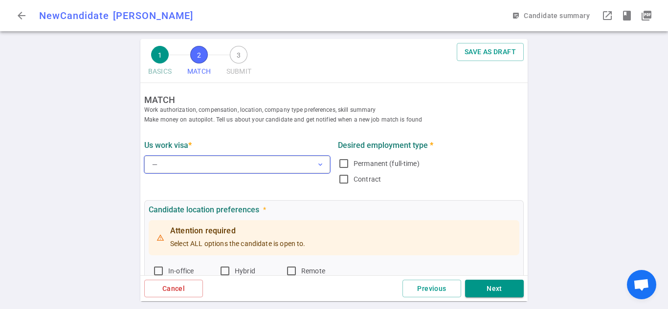
click at [299, 163] on button "— expand_more" at bounding box center [237, 165] width 186 height 18
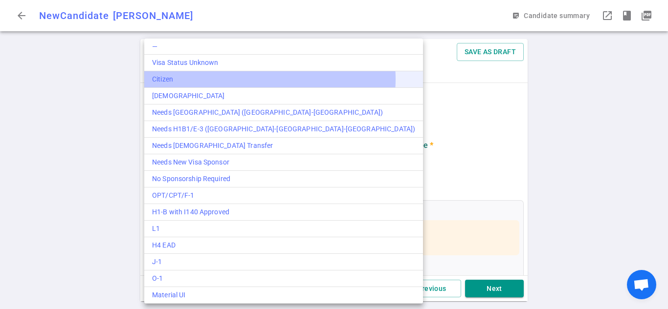
click at [269, 79] on div "Citizen" at bounding box center [283, 79] width 263 height 10
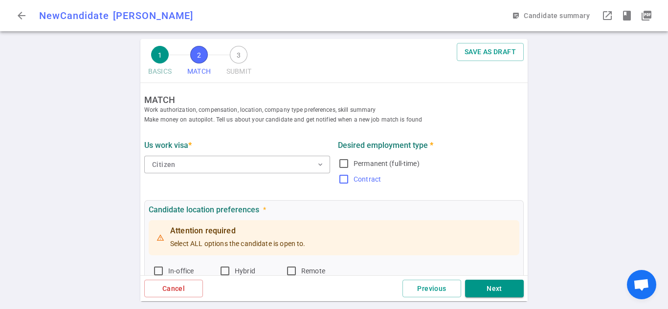
drag, startPoint x: 338, startPoint y: 163, endPoint x: 337, endPoint y: 177, distance: 14.7
click at [339, 165] on input "Permanent (full-time)" at bounding box center [344, 164] width 12 height 12
checkbox input "true"
click at [338, 181] on input "Contract" at bounding box center [344, 180] width 12 height 12
checkbox input "true"
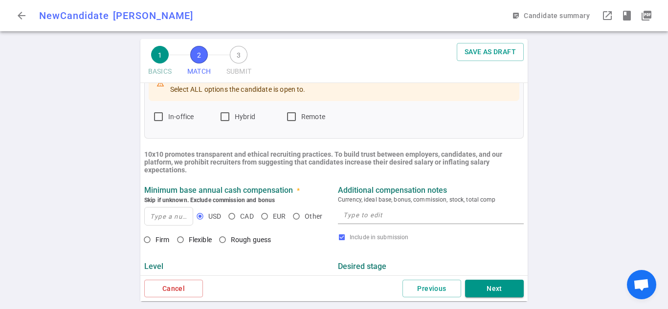
scroll to position [156, 0]
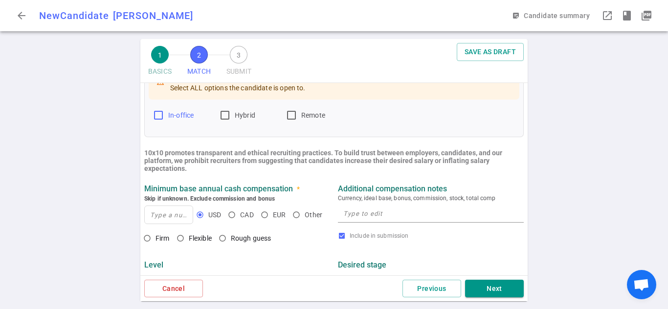
click at [162, 120] on input "In-office" at bounding box center [158, 115] width 12 height 12
checkbox input "true"
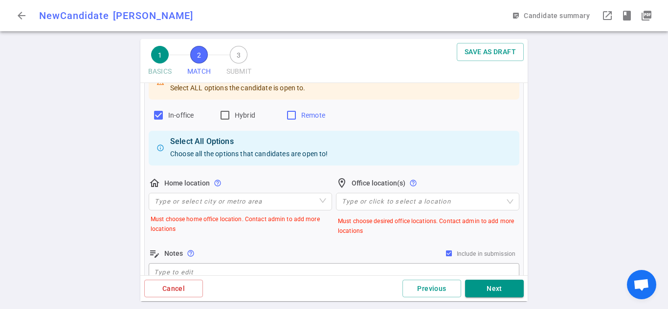
click at [239, 113] on span "Hybrid" at bounding box center [245, 115] width 21 height 8
click at [231, 113] on input "Hybrid" at bounding box center [225, 115] width 12 height 12
checkbox input "true"
click at [308, 111] on span "Remote" at bounding box center [313, 115] width 24 height 8
click at [297, 111] on input "Remote" at bounding box center [291, 115] width 12 height 12
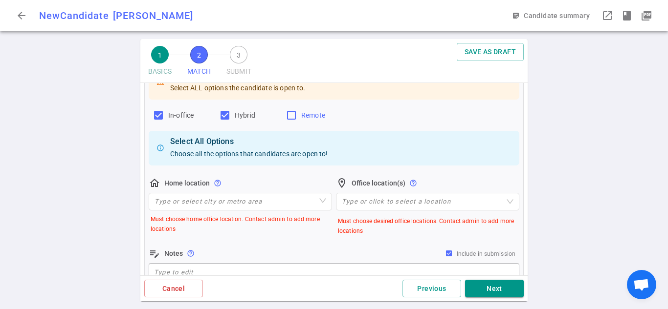
checkbox input "true"
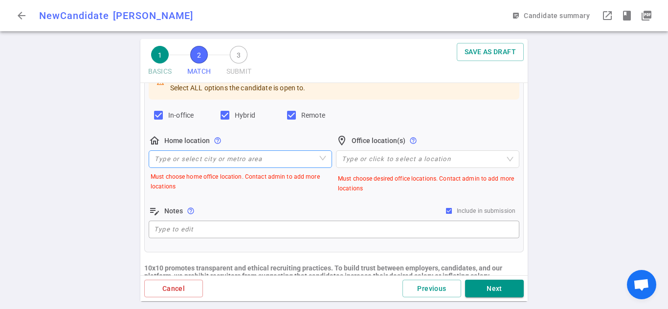
click at [224, 165] on input "search" at bounding box center [240, 159] width 172 height 17
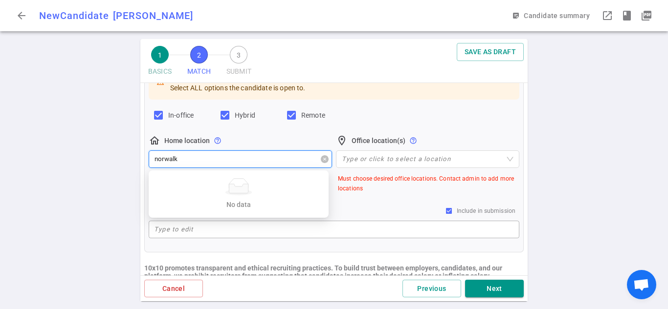
click at [224, 165] on input "norwalk" at bounding box center [240, 159] width 172 height 17
type input "nor"
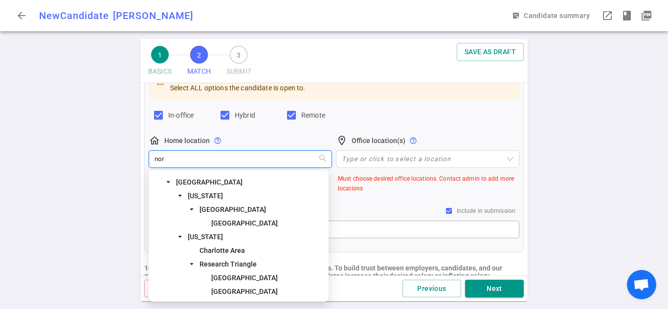
scroll to position [12, 0]
click at [197, 195] on span "California" at bounding box center [205, 196] width 35 height 8
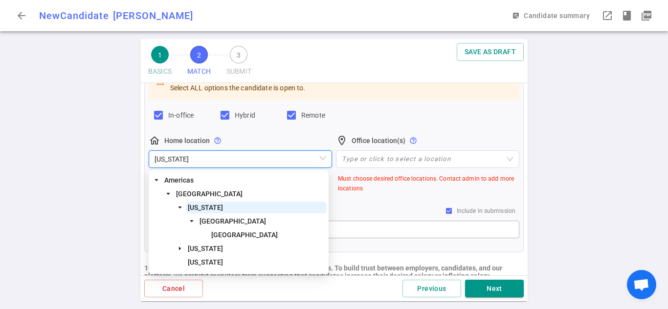
scroll to position [0, 0]
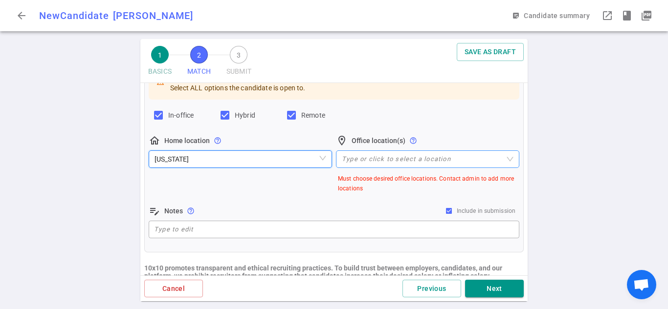
click at [388, 164] on div "Type or click to select a location" at bounding box center [427, 160] width 183 height 18
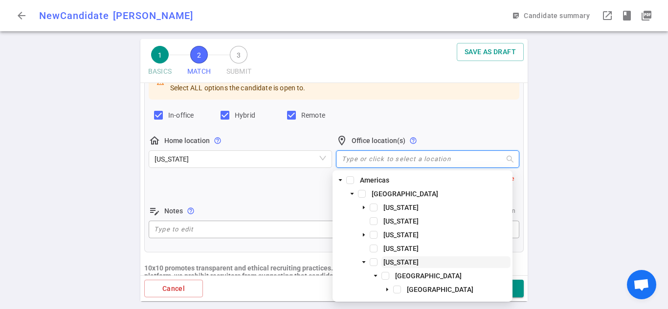
click at [395, 261] on span "California" at bounding box center [400, 263] width 35 height 8
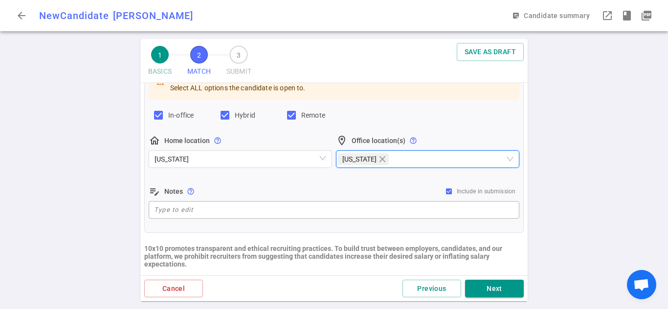
click at [558, 173] on div "1 BASICS 2 MATCH 3 SUBMIT SAVE AS DRAFT MATCH Work authorization, compensation,…" at bounding box center [334, 174] width 668 height 270
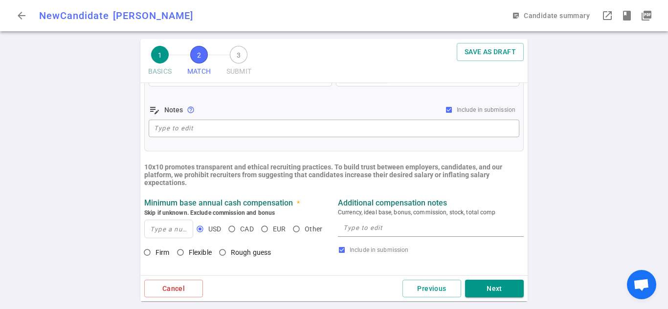
scroll to position [230, 0]
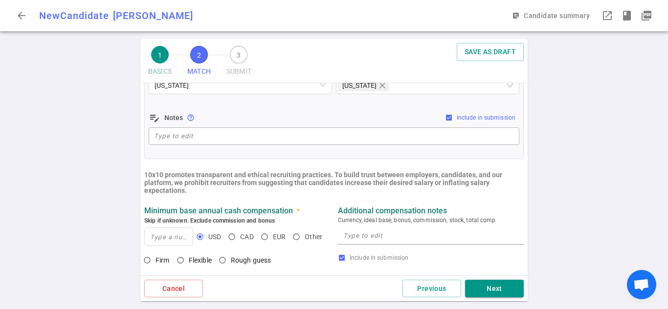
click at [486, 116] on span "Include in submission" at bounding box center [486, 117] width 59 height 7
click at [453, 116] on input "Include in submission" at bounding box center [449, 118] width 8 height 8
checkbox input "false"
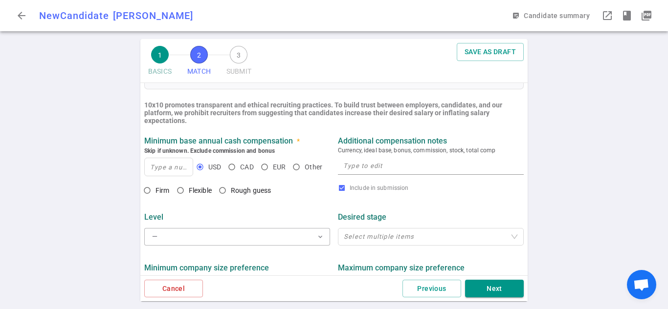
scroll to position [305, 0]
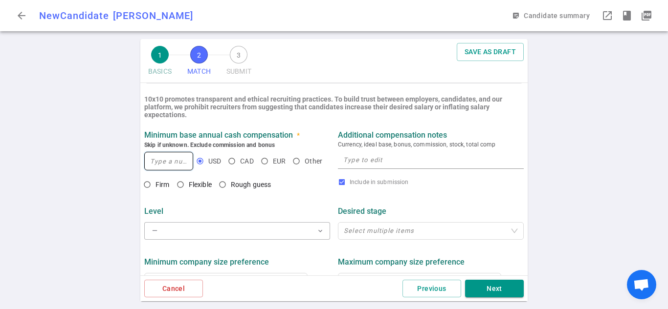
click at [171, 161] on input at bounding box center [169, 161] width 48 height 18
type input "160,000"
click at [208, 140] on strong "Minimum base annual cash compensation" at bounding box center [218, 134] width 149 height 9
click at [359, 181] on span "Include in submission" at bounding box center [378, 182] width 59 height 7
click at [346, 181] on input "Include in submission" at bounding box center [342, 182] width 8 height 8
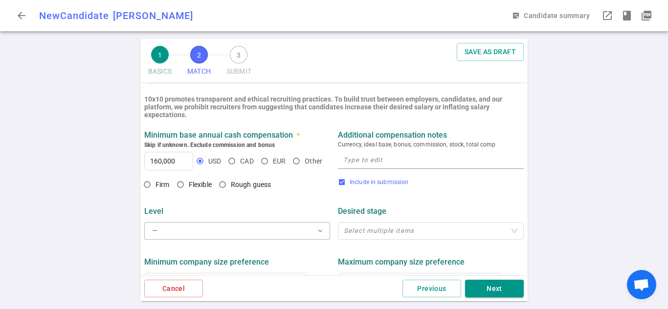
checkbox input "false"
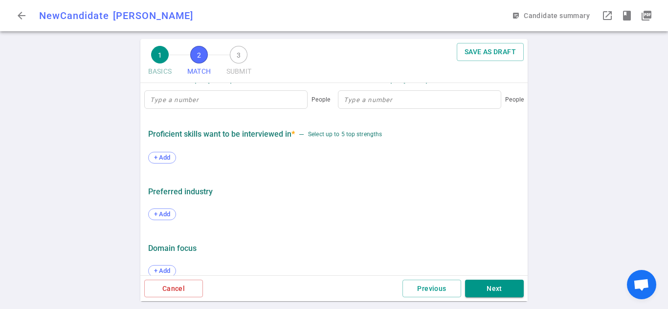
scroll to position [503, 0]
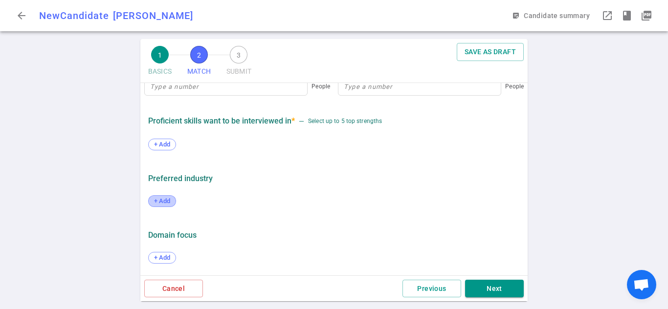
click at [166, 202] on span "+ Add" at bounding box center [162, 200] width 23 height 7
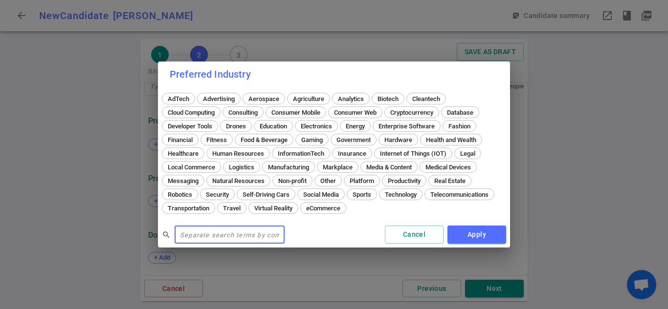
click at [205, 229] on input "text" at bounding box center [229, 235] width 110 height 16
click at [395, 141] on span "Hardware" at bounding box center [398, 139] width 35 height 7
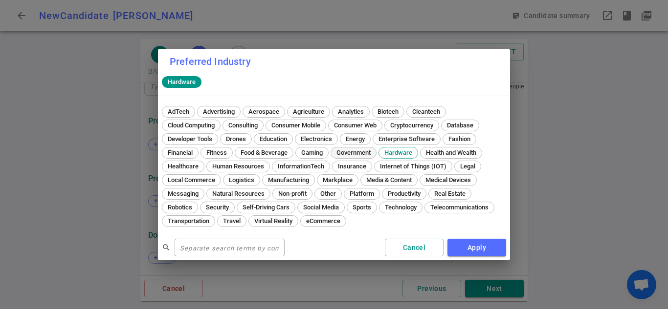
click at [368, 154] on span "Government" at bounding box center [353, 152] width 41 height 7
click at [325, 137] on span "Electronics" at bounding box center [316, 138] width 38 height 7
click at [283, 138] on span "Education" at bounding box center [273, 138] width 34 height 7
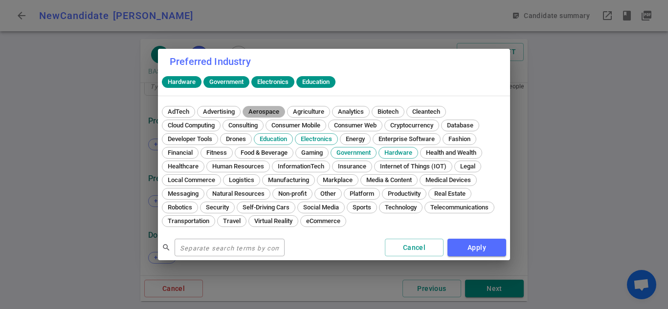
click at [263, 109] on span "Aerospace" at bounding box center [264, 111] width 38 height 7
click at [466, 177] on span "Medical Devices" at bounding box center [448, 179] width 52 height 7
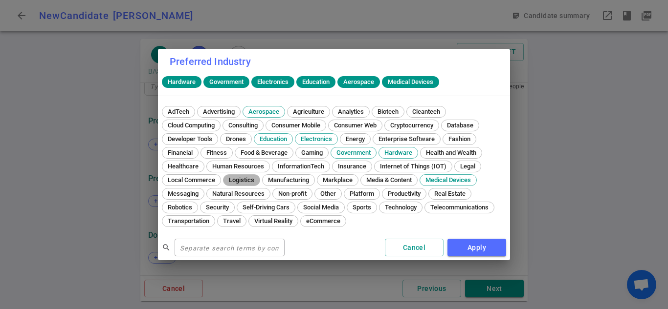
click at [252, 181] on span "Logistics" at bounding box center [241, 179] width 32 height 7
click at [473, 209] on span "Telecommunications" at bounding box center [459, 207] width 65 height 7
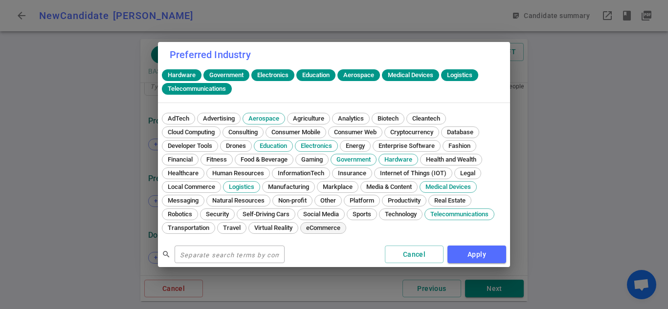
click at [315, 230] on span "eCommerce" at bounding box center [323, 227] width 41 height 7
click at [202, 130] on span "Cloud Computing" at bounding box center [191, 132] width 54 height 7
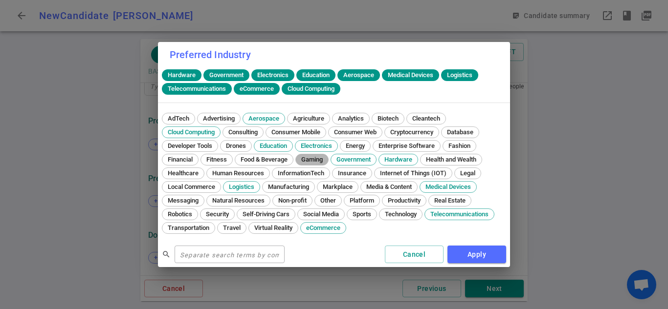
click at [315, 161] on span "Gaming" at bounding box center [312, 159] width 28 height 7
click at [195, 170] on span "Healthcare" at bounding box center [183, 173] width 38 height 7
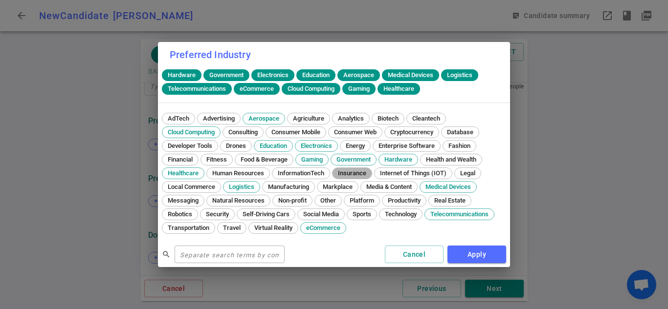
click at [363, 175] on span "Insurance" at bounding box center [351, 173] width 35 height 7
click at [369, 228] on div "AdTech Advertising Aerospace Agriculture Analytics Biotech Cleantech Cloud Comp…" at bounding box center [334, 174] width 344 height 123
click at [418, 213] on span "Technology" at bounding box center [400, 214] width 39 height 7
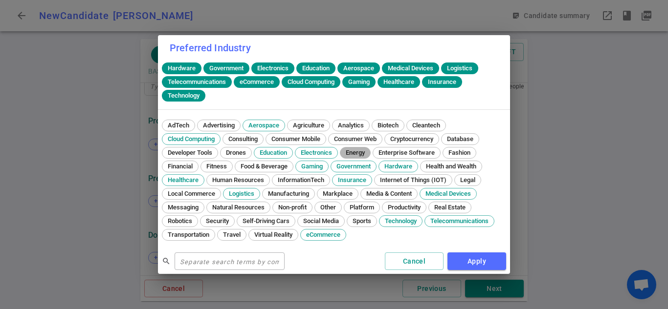
click at [362, 151] on span "Energy" at bounding box center [355, 152] width 26 height 7
click at [399, 188] on div "Media & Content" at bounding box center [388, 194] width 57 height 12
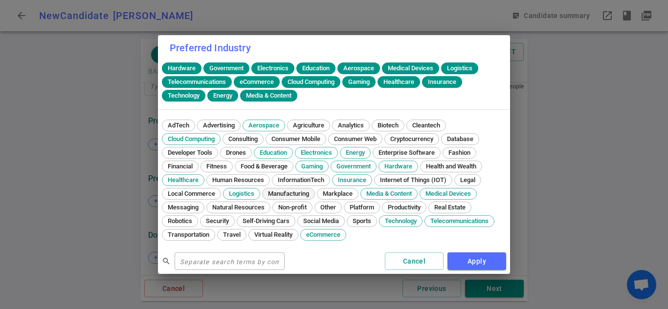
click at [293, 193] on span "Manufacturing" at bounding box center [288, 193] width 48 height 7
drag, startPoint x: 335, startPoint y: 94, endPoint x: 192, endPoint y: 59, distance: 147.6
click at [192, 59] on div "Preferred Industry Hardware Government Electronics Education Aerospace Medical …" at bounding box center [334, 154] width 352 height 239
click at [481, 254] on button "Apply" at bounding box center [476, 262] width 59 height 18
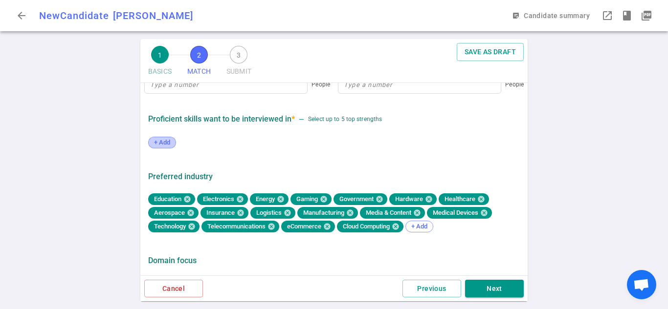
click at [164, 142] on span "+ Add" at bounding box center [162, 142] width 23 height 7
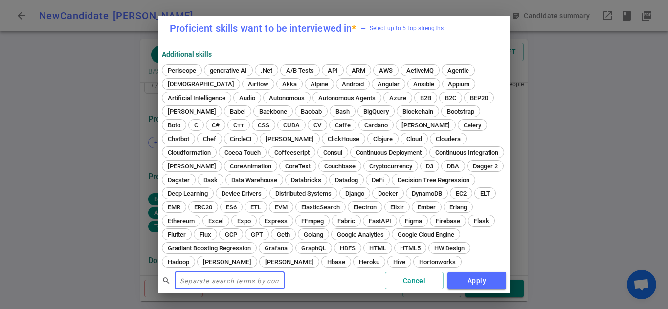
paste input "FinTech, HealthTech, EdTech, E-commerce, SaaS, Cloud Computing, Cybersecurity, …"
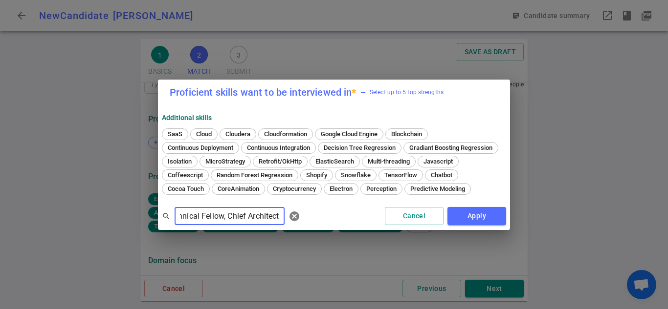
type input "FinTech, HealthTech, EdTech, E-commerce, SaaS, Cloud Computing, Cybersecurity, …"
click at [284, 224] on div at bounding box center [334, 154] width 668 height 309
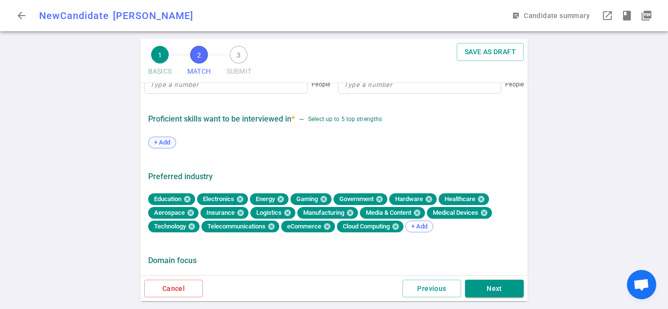
click at [160, 146] on span "+ Add" at bounding box center [162, 142] width 23 height 7
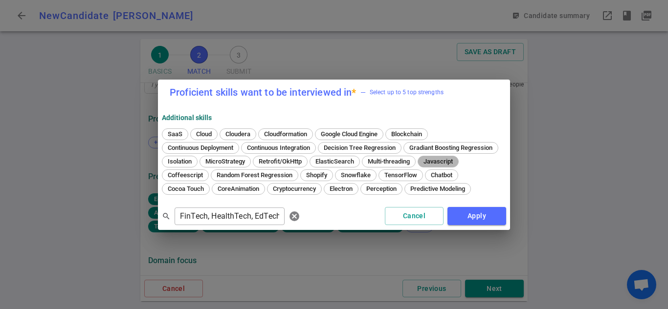
click at [420, 165] on span "Javascript" at bounding box center [438, 161] width 36 height 7
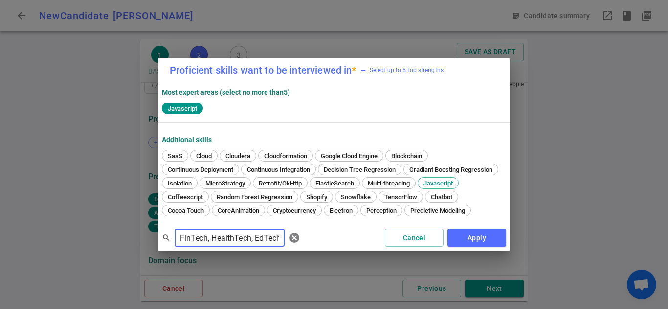
click at [196, 242] on input "FinTech, HealthTech, EdTech, E-commerce, SaaS, Cloud Computing, Cybersecurity, …" at bounding box center [229, 238] width 110 height 16
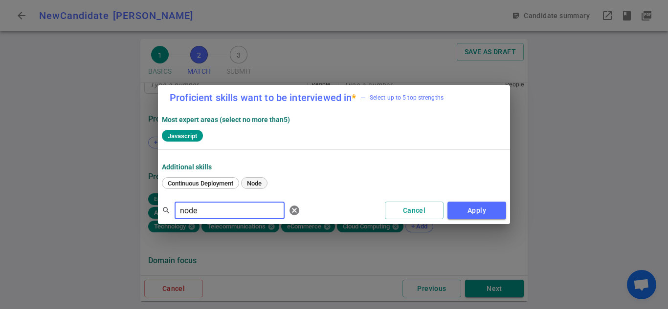
type input "node"
click at [258, 186] on span "Node" at bounding box center [254, 183] width 22 height 7
click at [239, 211] on input "node" at bounding box center [229, 211] width 110 height 16
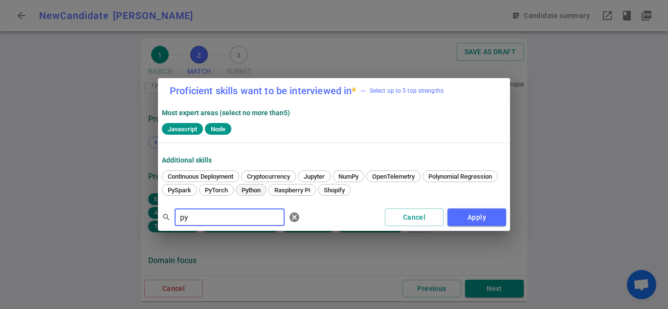
type input "py"
click at [264, 190] on span "Python" at bounding box center [251, 190] width 26 height 7
click at [210, 217] on input "py" at bounding box center [229, 218] width 110 height 16
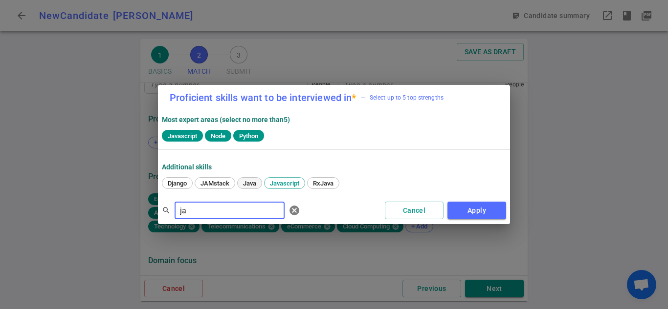
type input "ja"
click at [250, 182] on span "Java" at bounding box center [249, 183] width 20 height 7
click at [231, 204] on input "ja" at bounding box center [229, 211] width 110 height 16
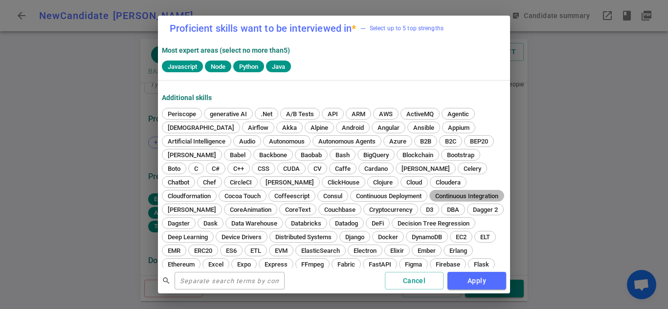
drag, startPoint x: 231, startPoint y: 204, endPoint x: 198, endPoint y: -43, distance: 248.5
click at [198, 0] on html "arrow_back New Candidate David Huang DH sticky_note_2 Candidate summary visibil…" at bounding box center [334, 154] width 668 height 309
click at [222, 285] on input "text" at bounding box center [229, 281] width 110 height 16
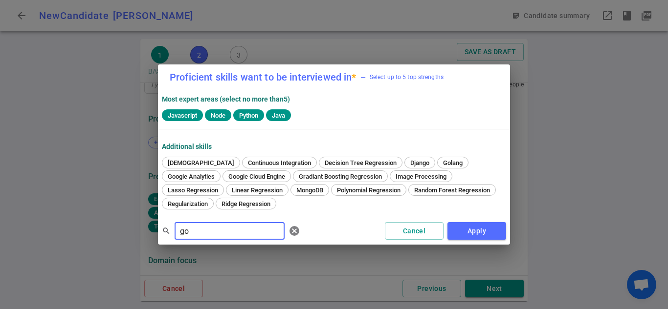
type input "go"
click at [222, 230] on input "go" at bounding box center [229, 231] width 110 height 16
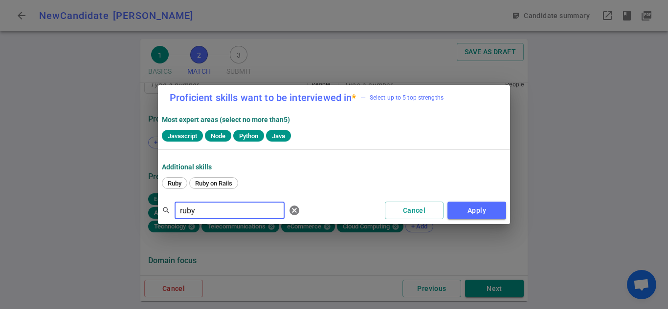
type input "ruby"
click at [222, 187] on div "Ruby on Rails" at bounding box center [213, 183] width 49 height 12
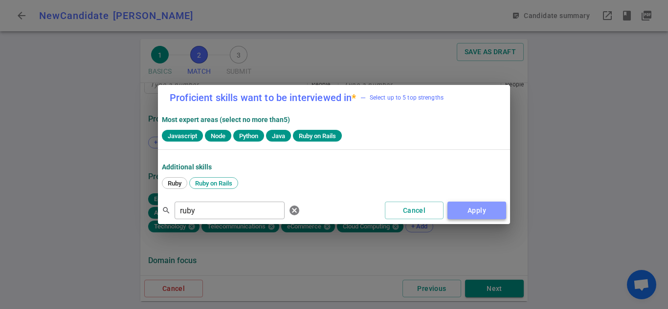
click at [483, 213] on button "Apply" at bounding box center [476, 211] width 59 height 18
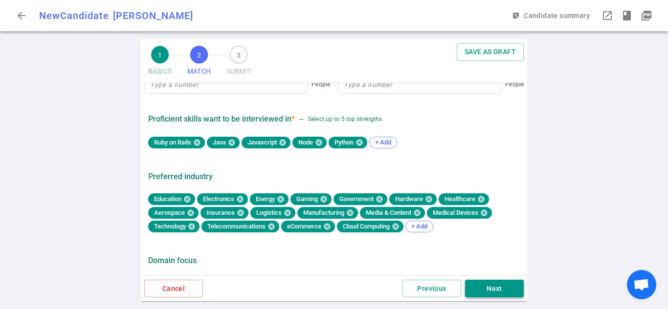
click at [490, 287] on button "Next" at bounding box center [494, 289] width 59 height 18
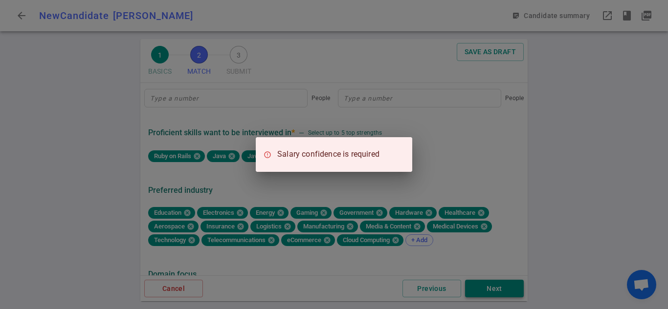
scroll to position [517, 0]
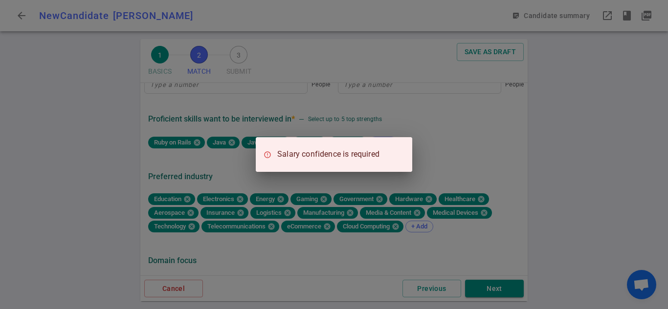
click at [477, 257] on div "Salary confidence is required" at bounding box center [334, 154] width 668 height 309
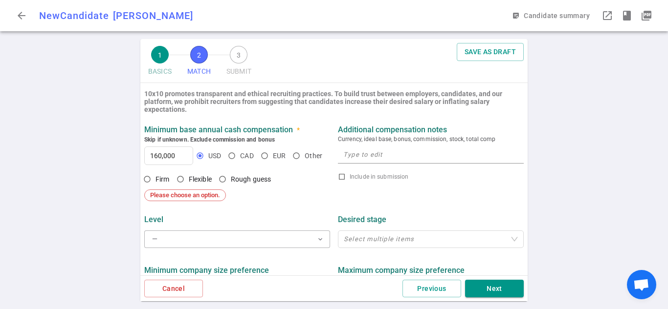
scroll to position [309, 0]
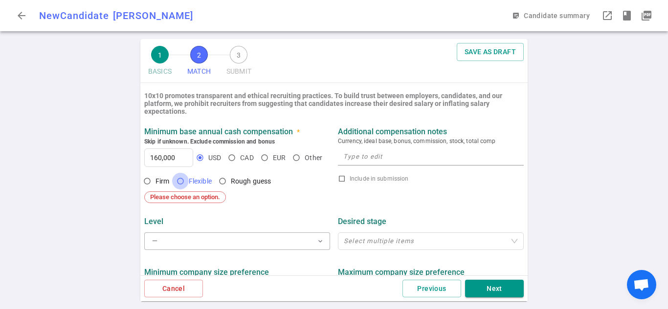
click at [181, 180] on input "Flexible" at bounding box center [180, 181] width 17 height 17
radio input "true"
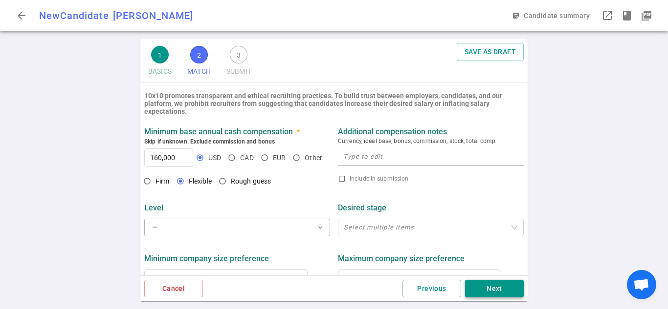
click at [494, 288] on button "Next" at bounding box center [494, 289] width 59 height 18
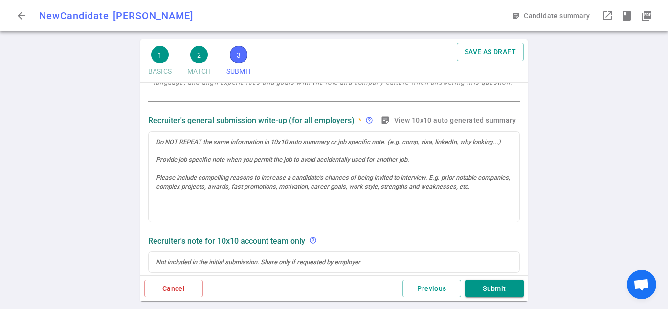
scroll to position [0, 0]
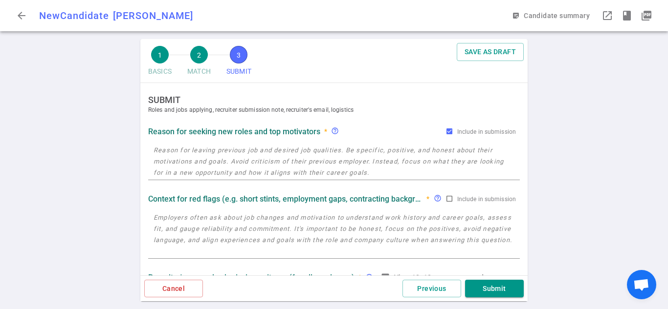
click at [360, 157] on textarea at bounding box center [333, 162] width 361 height 34
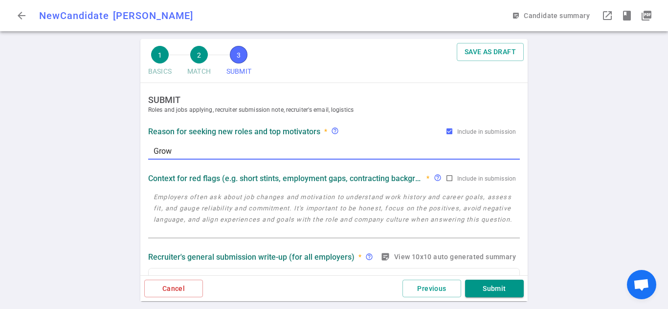
click at [225, 152] on textarea "Grow" at bounding box center [333, 151] width 361 height 11
type textarea "G"
click at [225, 152] on textarea "He likes to help" at bounding box center [333, 151] width 361 height 11
type textarea "He likes to help startups grow."
click at [214, 227] on textarea at bounding box center [333, 214] width 361 height 45
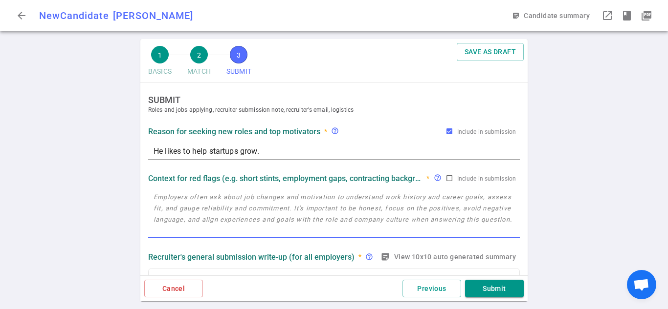
type textarea "."
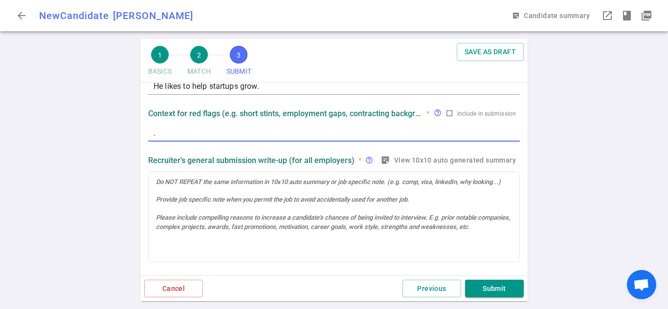
scroll to position [57, 0]
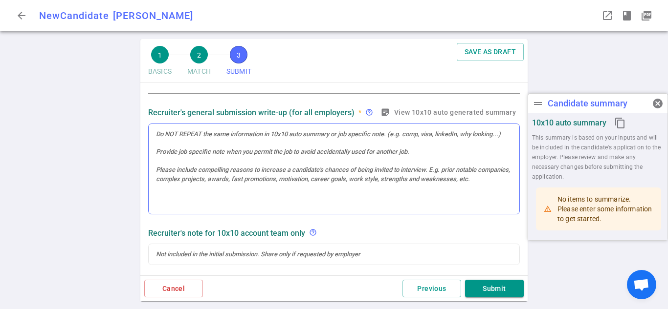
click at [417, 190] on div at bounding box center [334, 169] width 370 height 90
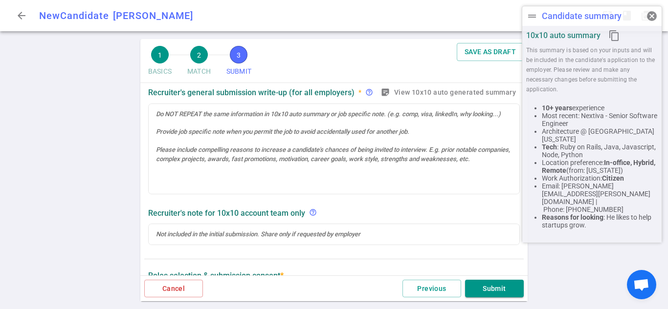
drag, startPoint x: 620, startPoint y: 111, endPoint x: 614, endPoint y: 24, distance: 87.7
click at [614, 24] on div "drag_handle Candidate summary cancel" at bounding box center [591, 16] width 139 height 20
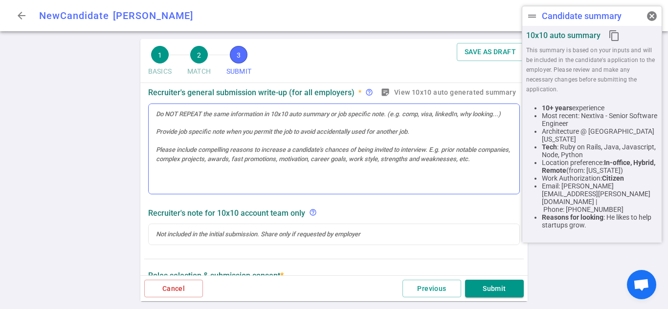
click at [383, 154] on div at bounding box center [334, 149] width 370 height 90
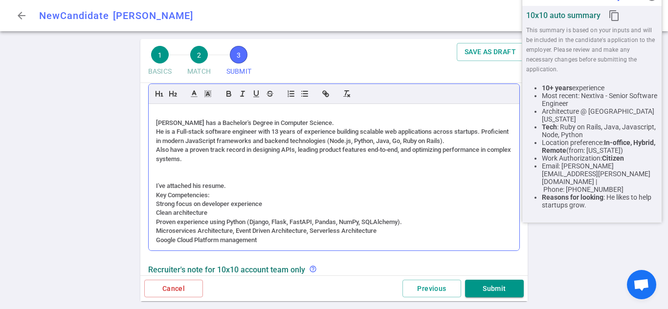
scroll to position [0, 0]
click at [306, 224] on div "Proven experience using Python (Django, Flask, FastAPI, Pandas, NumPy, SQLAlche…" at bounding box center [334, 222] width 356 height 9
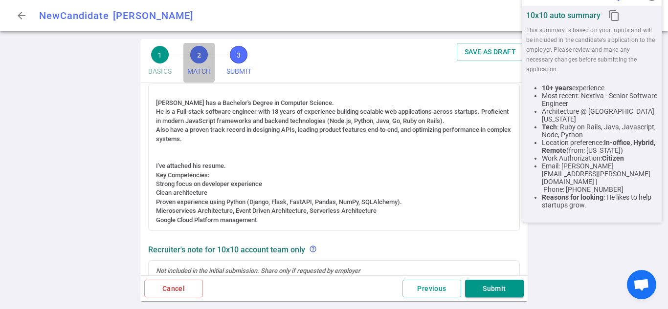
click at [202, 65] on span "MATCH" at bounding box center [198, 72] width 23 height 16
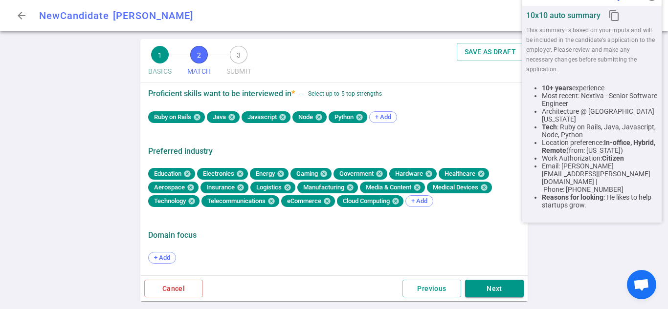
scroll to position [531, 0]
click at [162, 58] on span "1" at bounding box center [160, 55] width 18 height 18
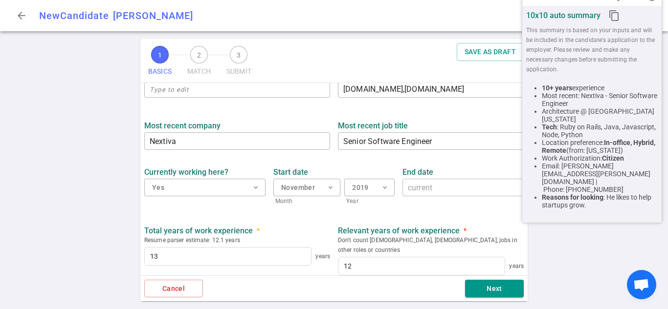
scroll to position [487, 0]
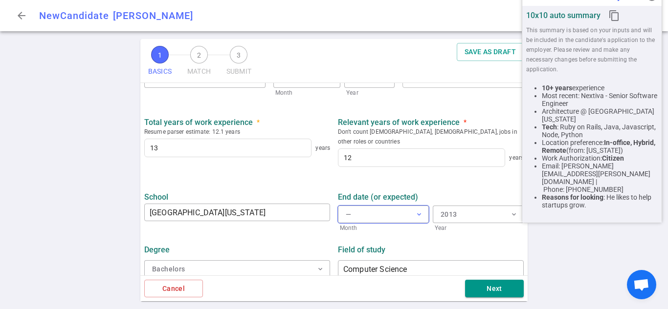
click at [388, 206] on button "— expand_more" at bounding box center [383, 215] width 91 height 18
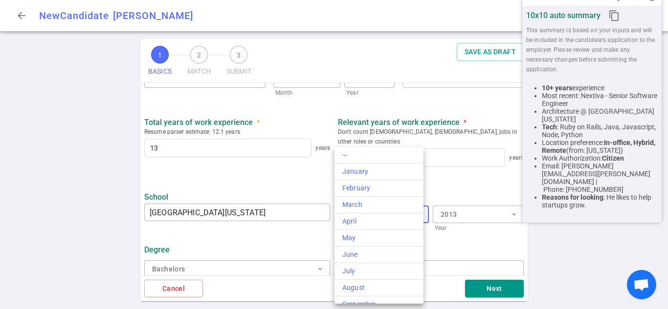
click at [288, 181] on div at bounding box center [334, 154] width 668 height 309
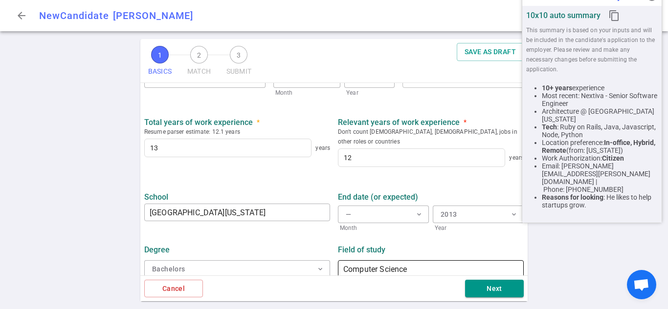
click at [423, 264] on input "Computer Science" at bounding box center [431, 269] width 186 height 16
click at [421, 261] on input "Computer Science" at bounding box center [431, 269] width 186 height 16
click at [416, 261] on input "Computer Science" at bounding box center [431, 269] width 186 height 16
click at [584, 172] on li "Email: david.huang.dev.901@gmail.com | Phone: +1 209-266-6690" at bounding box center [600, 177] width 116 height 31
click at [601, 150] on li "Location preference: In-office, Hybrid, Remote (from: California)" at bounding box center [600, 147] width 116 height 16
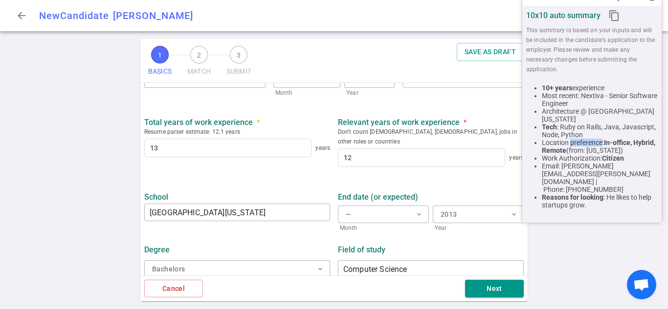
click at [601, 150] on li "Location preference: In-office, Hybrid, Remote (from: California)" at bounding box center [600, 147] width 116 height 16
click at [589, 94] on li "Most recent: Nextiva - Senior Software Engineer" at bounding box center [600, 100] width 116 height 16
click at [572, 119] on li "Architecture @ University Of Texas At Austin" at bounding box center [600, 116] width 116 height 16
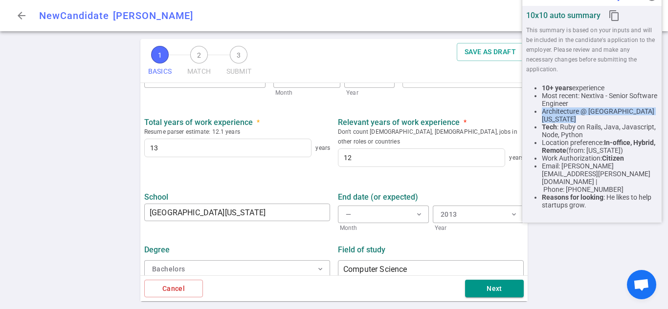
click at [572, 119] on li "Architecture @ University Of Texas At Austin" at bounding box center [600, 116] width 116 height 16
click at [565, 150] on li "Location preference: In-office, Hybrid, Remote (from: California)" at bounding box center [600, 147] width 116 height 16
click at [587, 114] on li "Architecture @ University Of Texas At Austin" at bounding box center [600, 116] width 116 height 16
click at [572, 111] on li "Architecture @ University Of Texas At Austin" at bounding box center [600, 116] width 116 height 16
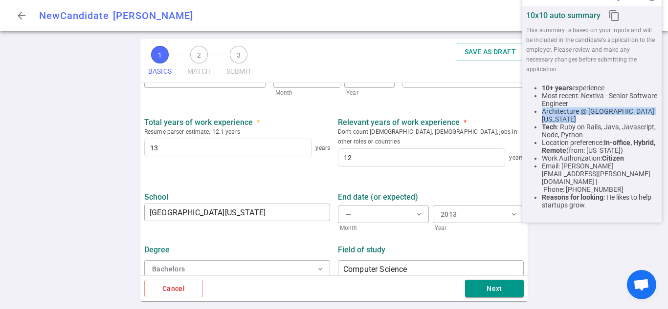
drag, startPoint x: 572, startPoint y: 111, endPoint x: 444, endPoint y: 247, distance: 186.7
click at [551, 133] on ul "10+ years experience Most recent: Nextiva - Senior Software Engineer Architectu…" at bounding box center [591, 146] width 131 height 125
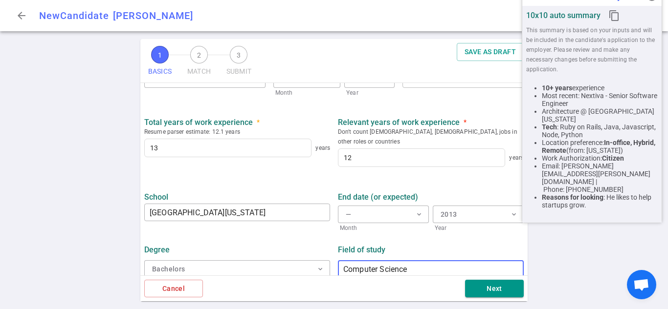
click at [427, 261] on input "Computer Science" at bounding box center [431, 269] width 186 height 16
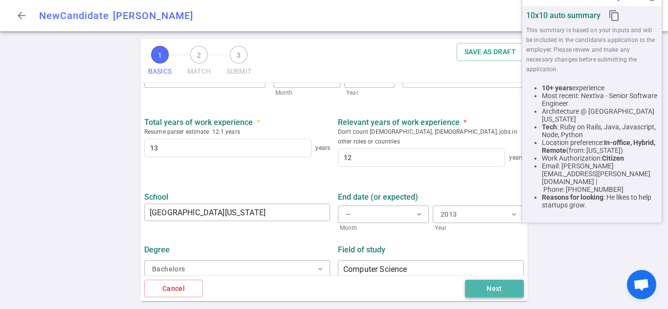
click at [480, 285] on button "Next" at bounding box center [494, 289] width 59 height 18
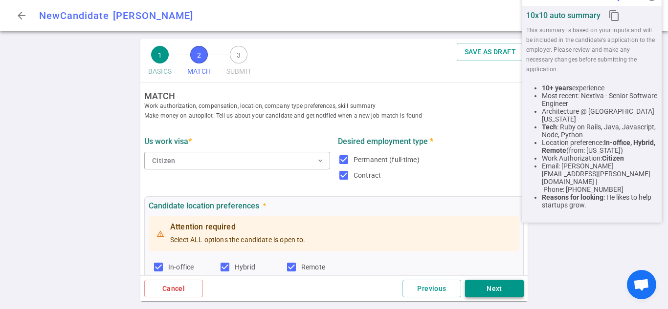
scroll to position [0, 0]
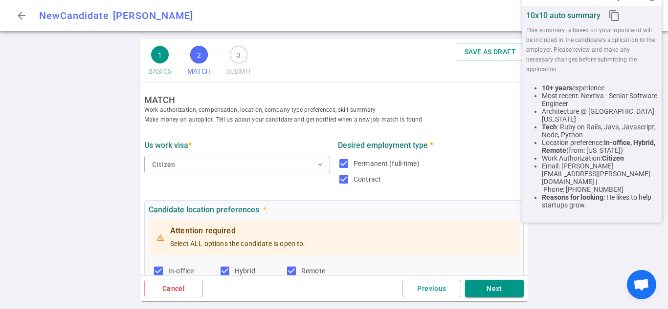
click at [500, 283] on button "Next" at bounding box center [494, 289] width 59 height 18
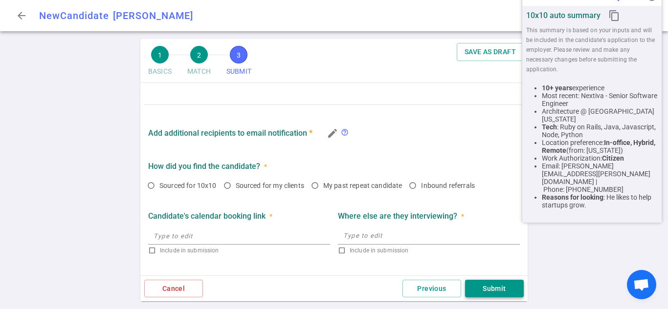
scroll to position [579, 0]
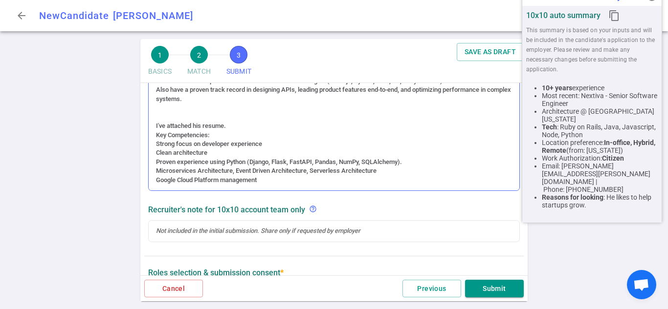
click at [342, 156] on div "Clean architecture" at bounding box center [334, 153] width 356 height 9
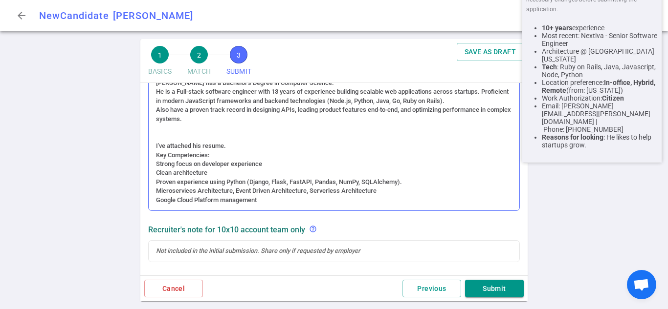
scroll to position [245, 0]
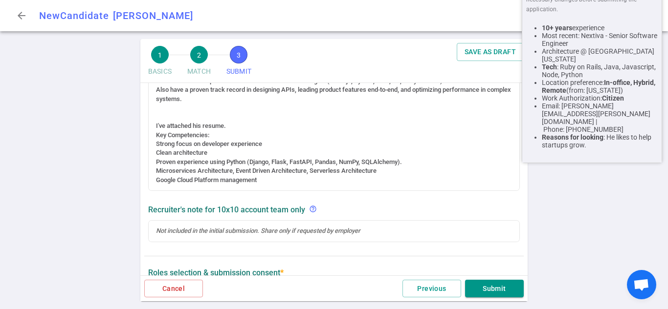
click at [421, 205] on div "Recruiter's note for 10x10 account team only help_outline" at bounding box center [333, 209] width 371 height 9
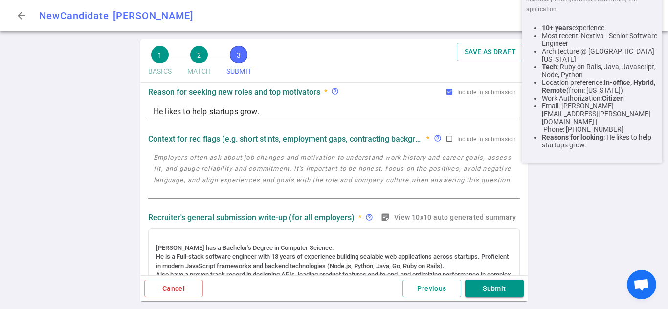
scroll to position [0, 0]
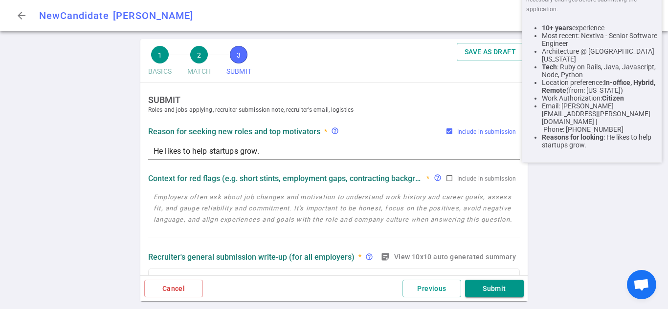
click at [445, 130] on input "Include in submission" at bounding box center [449, 132] width 8 height 8
checkbox input "false"
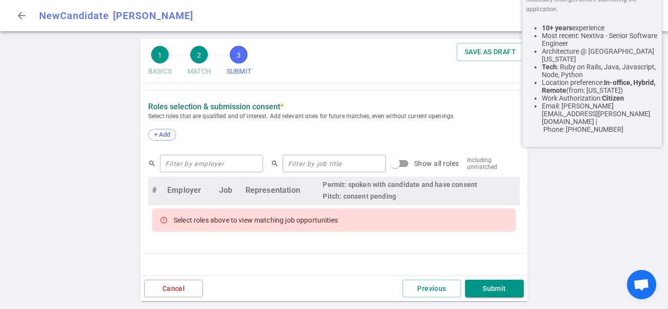
scroll to position [376, 0]
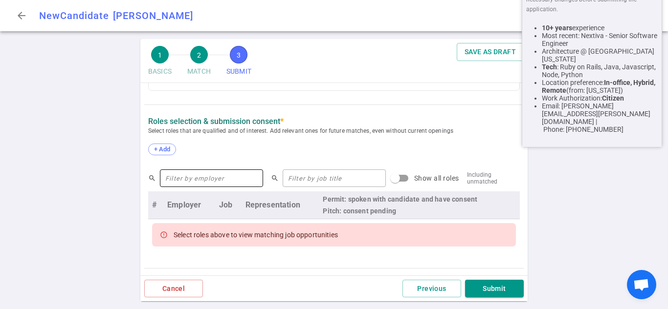
click at [202, 178] on input "text" at bounding box center [211, 179] width 103 height 16
click at [167, 152] on span "+ Add" at bounding box center [162, 149] width 23 height 7
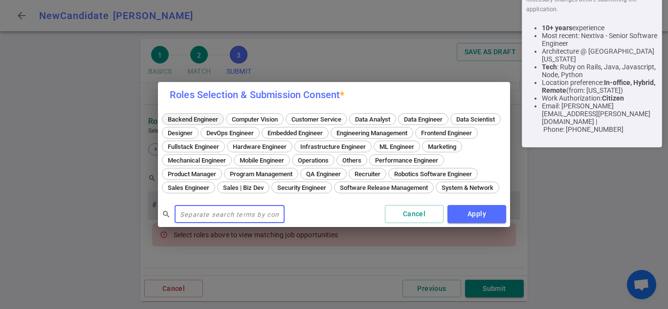
click at [220, 116] on span "Backend Engineer" at bounding box center [192, 119] width 57 height 7
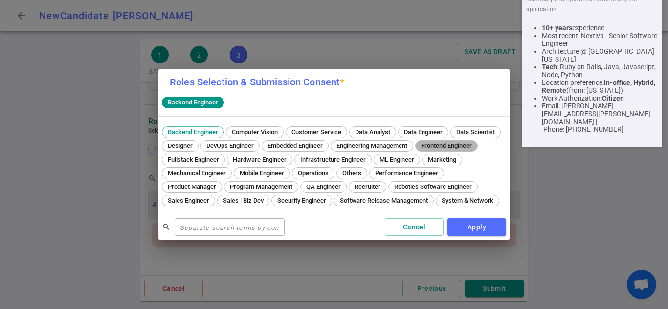
click at [417, 150] on span "Frontend Engineer" at bounding box center [446, 145] width 58 height 7
click at [222, 158] on span "Fullstack Engineer" at bounding box center [193, 159] width 58 height 7
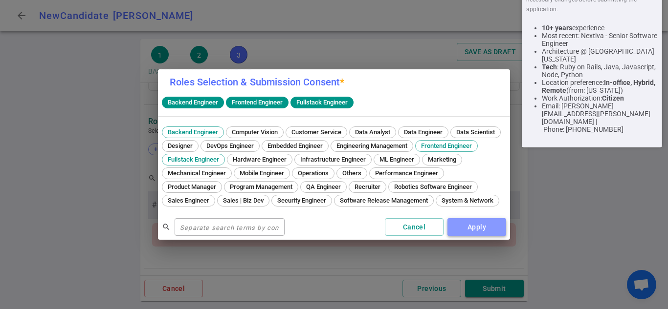
click at [461, 223] on button "Apply" at bounding box center [476, 227] width 59 height 18
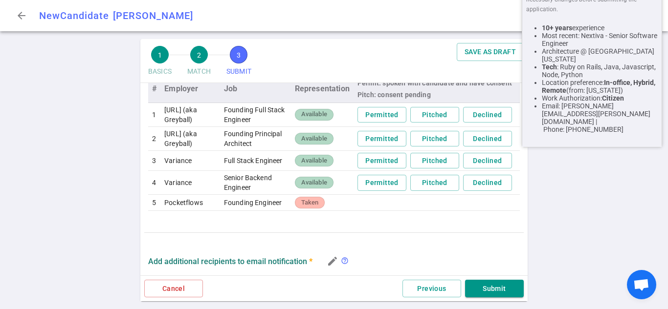
scroll to position [488, 0]
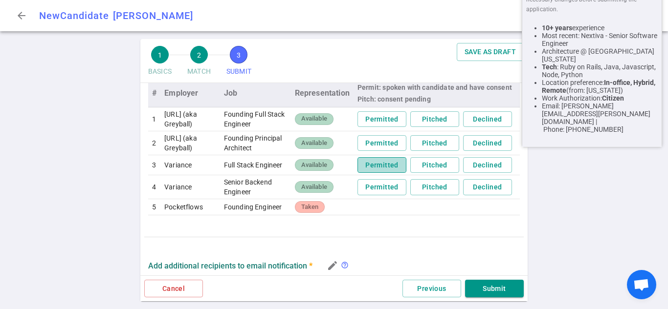
click at [371, 174] on button "Permitted" at bounding box center [381, 165] width 49 height 16
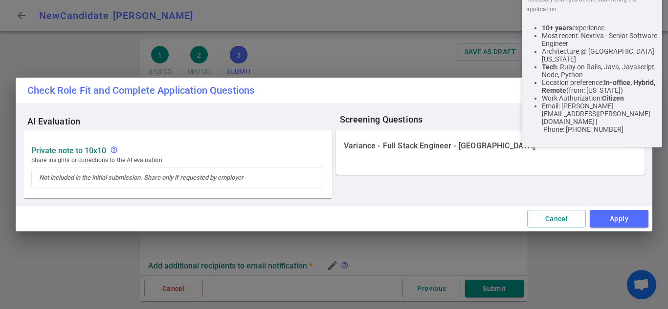
click at [447, 168] on div at bounding box center [490, 168] width 308 height 12
click at [264, 179] on div at bounding box center [178, 178] width 292 height 21
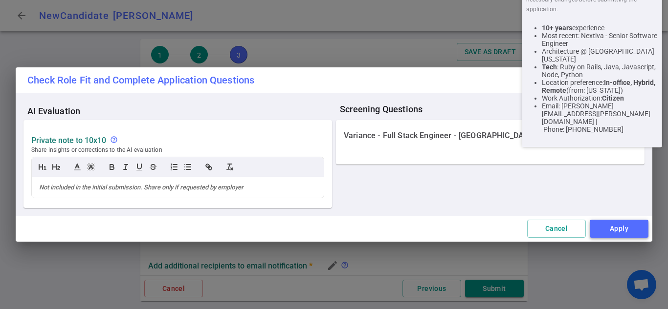
click at [605, 224] on button "Apply" at bounding box center [618, 229] width 59 height 18
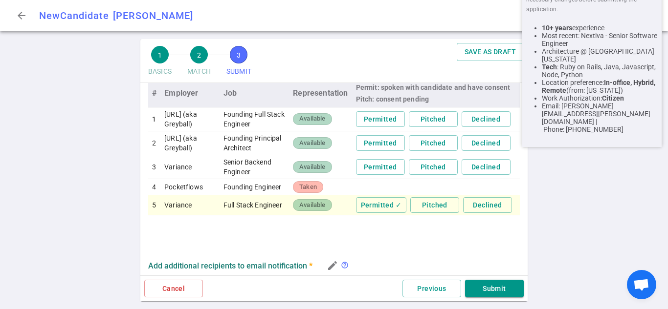
click at [381, 175] on button "Permitted" at bounding box center [380, 167] width 49 height 16
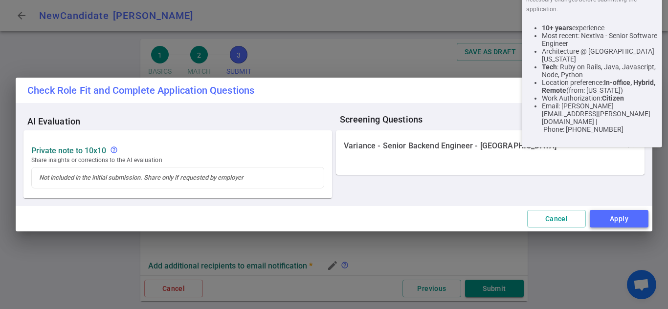
click at [603, 222] on button "Apply" at bounding box center [618, 219] width 59 height 18
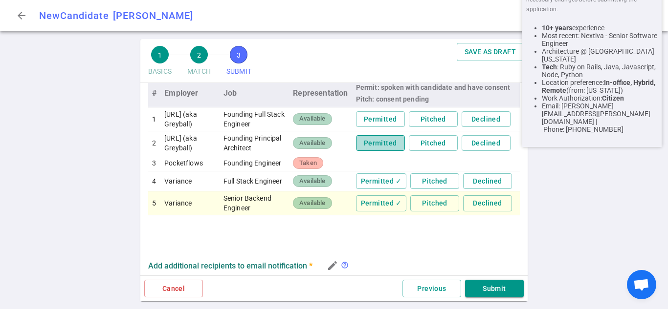
click at [370, 151] on button "Permitted" at bounding box center [380, 143] width 49 height 16
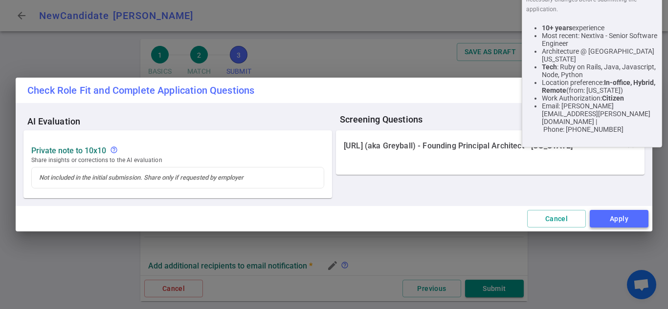
click at [598, 217] on button "Apply" at bounding box center [618, 219] width 59 height 18
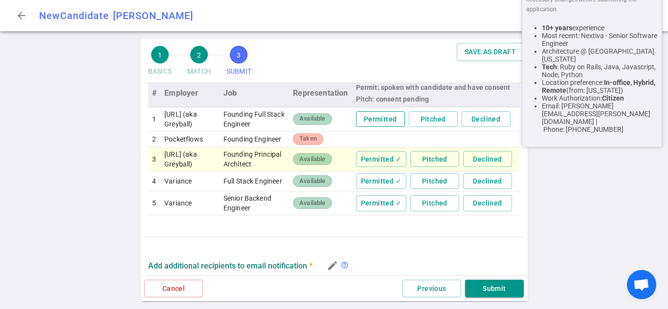
click at [370, 116] on button "Permitted" at bounding box center [380, 119] width 49 height 16
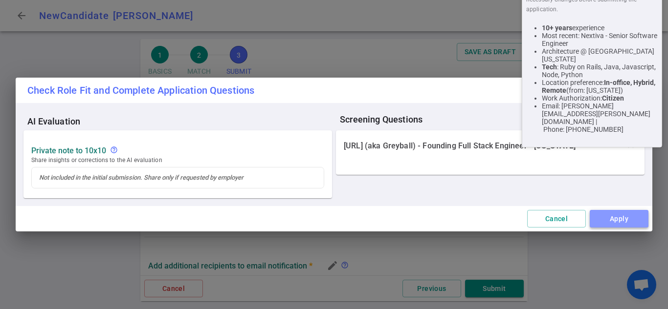
click at [618, 215] on button "Apply" at bounding box center [618, 219] width 59 height 18
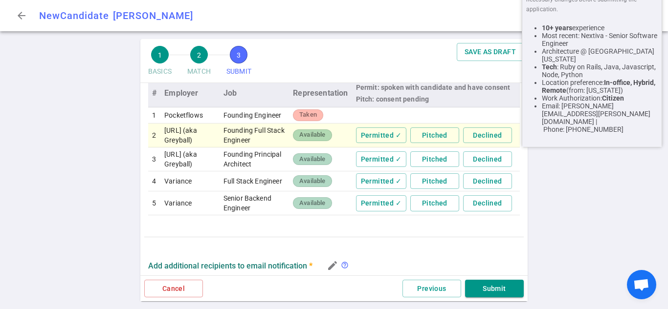
click at [367, 119] on td at bounding box center [436, 116] width 168 height 16
click at [327, 141] on td "Available" at bounding box center [320, 136] width 63 height 24
click at [307, 140] on span "Available" at bounding box center [312, 134] width 34 height 9
click at [494, 284] on button "Submit" at bounding box center [494, 289] width 59 height 18
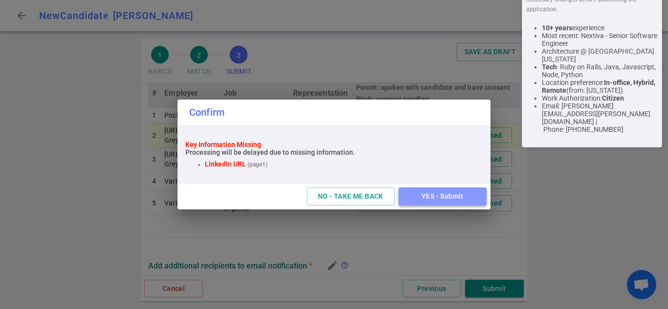
click at [474, 196] on button "YES - Submit" at bounding box center [442, 197] width 88 height 18
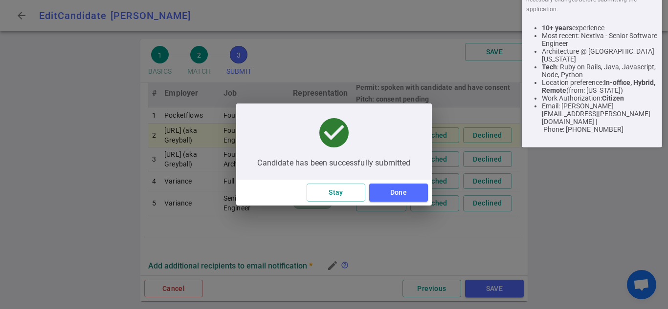
type textarea "He likes to help startups grow."
click at [408, 193] on button "Done" at bounding box center [398, 193] width 59 height 18
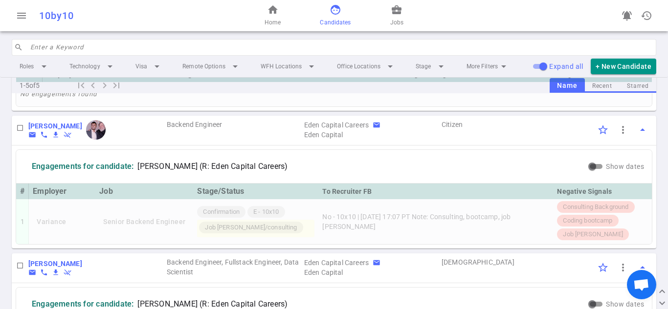
scroll to position [379, 0]
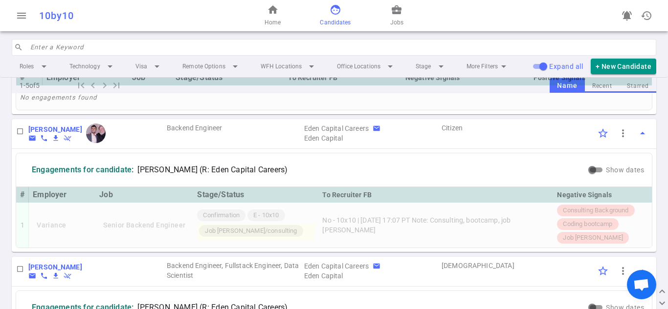
click at [59, 137] on div "Hari Masoor email phone file_download remove_done" at bounding box center [96, 134] width 137 height 20
click at [53, 133] on b "[PERSON_NAME]" at bounding box center [55, 130] width 54 height 8
click at [130, 163] on div "Engagements for candidate: Hari Masoor (R: Eden Capital Careers) Show dates # E…" at bounding box center [334, 200] width 644 height 103
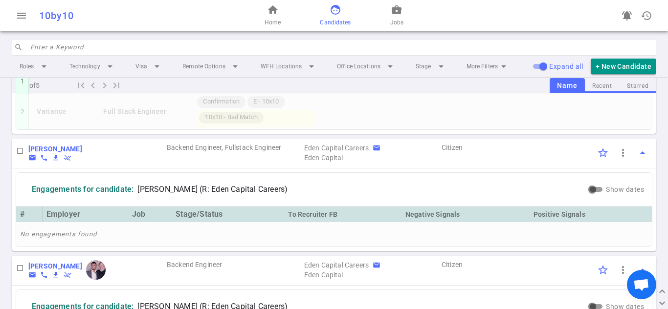
scroll to position [254, 0]
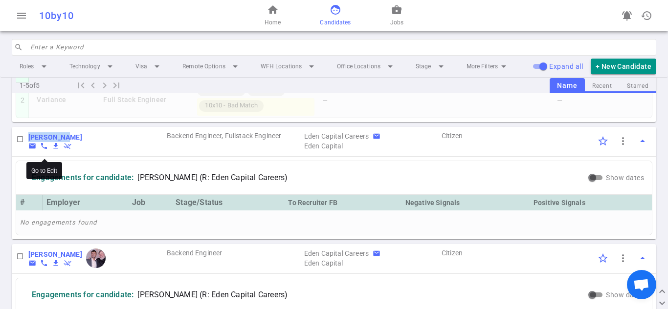
drag, startPoint x: 102, startPoint y: 147, endPoint x: 29, endPoint y: 149, distance: 72.9
click at [29, 149] on div "Daniel Lee email phone file_download remove_done DL" at bounding box center [96, 141] width 137 height 18
copy b "[PERSON_NAME]"
click at [617, 147] on span "more_vert" at bounding box center [623, 141] width 12 height 12
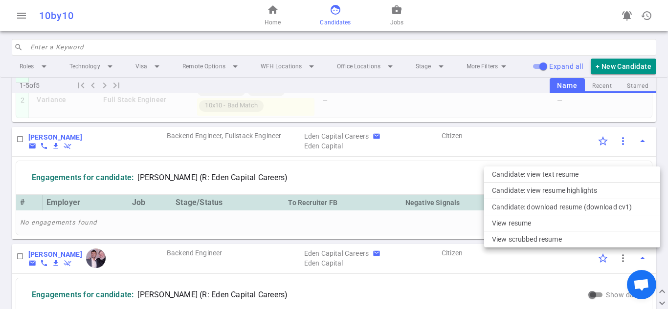
click at [613, 153] on div at bounding box center [334, 154] width 668 height 309
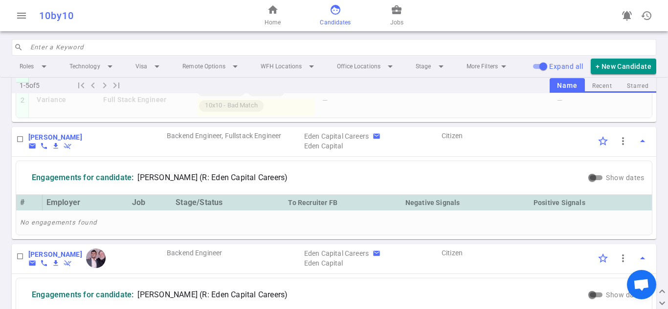
click at [44, 145] on td "Daniel Lee email phone file_download remove_done DL" at bounding box center [96, 139] width 137 height 24
click at [44, 141] on b "[PERSON_NAME]" at bounding box center [55, 137] width 54 height 8
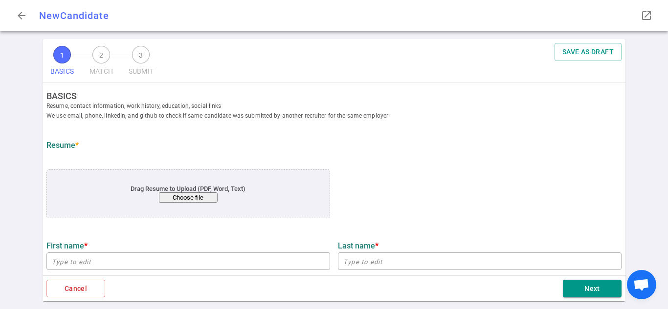
type input "[PERSON_NAME]"
type input "Masoor"
type input "[EMAIL_ADDRESS][DOMAIN_NAME]"
type input "[PHONE_NUMBER]"
type input "[URL][DOMAIN_NAME]"
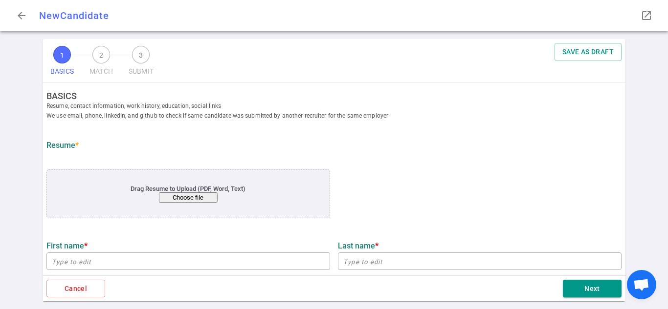
type input "[URL][DOMAIN_NAME]"
type input "Verizon Wireless"
type input "9.6"
type input "9"
type input "[US_STATE][GEOGRAPHIC_DATA]"
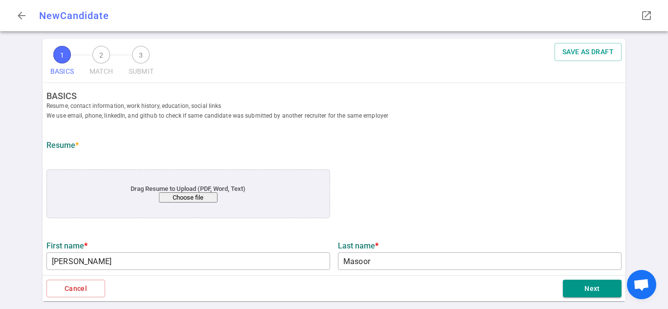
type input "Machine Learning"
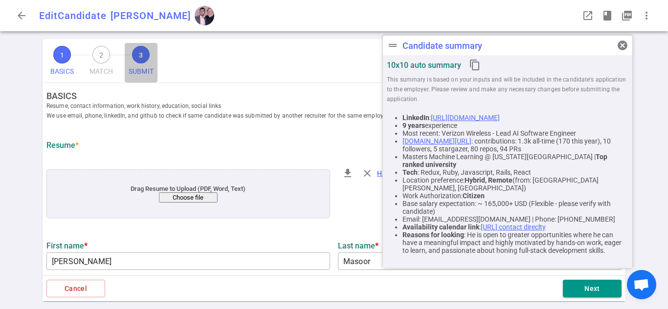
click at [148, 54] on span "3" at bounding box center [141, 55] width 18 height 18
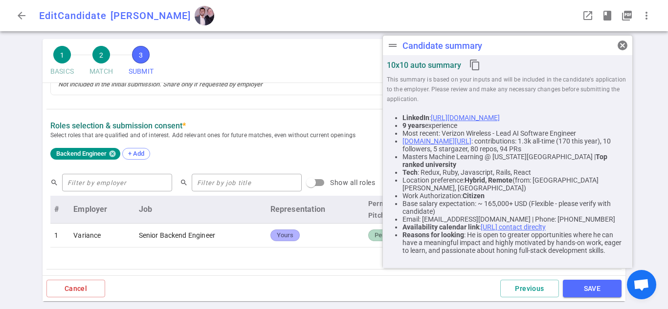
scroll to position [367, 0]
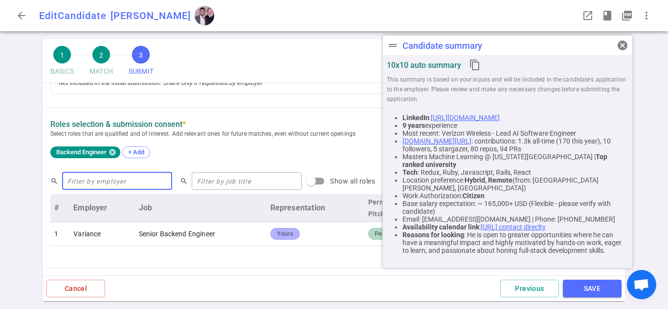
click at [118, 182] on input "text" at bounding box center [117, 182] width 110 height 16
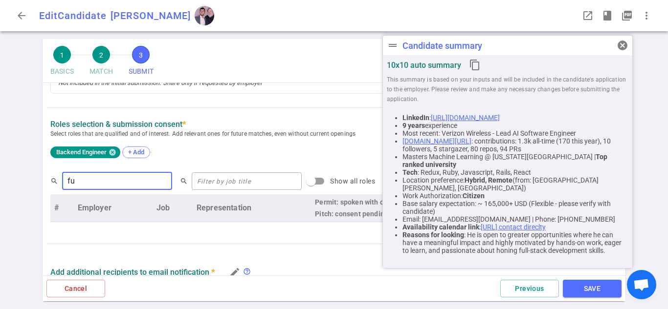
type input "f"
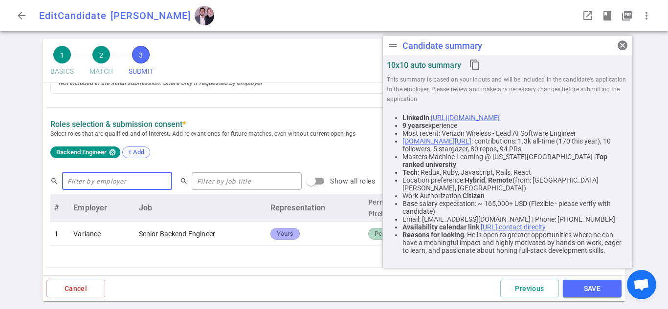
click at [138, 155] on span "+ Add" at bounding box center [136, 152] width 23 height 7
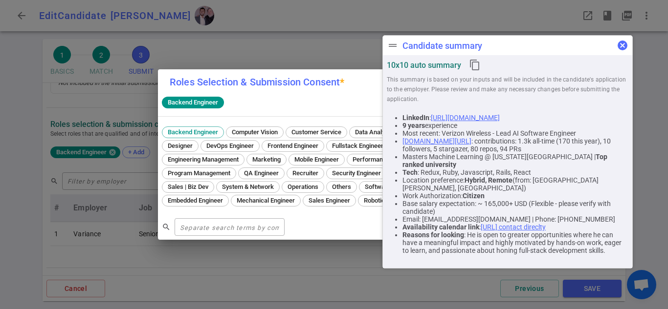
click at [620, 43] on span "cancel" at bounding box center [622, 46] width 12 height 12
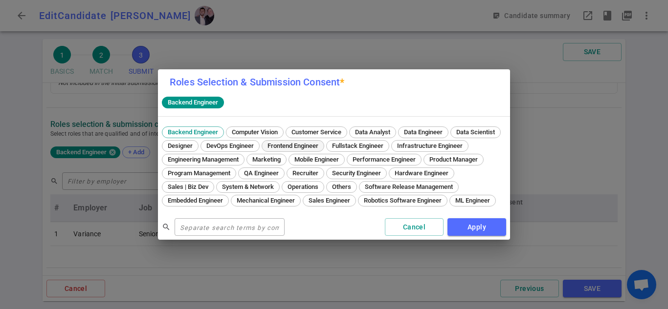
drag, startPoint x: 371, startPoint y: 136, endPoint x: 376, endPoint y: 135, distance: 4.9
click at [322, 142] on span "Frontend Engineer" at bounding box center [293, 145] width 58 height 7
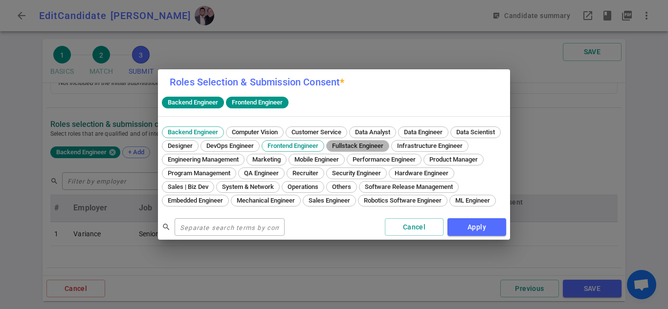
click at [387, 142] on span "Fullstack Engineer" at bounding box center [357, 145] width 58 height 7
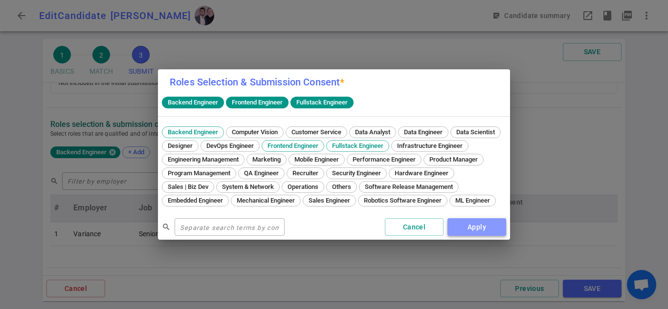
click at [492, 235] on button "Apply" at bounding box center [476, 227] width 59 height 18
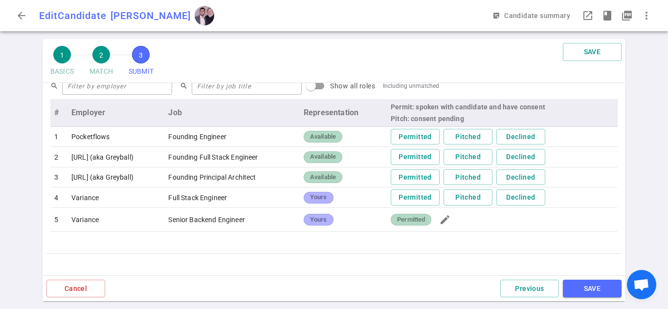
scroll to position [469, 0]
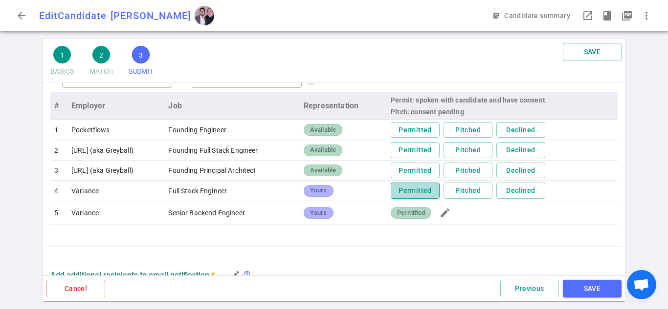
click at [423, 192] on button "Permitted" at bounding box center [415, 191] width 49 height 16
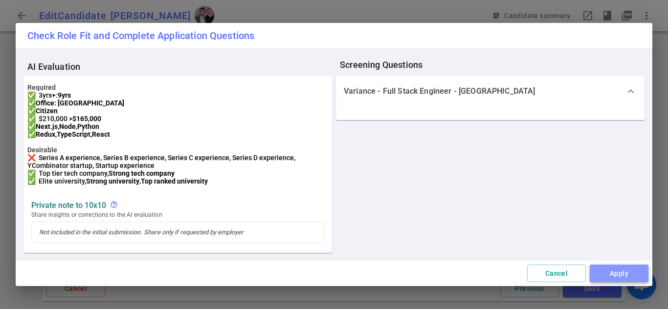
click at [612, 279] on button "Apply" at bounding box center [618, 274] width 59 height 18
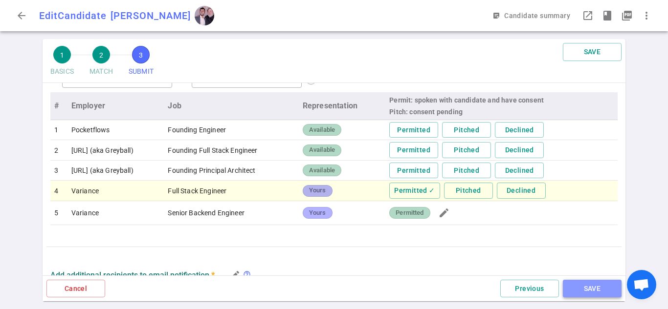
click at [609, 292] on button "SAVE" at bounding box center [592, 289] width 59 height 18
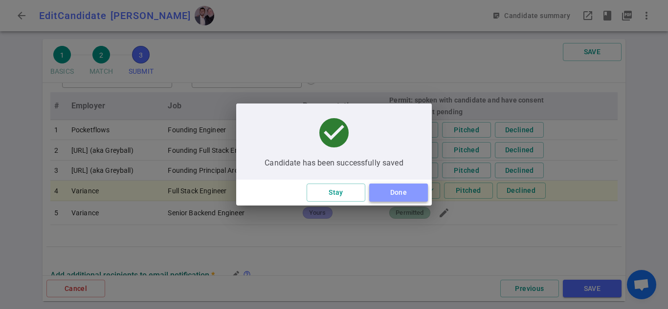
click at [406, 187] on button "Done" at bounding box center [398, 193] width 59 height 18
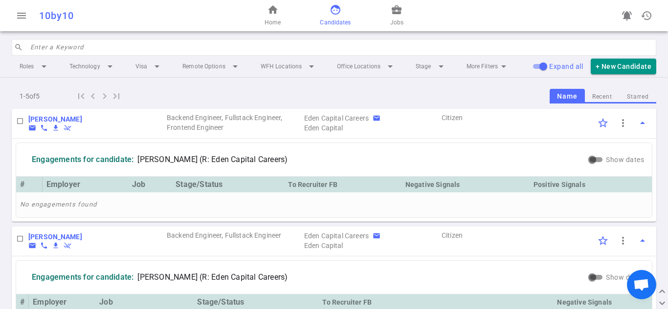
click at [213, 92] on div "1 - 5 of 5 first_page navigate_before navigate_next last_page Name Recent Starr…" at bounding box center [334, 96] width 644 height 16
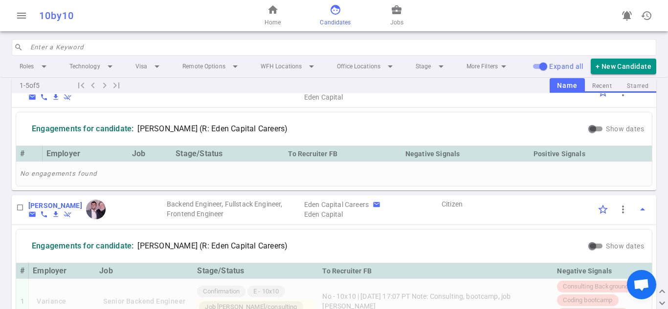
scroll to position [481, 0]
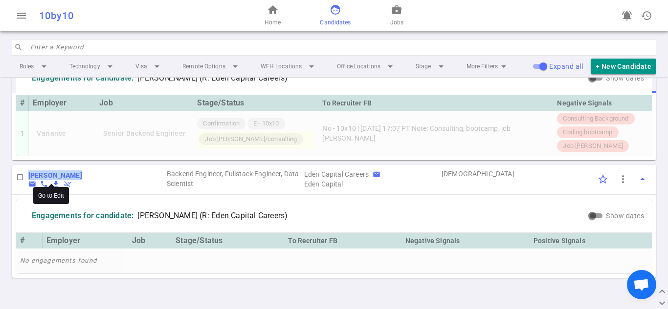
drag, startPoint x: 92, startPoint y: 173, endPoint x: 29, endPoint y: 173, distance: 63.1
click at [29, 173] on div "[PERSON_NAME] email phone file_download remove_done MW" at bounding box center [96, 180] width 137 height 18
copy b "[PERSON_NAME]"
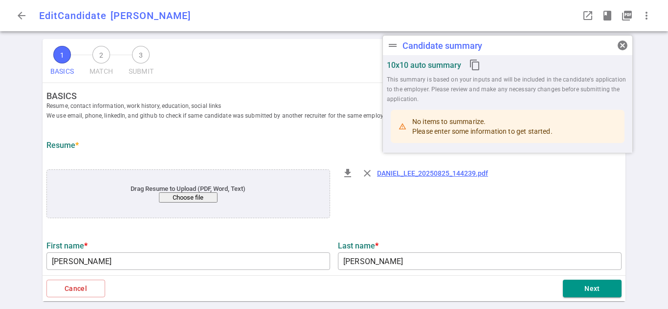
type input "[PERSON_NAME]"
type input "[EMAIL_ADDRESS][DOMAIN_NAME]"
type input "[PHONE_NUMBER]"
type textarea "[DOMAIN_NAME],[DATE][DOMAIN_NAME]"
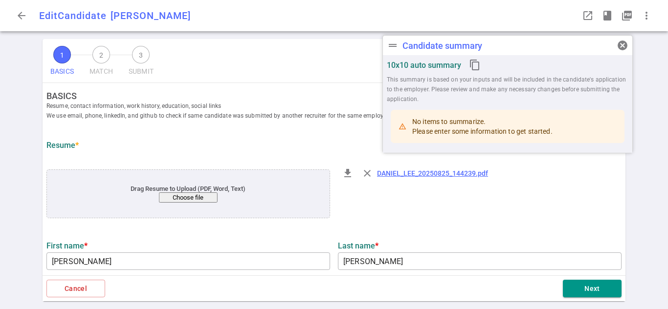
type input "Amazon Prime Video"
type textarea "Software Development Engineer III L6"
type input "11.2"
type input "11"
type input "[GEOGRAPHIC_DATA]"
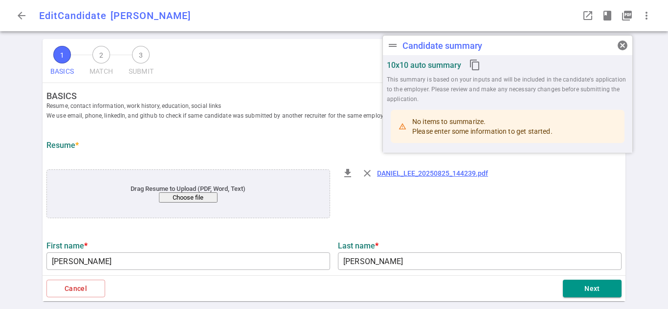
type input "Software Engineering and Systems"
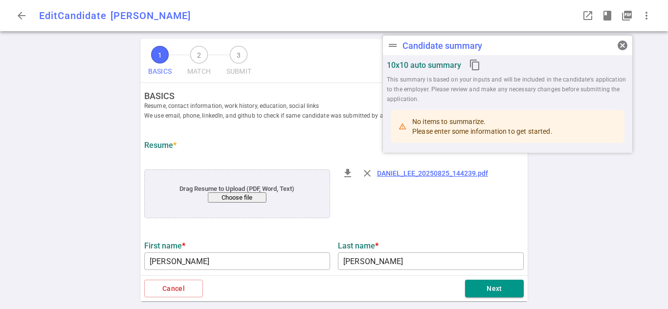
click at [136, 70] on div "1 BASICS 2 MATCH 3 SUBMIT SAVE BASICS Resume, contact information, work history…" at bounding box center [334, 174] width 668 height 270
click at [241, 50] on span "3" at bounding box center [239, 55] width 18 height 18
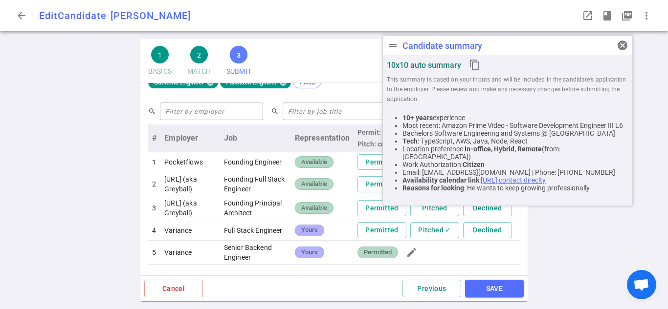
scroll to position [395, 0]
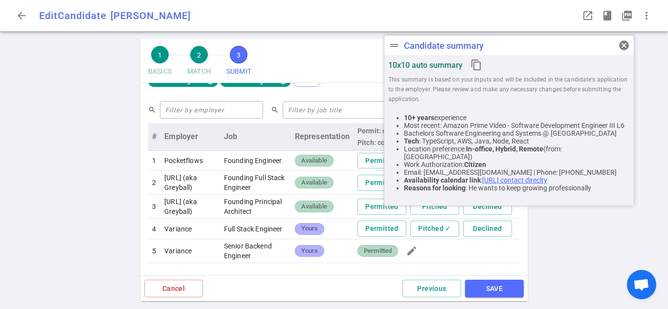
click at [653, 53] on div "1 BASICS 2 MATCH 3 SUBMIT SAVE SUBMIT Roles and jobs applying, recruiter submis…" at bounding box center [334, 174] width 668 height 270
click at [621, 49] on span "cancel" at bounding box center [624, 46] width 12 height 12
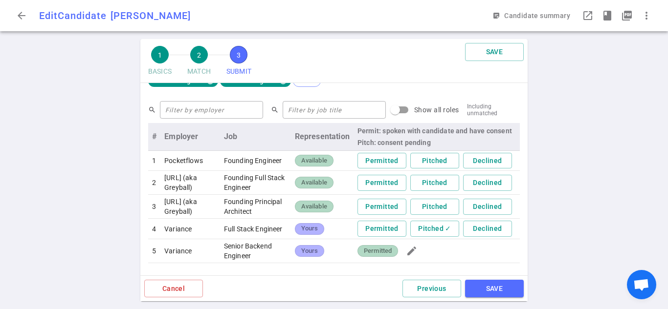
click at [594, 101] on div "1 BASICS 2 MATCH 3 SUBMIT SAVE SUBMIT Roles and jobs applying, recruiter submis…" at bounding box center [334, 174] width 668 height 270
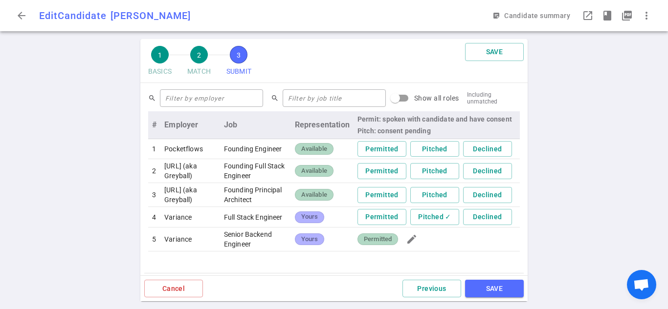
scroll to position [428, 0]
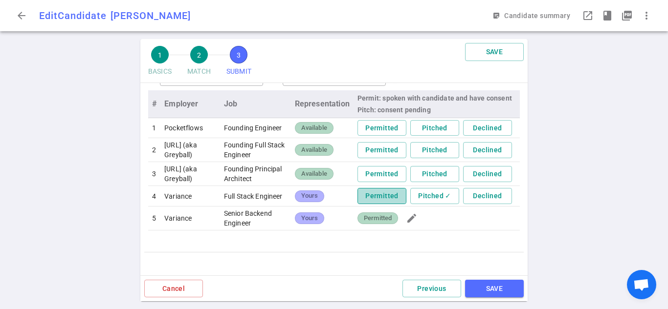
click at [380, 204] on button "Permitted" at bounding box center [381, 196] width 49 height 16
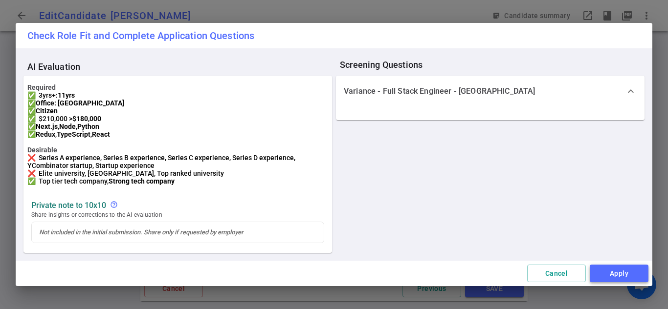
click at [604, 277] on button "Apply" at bounding box center [618, 274] width 59 height 18
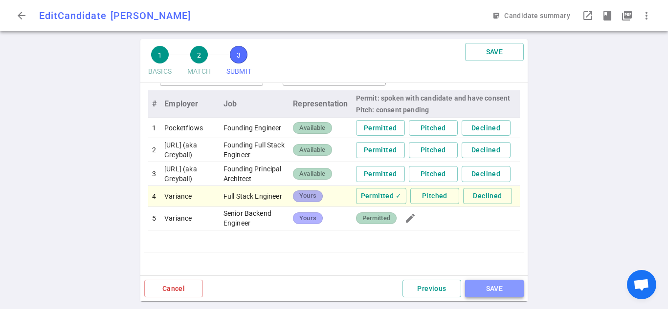
click at [513, 290] on button "SAVE" at bounding box center [494, 289] width 59 height 18
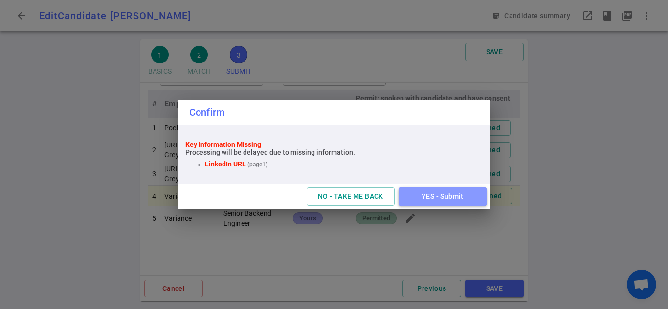
click at [443, 192] on button "YES - Submit" at bounding box center [442, 197] width 88 height 18
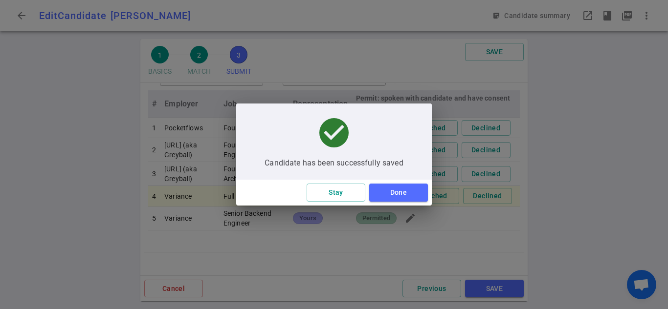
click at [389, 192] on button "Done" at bounding box center [398, 193] width 59 height 18
